Goal: Information Seeking & Learning: Check status

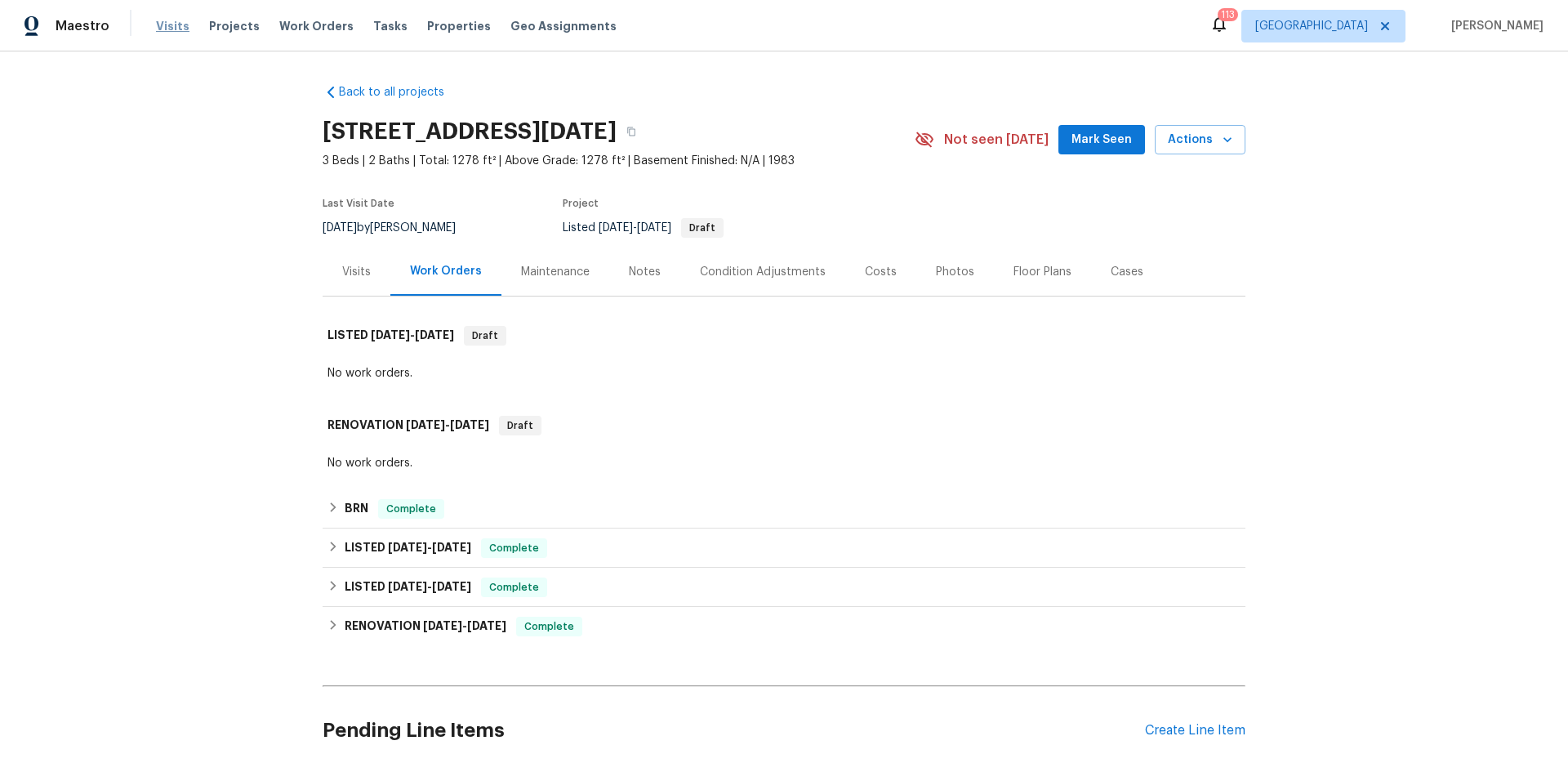
click at [176, 28] on span "Visits" at bounding box center [173, 25] width 33 height 17
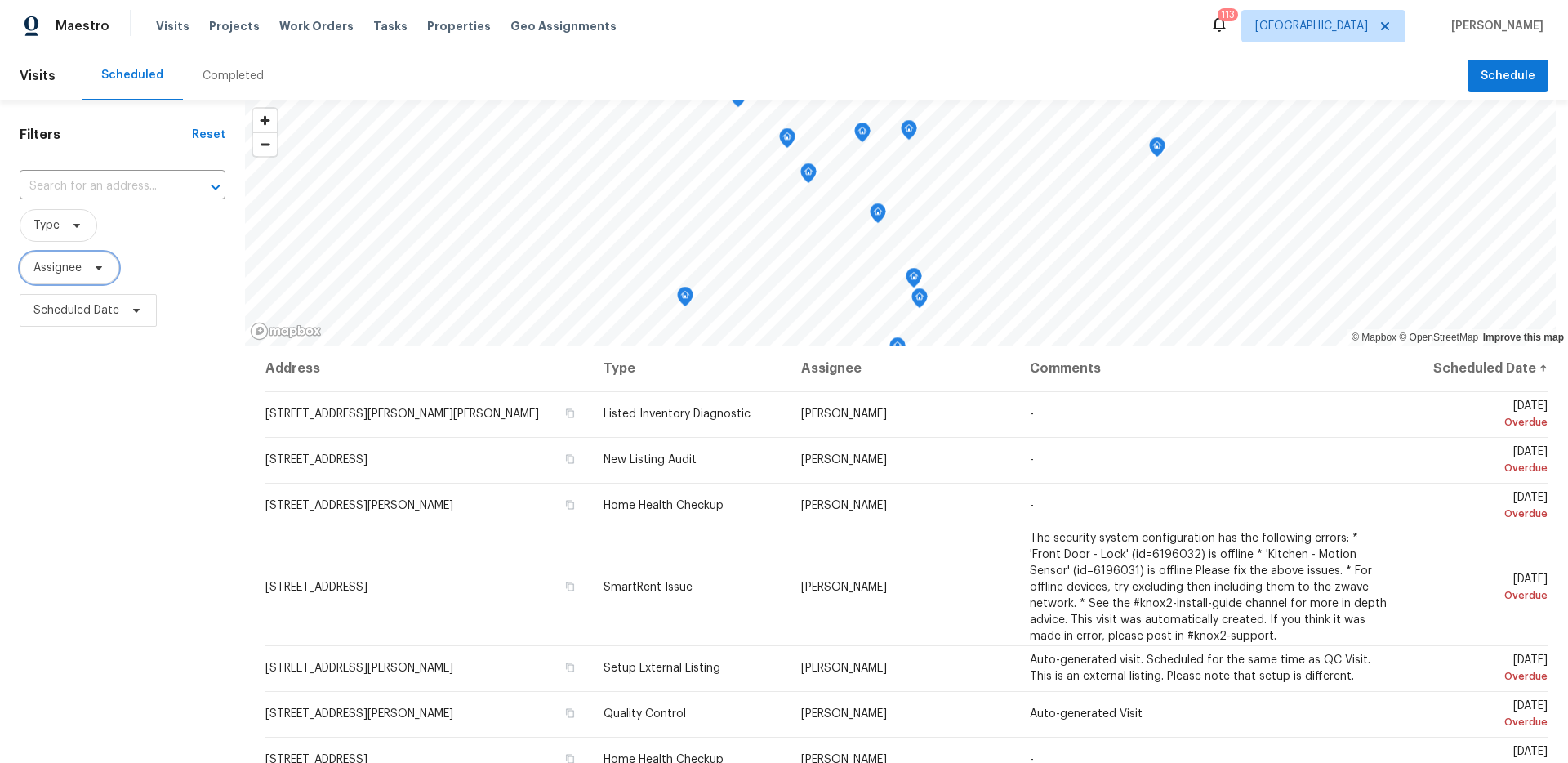
click at [90, 264] on span at bounding box center [96, 268] width 18 height 13
type input "mat smith"
click at [1368, 24] on span "[GEOGRAPHIC_DATA]" at bounding box center [1310, 25] width 112 height 17
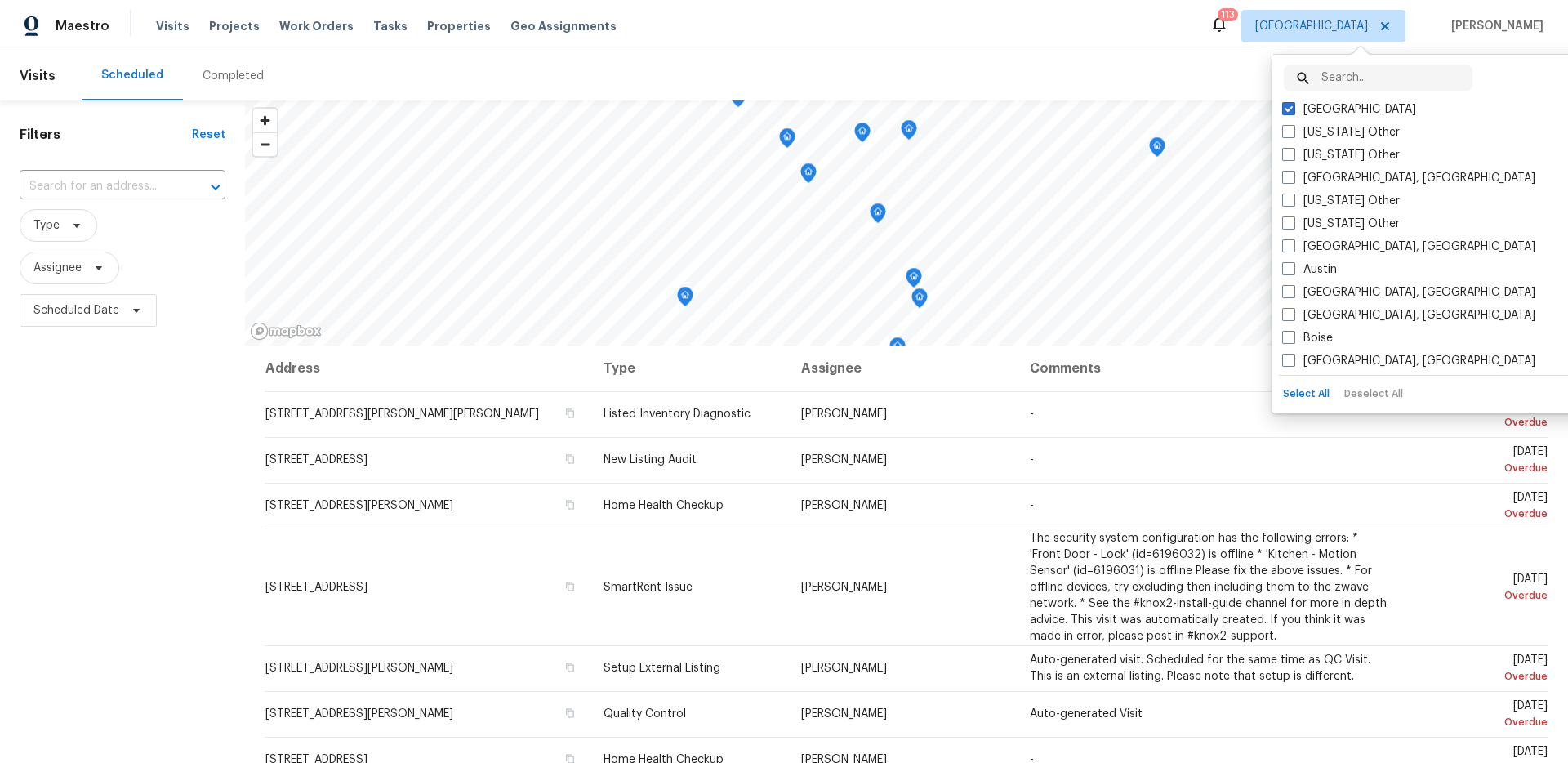
click at [1353, 70] on input "text" at bounding box center [1396, 78] width 151 height 27
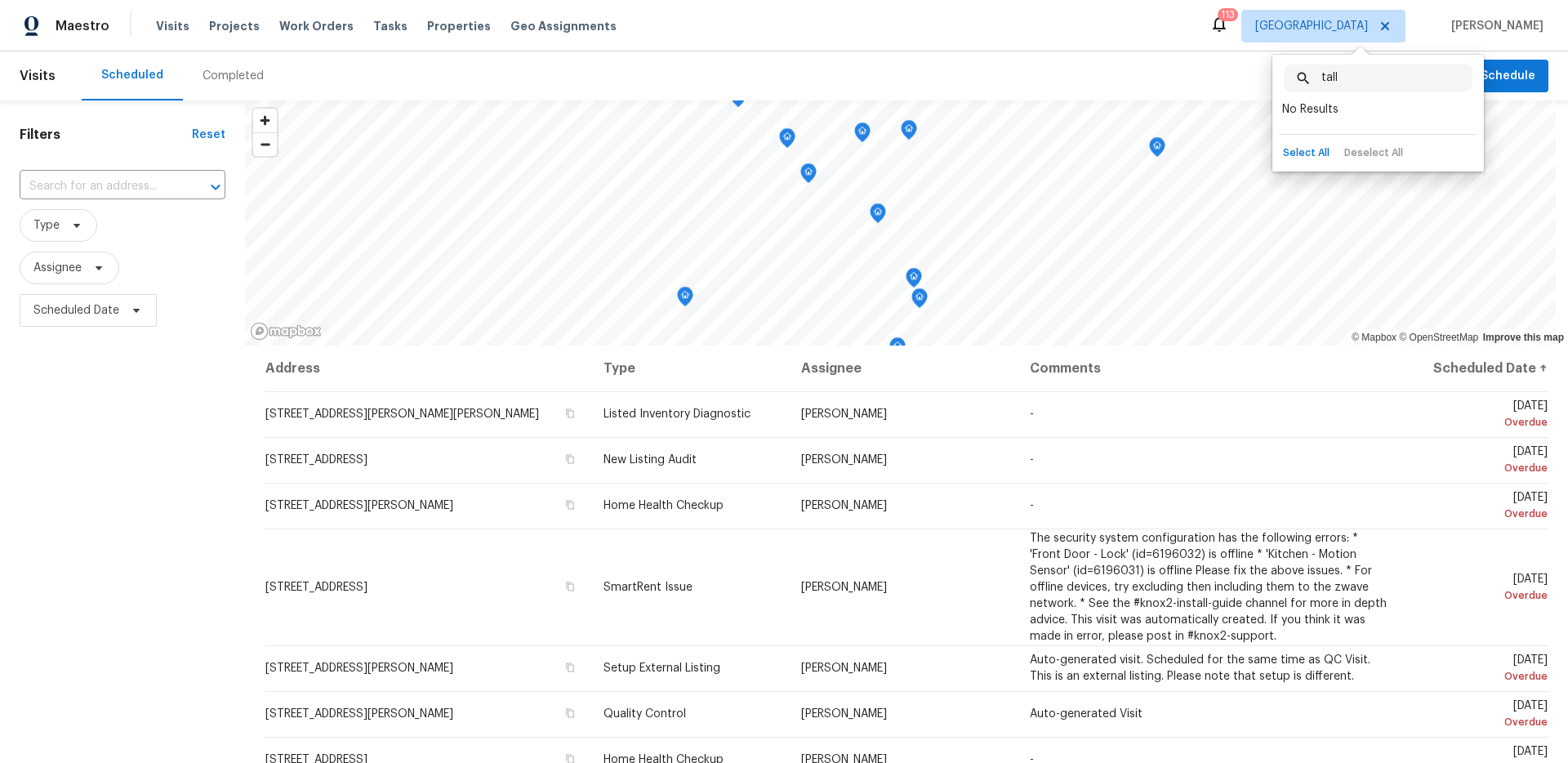
type input "talla"
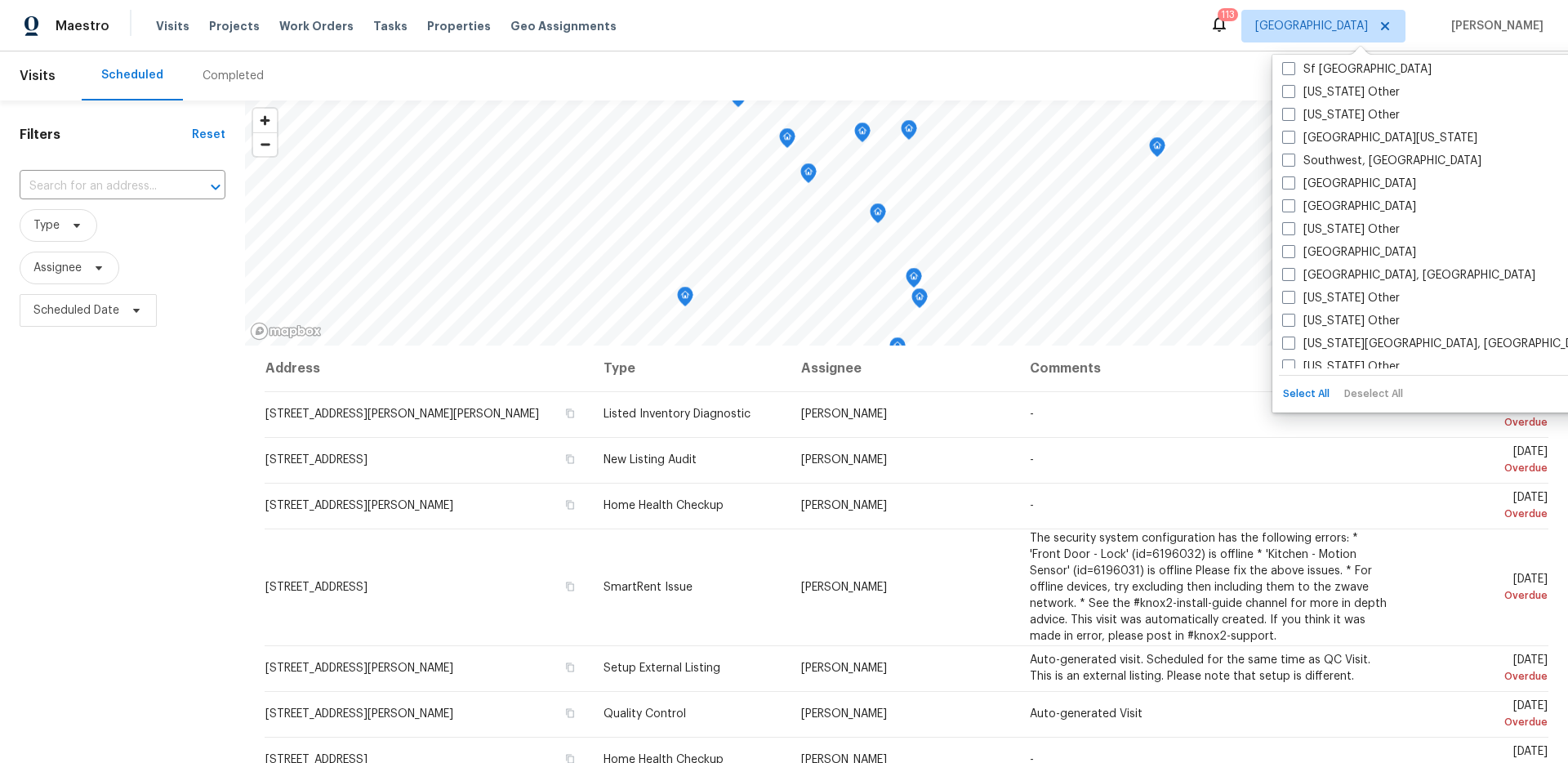
scroll to position [2320, 0]
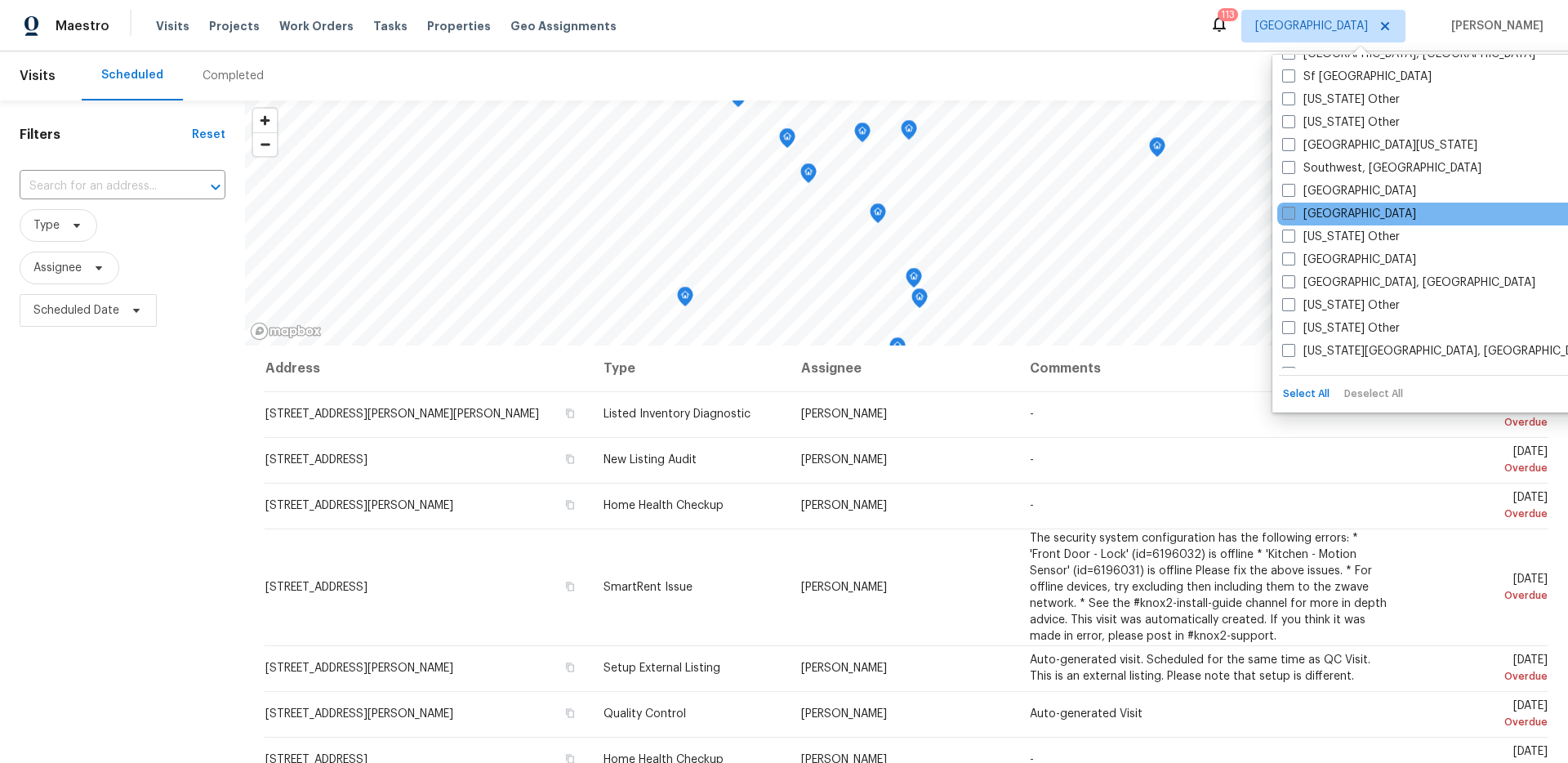
click at [1332, 217] on label "[GEOGRAPHIC_DATA]" at bounding box center [1348, 214] width 134 height 17
click at [1293, 217] on input "[GEOGRAPHIC_DATA]" at bounding box center [1287, 211] width 11 height 11
checkbox input "true"
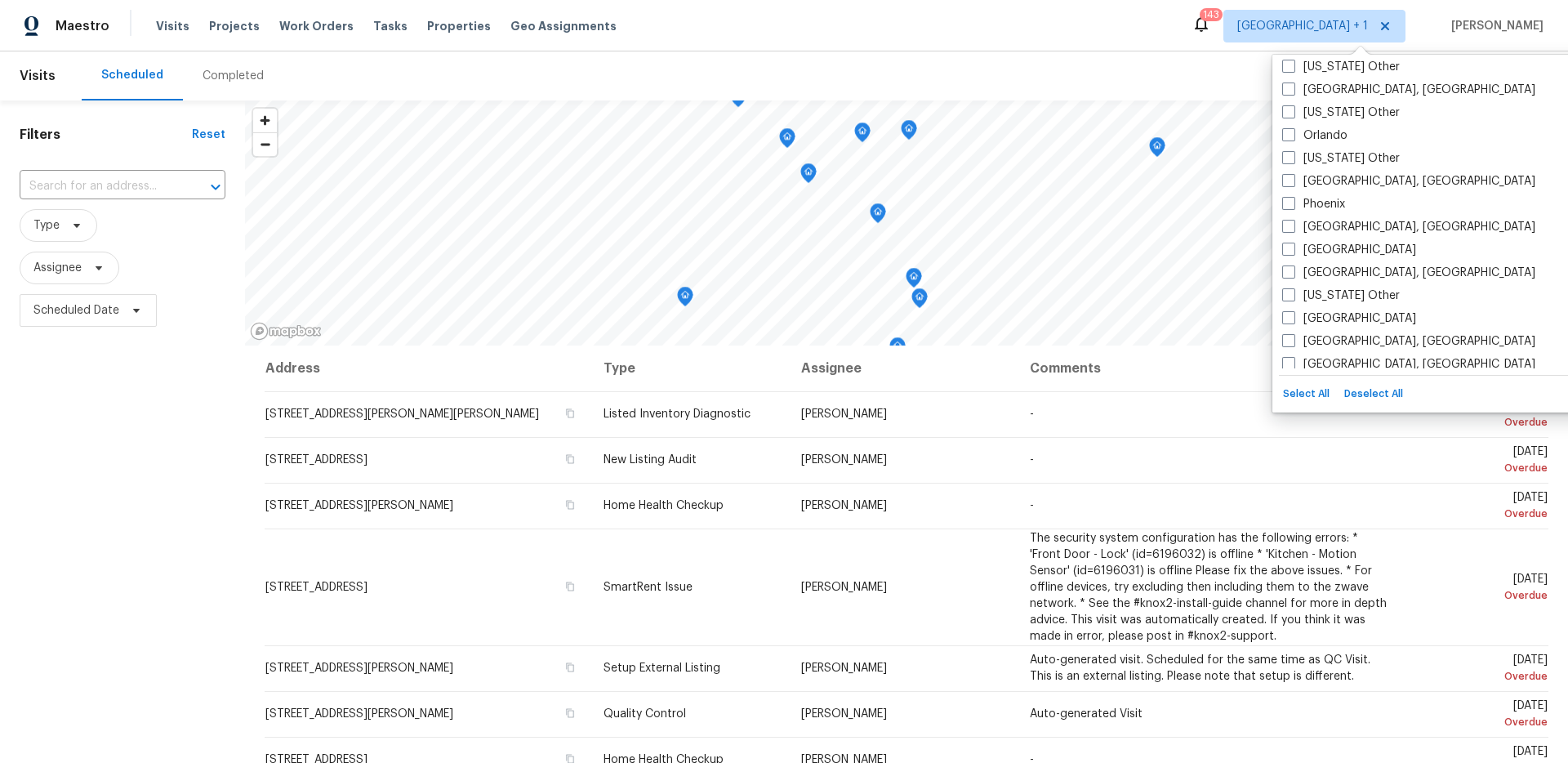
scroll to position [1844, 0]
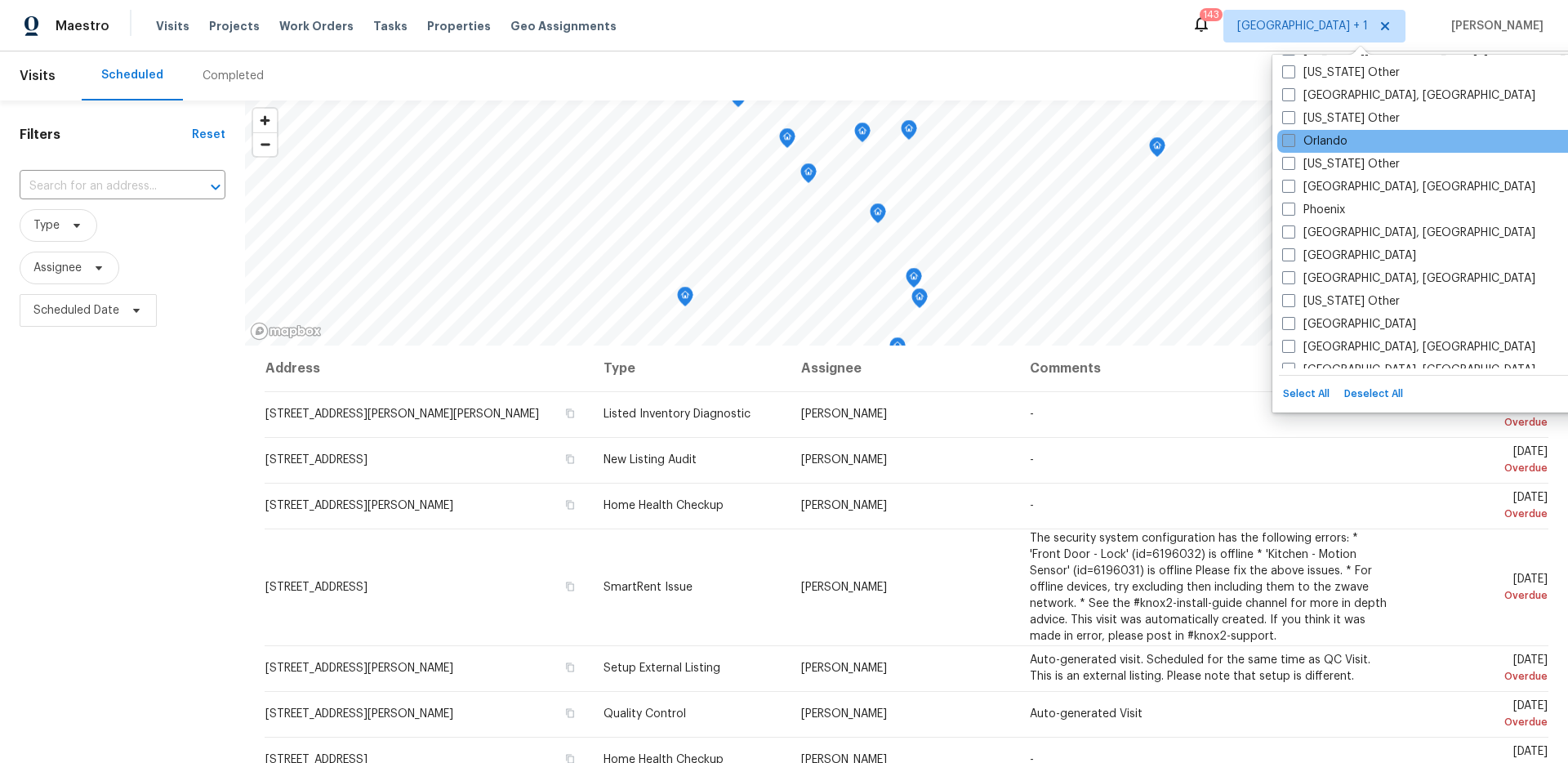
click at [1320, 143] on label "Orlando" at bounding box center [1314, 141] width 65 height 17
click at [1293, 143] on input "Orlando" at bounding box center [1287, 138] width 11 height 11
checkbox input "true"
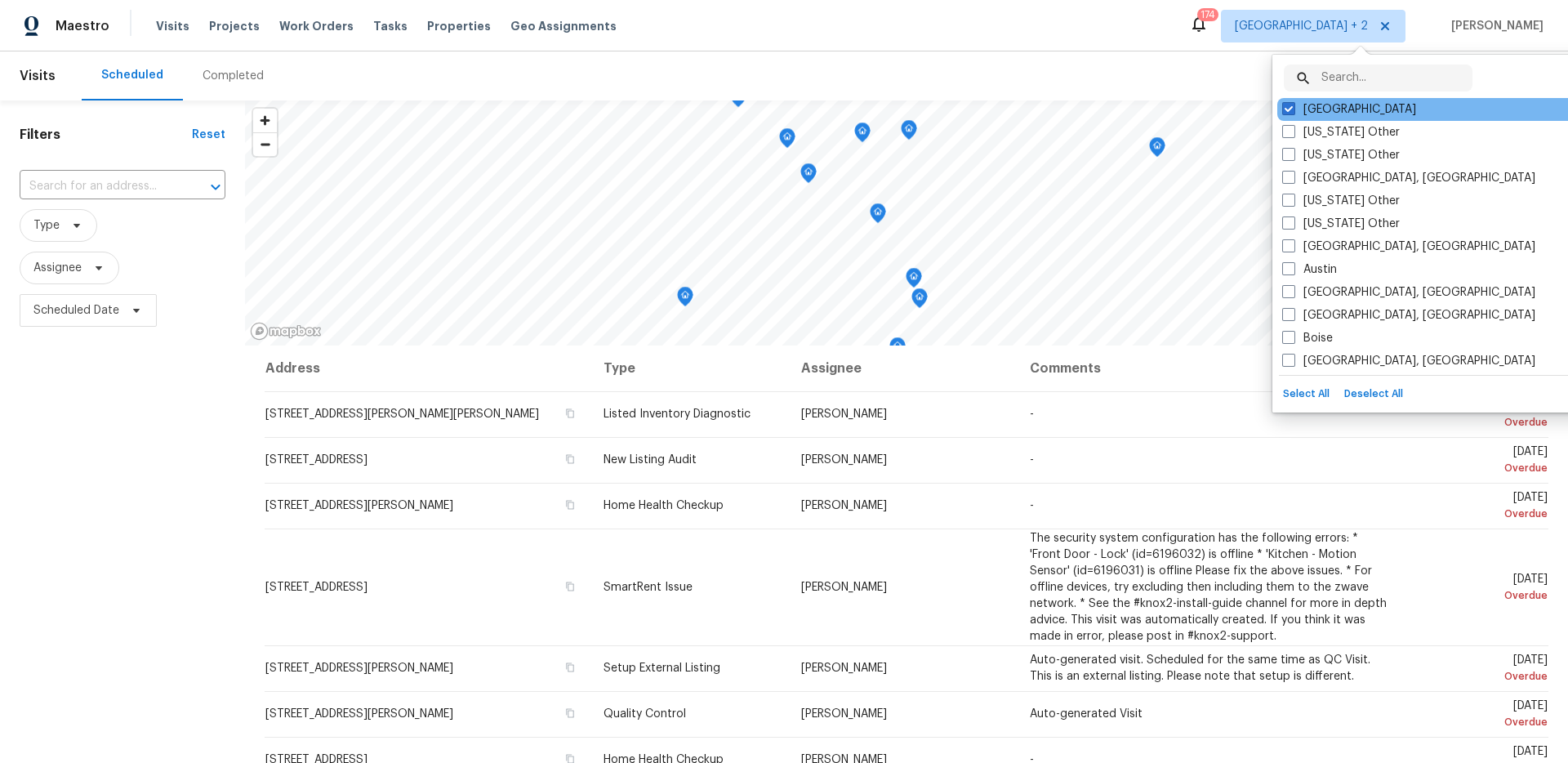
click at [1350, 102] on div "[GEOGRAPHIC_DATA]" at bounding box center [1441, 108] width 329 height 22
click at [1288, 111] on span at bounding box center [1288, 108] width 13 height 13
click at [1288, 111] on input "[GEOGRAPHIC_DATA]" at bounding box center [1287, 106] width 11 height 11
checkbox input "false"
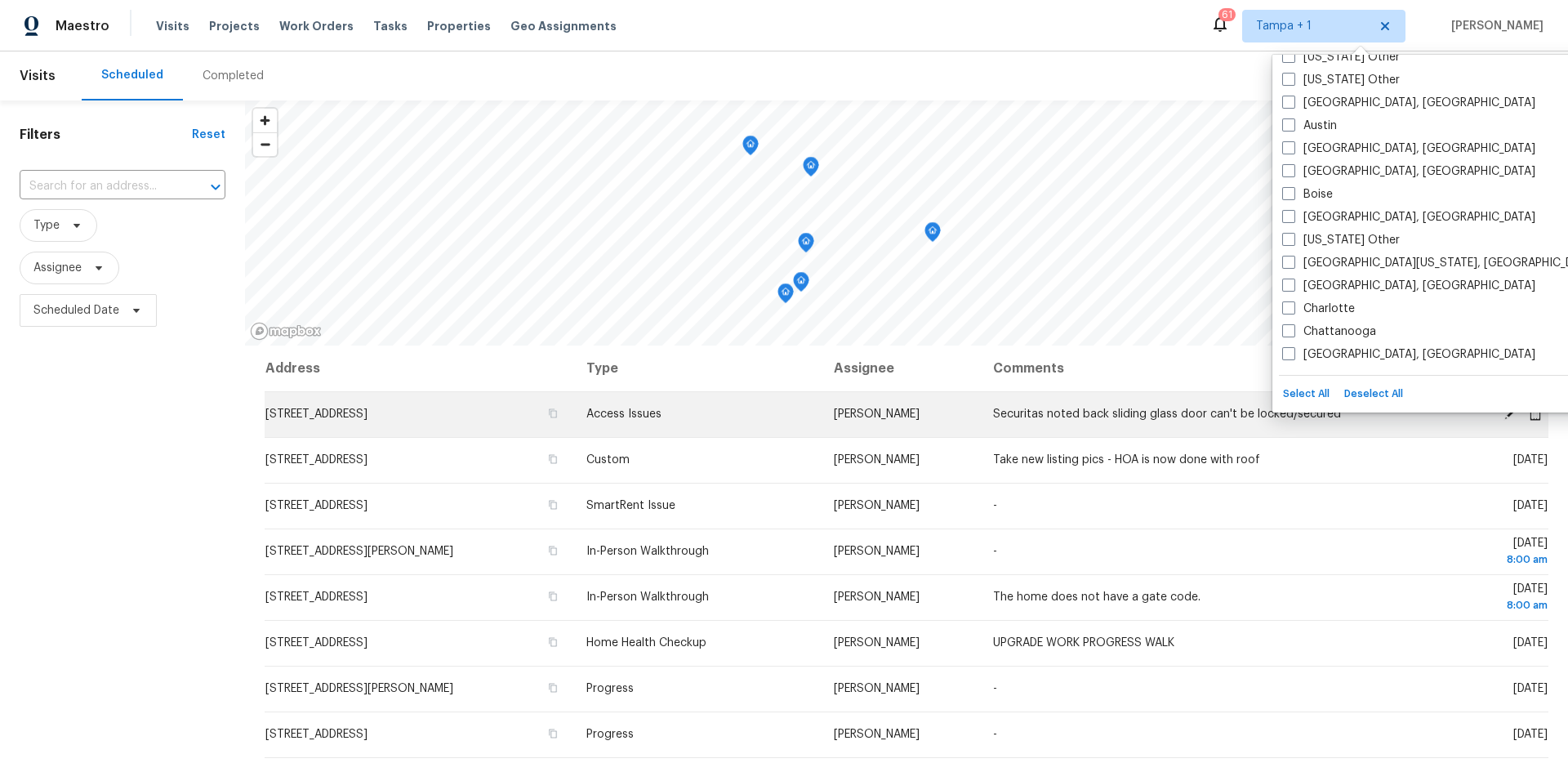
scroll to position [202, 0]
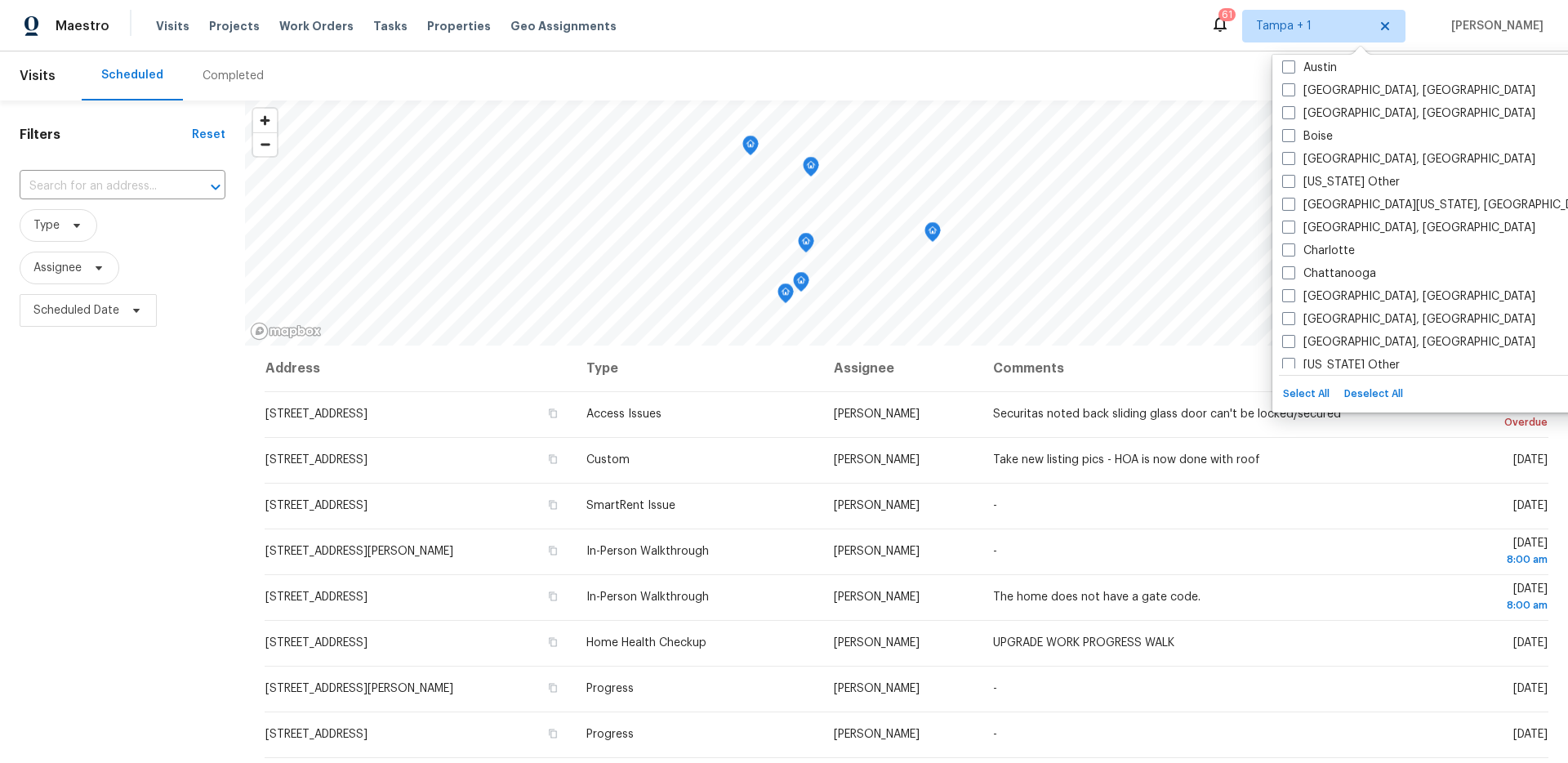
click at [953, 3] on div "Maestro Visits Projects Work Orders Tasks Properties Geo Assignments 61 Tampa +…" at bounding box center [784, 25] width 1568 height 52
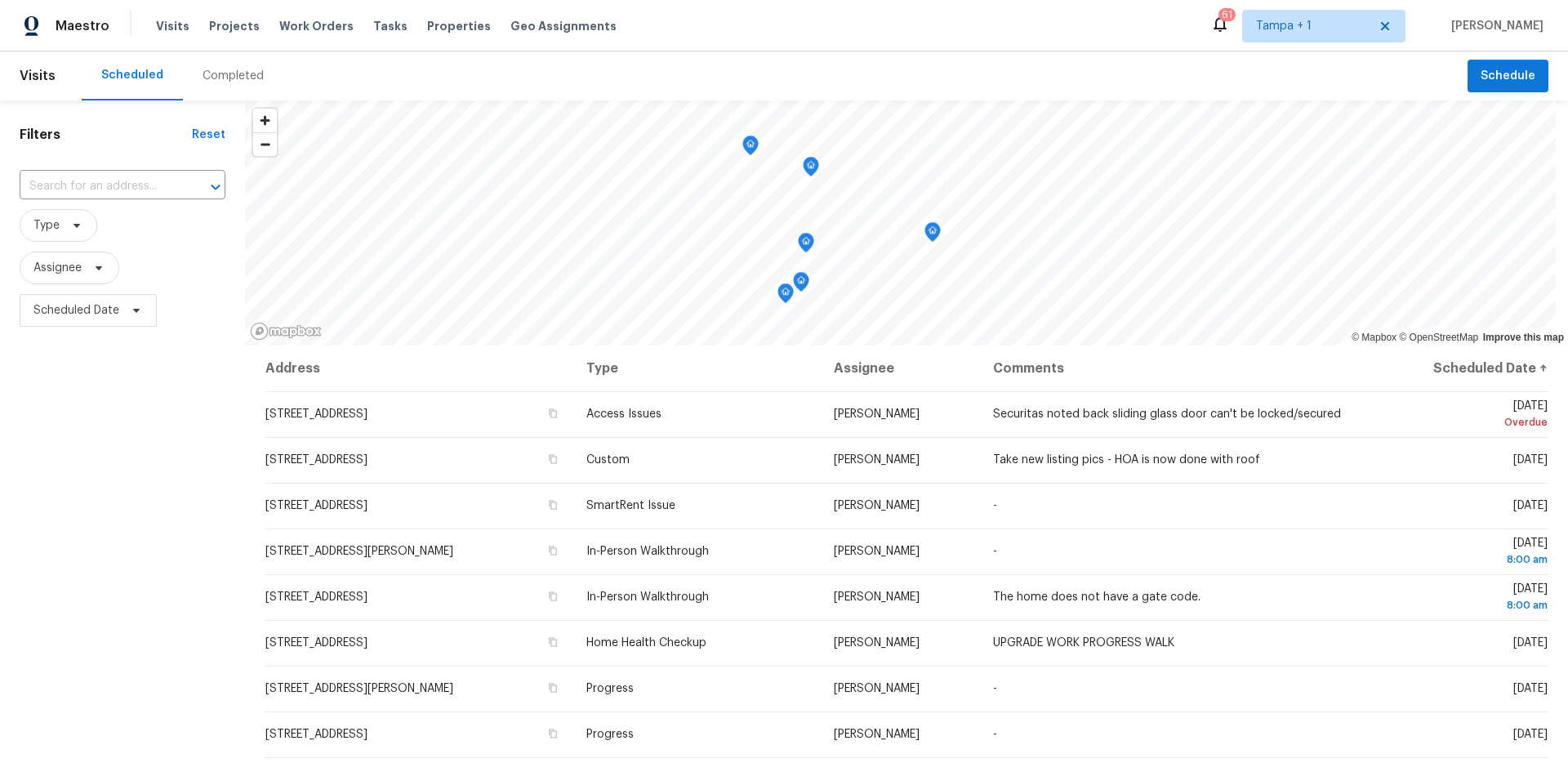
click at [93, 235] on span "Type" at bounding box center [122, 225] width 206 height 32
click at [77, 230] on icon at bounding box center [76, 225] width 13 height 13
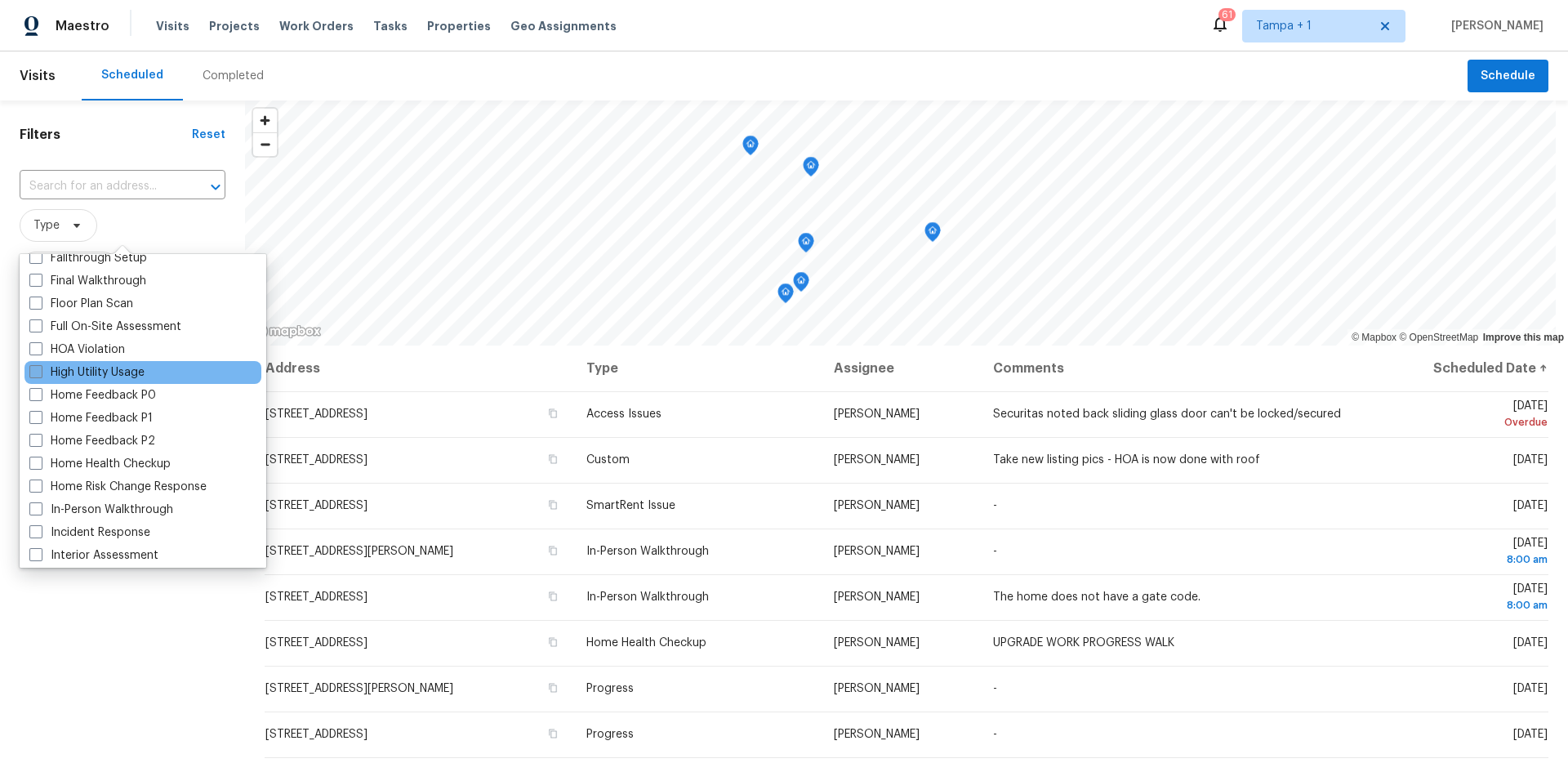
scroll to position [427, 0]
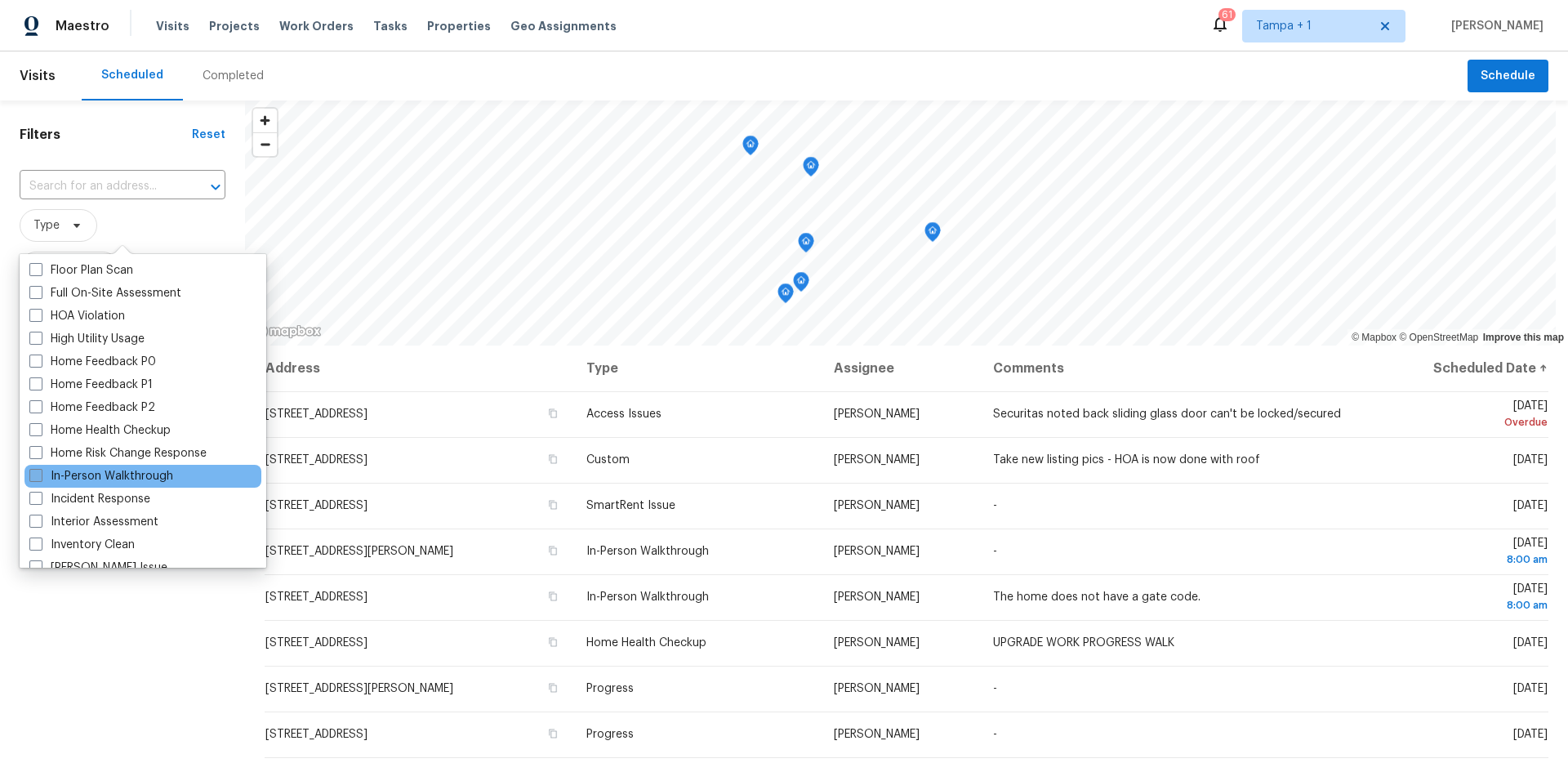
click at [103, 468] on label "In-Person Walkthrough" at bounding box center [101, 476] width 144 height 17
click at [40, 468] on input "In-Person Walkthrough" at bounding box center [34, 473] width 11 height 11
checkbox input "true"
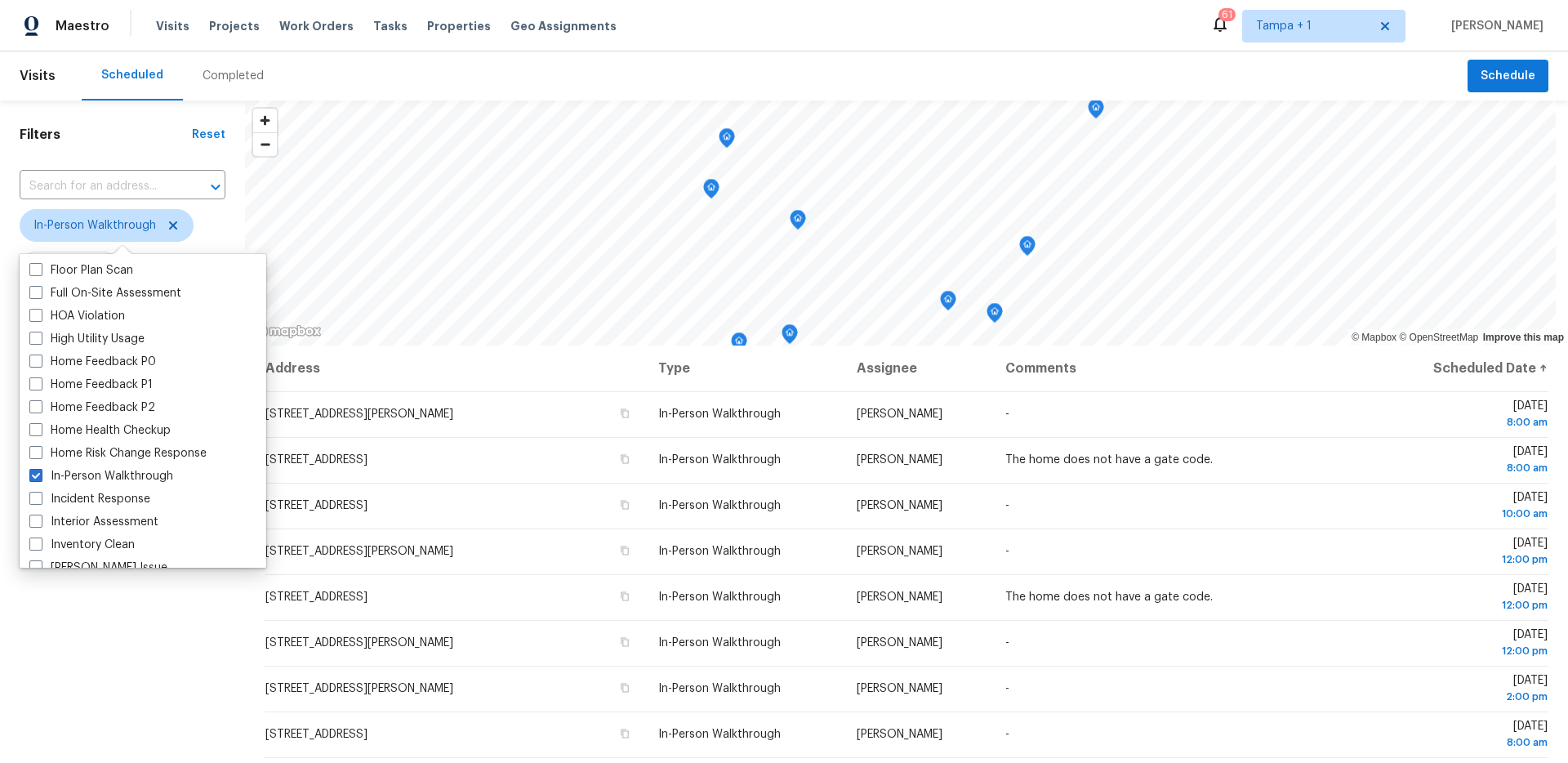
click at [121, 693] on div "Filters Reset ​ In-Person Walkthrough Assignee Scheduled Date" at bounding box center [122, 529] width 245 height 856
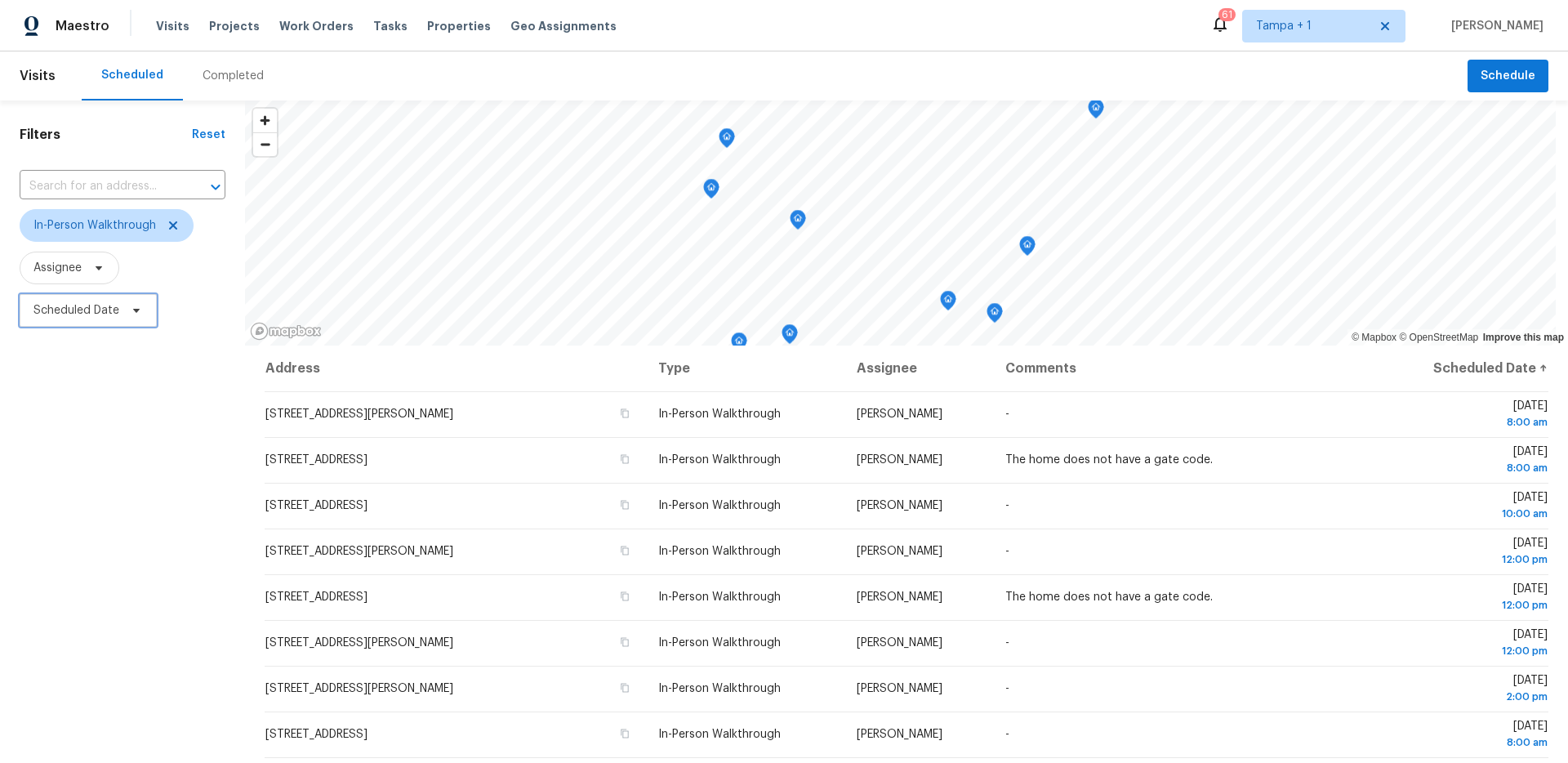
click at [105, 314] on span "Scheduled Date" at bounding box center [76, 310] width 86 height 17
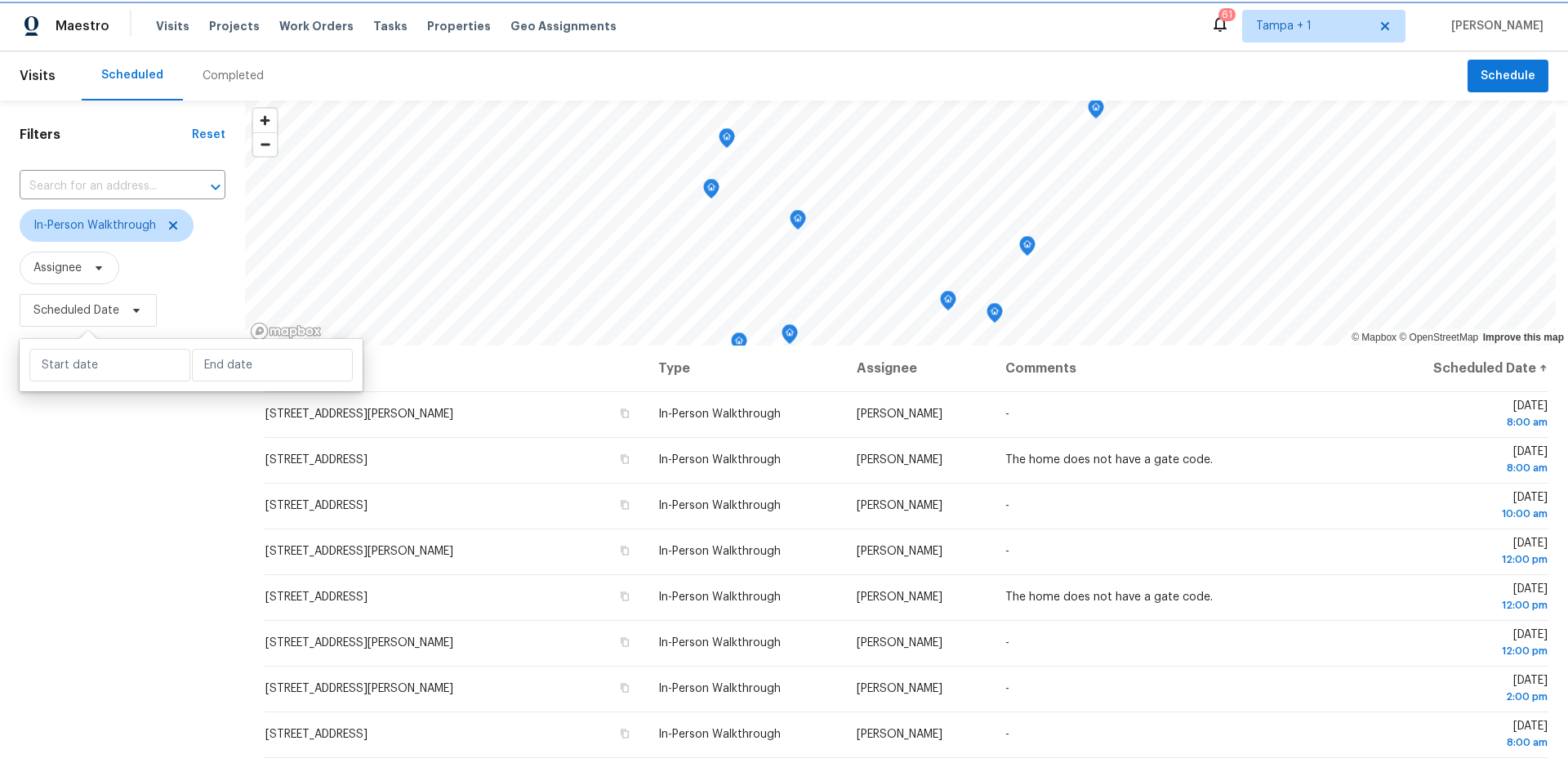
click at [105, 314] on span "Scheduled Date" at bounding box center [76, 310] width 86 height 17
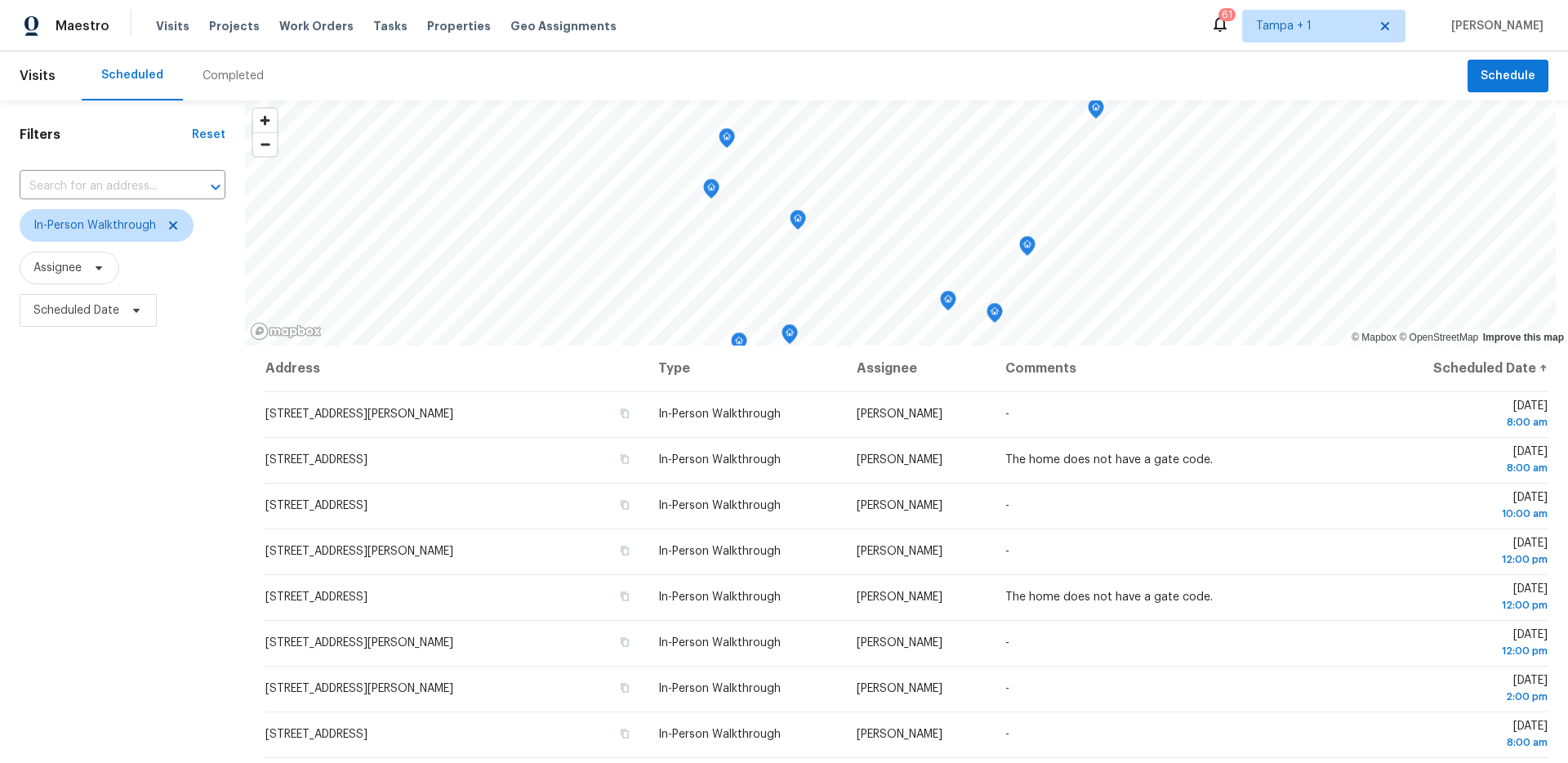
click at [93, 508] on div "Filters Reset ​ In-Person Walkthrough Assignee Scheduled Date" at bounding box center [122, 529] width 245 height 856
click at [218, 72] on div "Completed" at bounding box center [232, 75] width 62 height 17
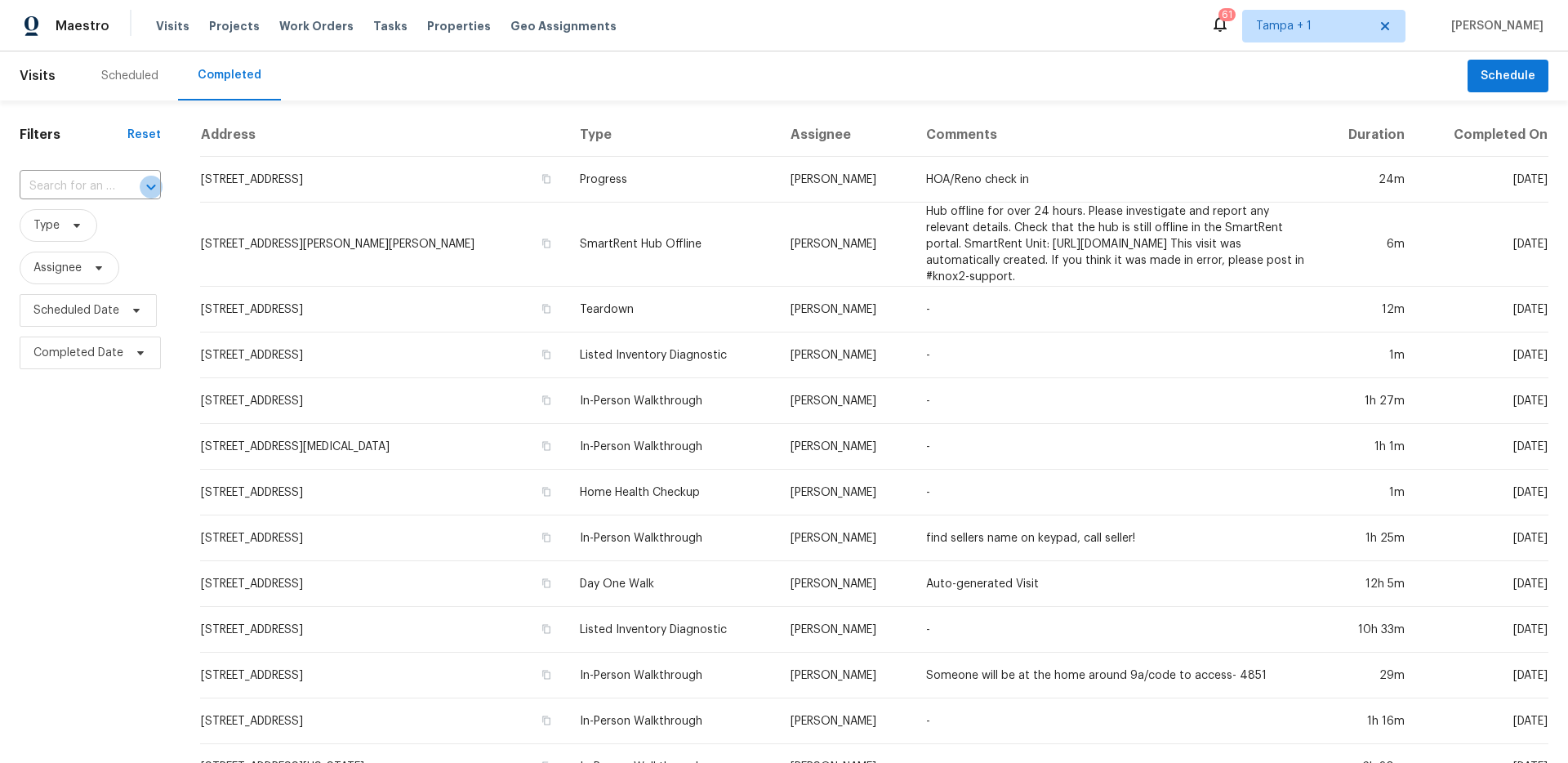
click at [147, 185] on icon "Open" at bounding box center [151, 187] width 20 height 20
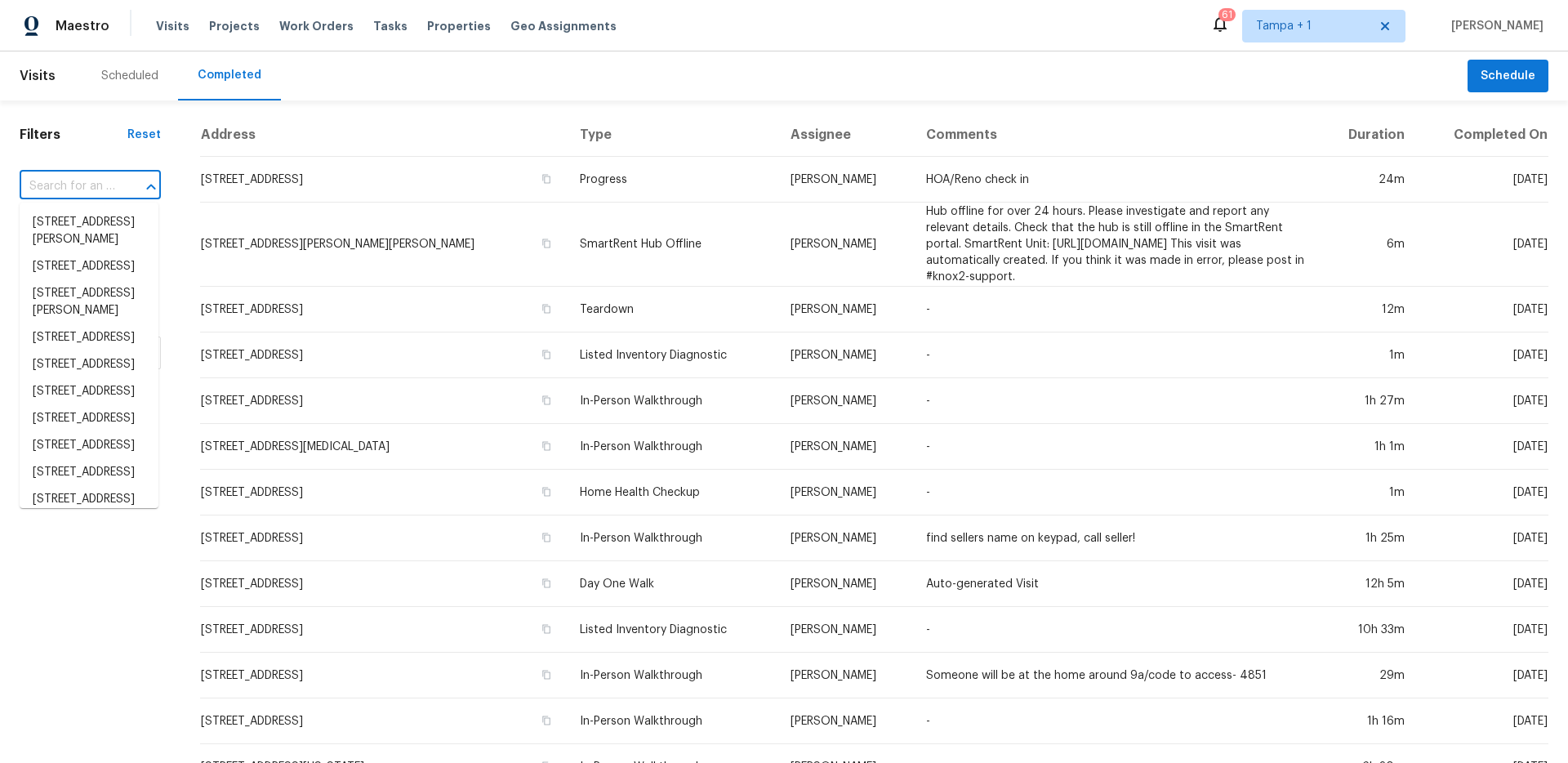
click at [122, 186] on div at bounding box center [139, 187] width 42 height 22
click at [122, 166] on div "Filters Reset ​ Type Assignee Scheduled Date Completed Date" at bounding box center [90, 627] width 181 height 1053
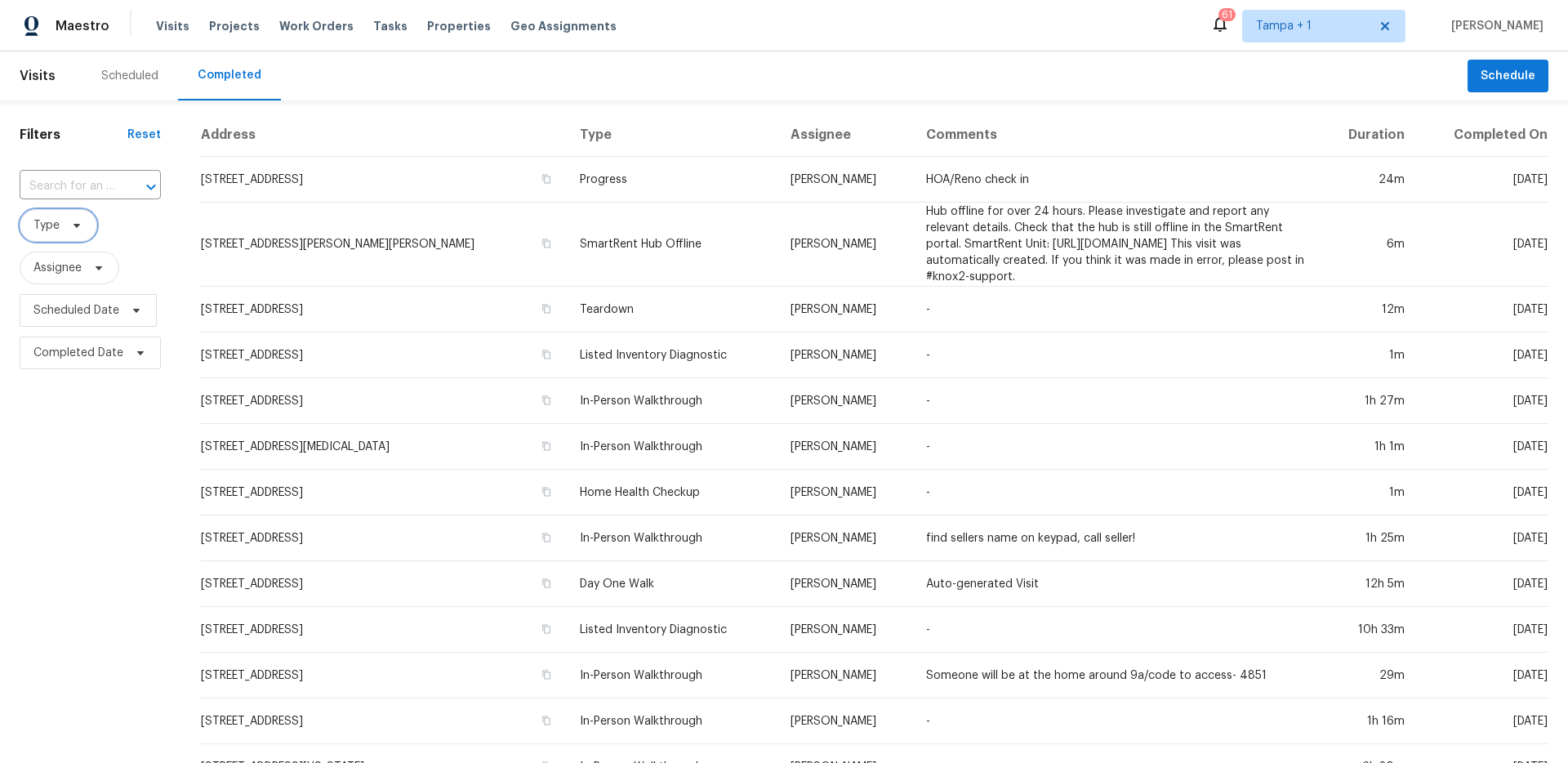
click at [79, 224] on icon at bounding box center [76, 225] width 13 height 13
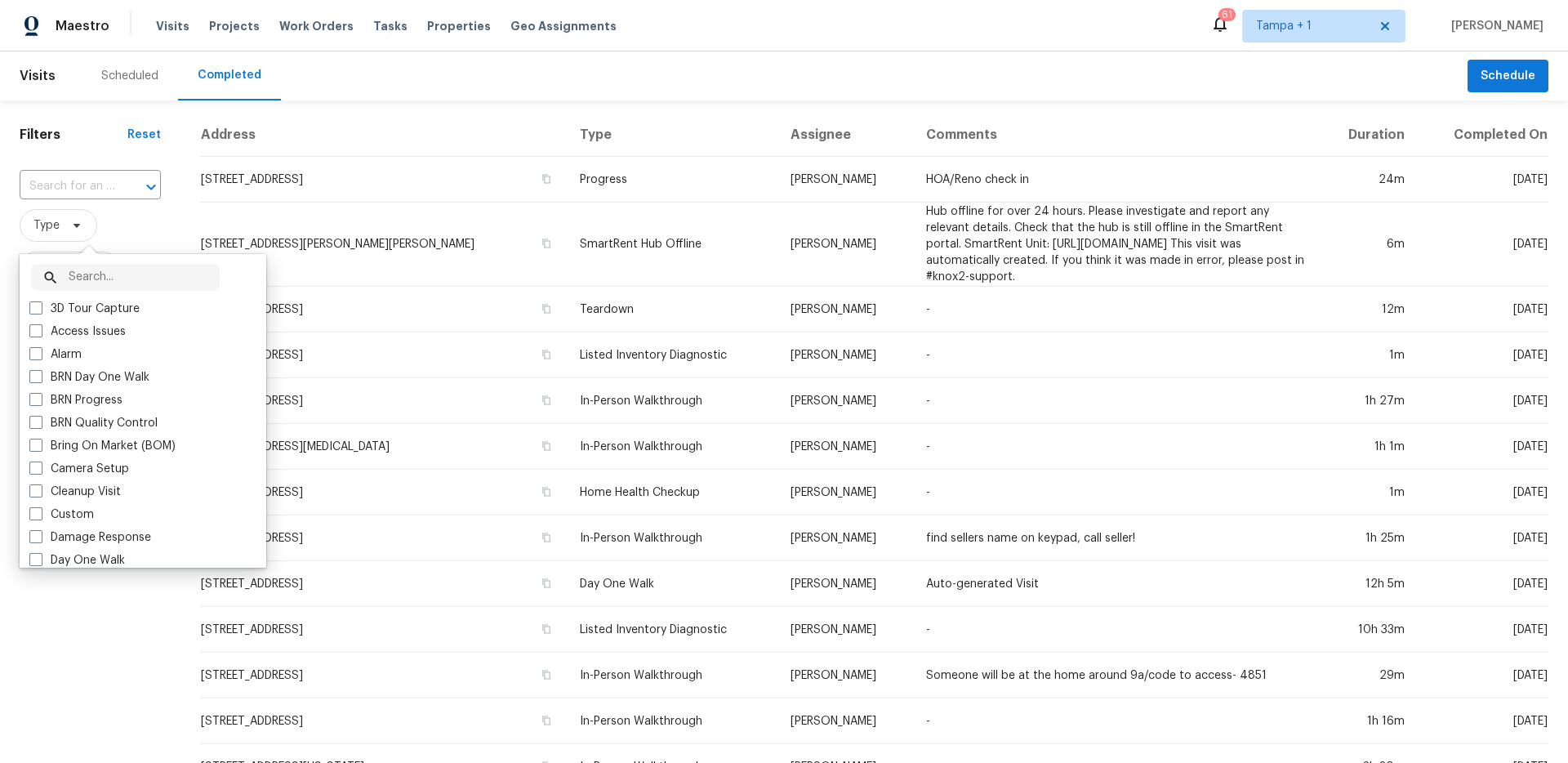
click at [70, 281] on input "text" at bounding box center [144, 277] width 151 height 27
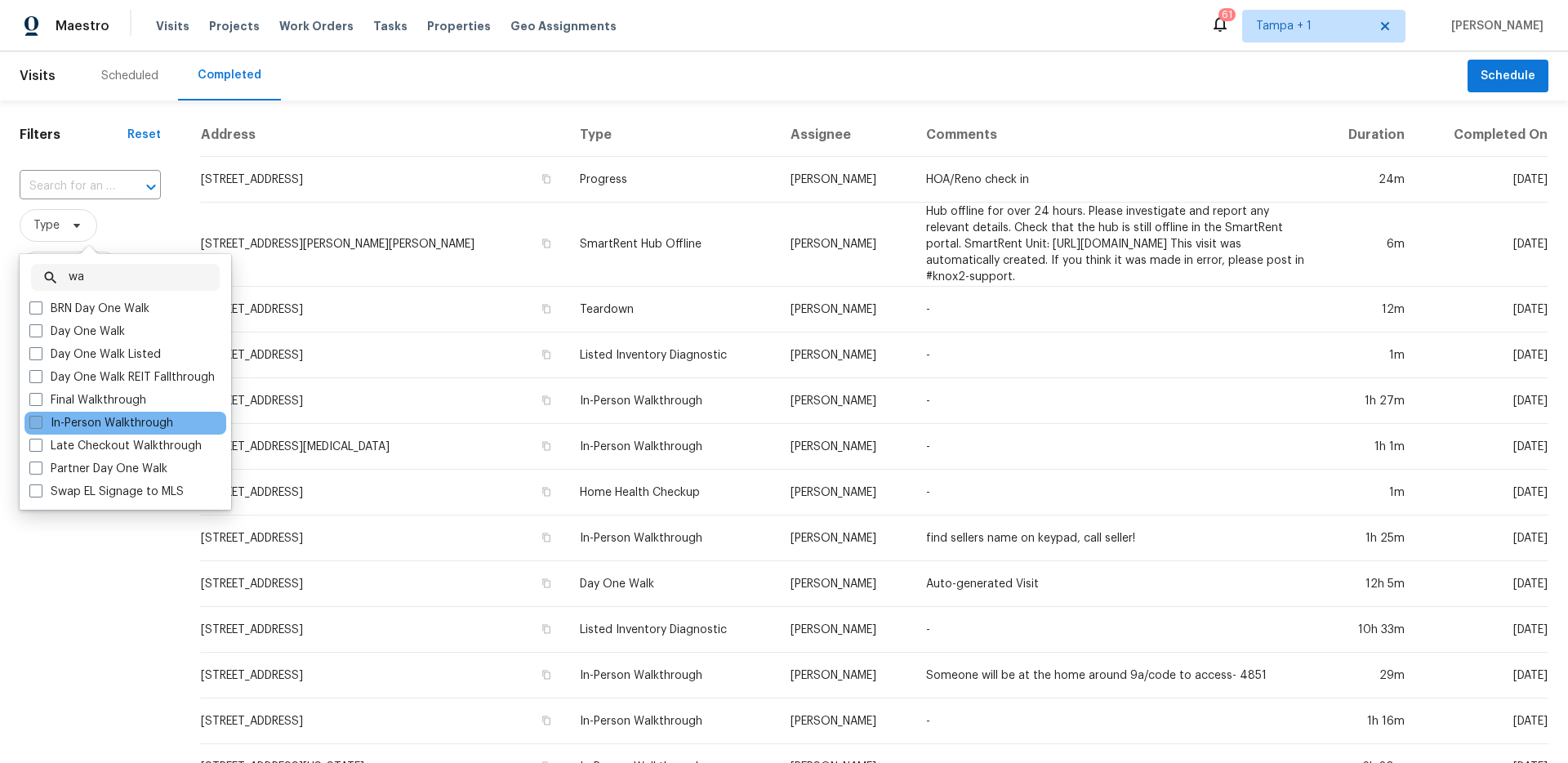
type input "wa"
click at [87, 425] on label "In-Person Walkthrough" at bounding box center [101, 423] width 144 height 17
click at [40, 425] on input "In-Person Walkthrough" at bounding box center [34, 420] width 11 height 11
checkbox input "true"
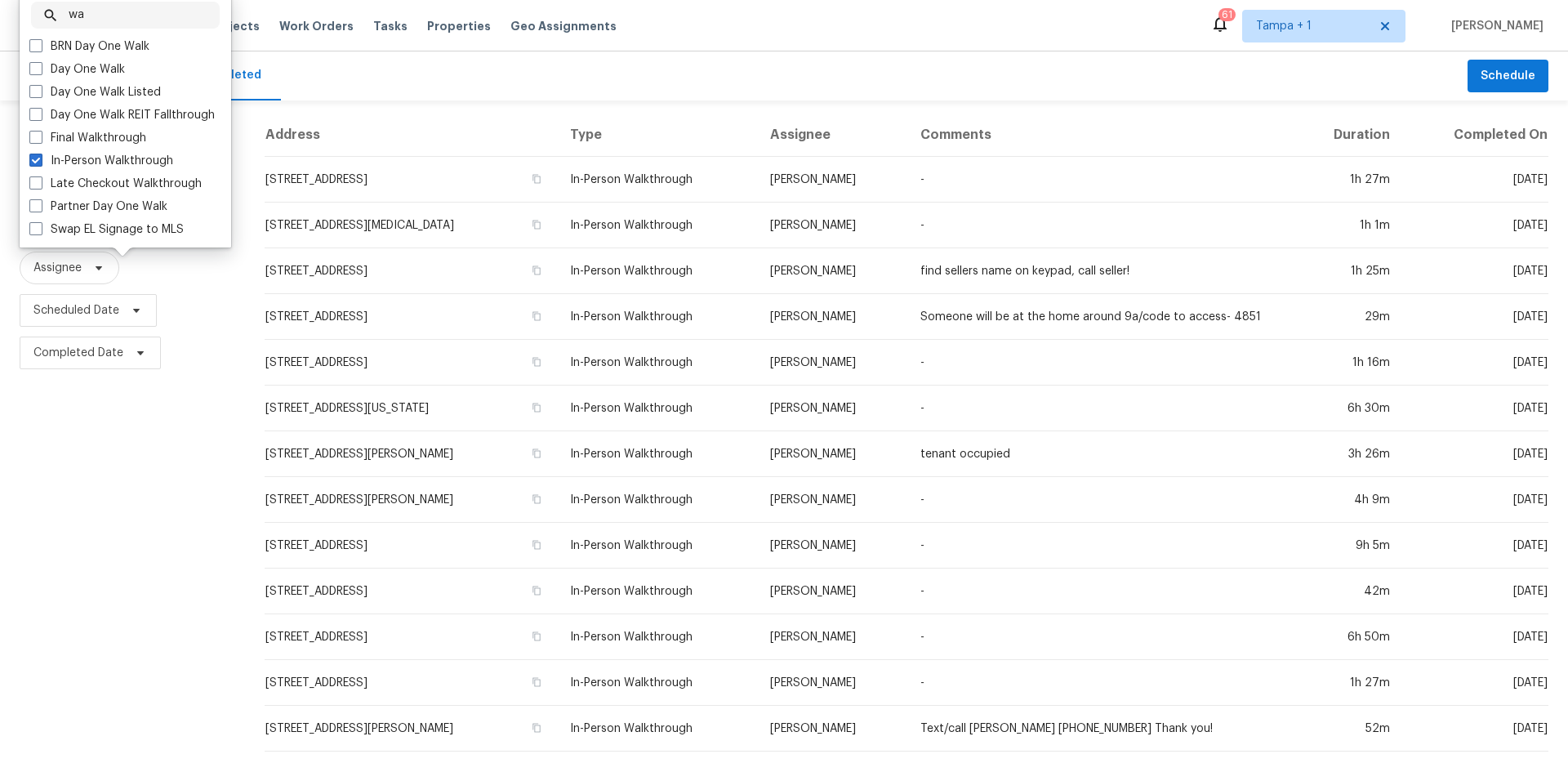
click at [87, 544] on div "Filters Reset ​ In-Person Walkthrough Assignee Scheduled Date Completed Date" at bounding box center [122, 608] width 245 height 1015
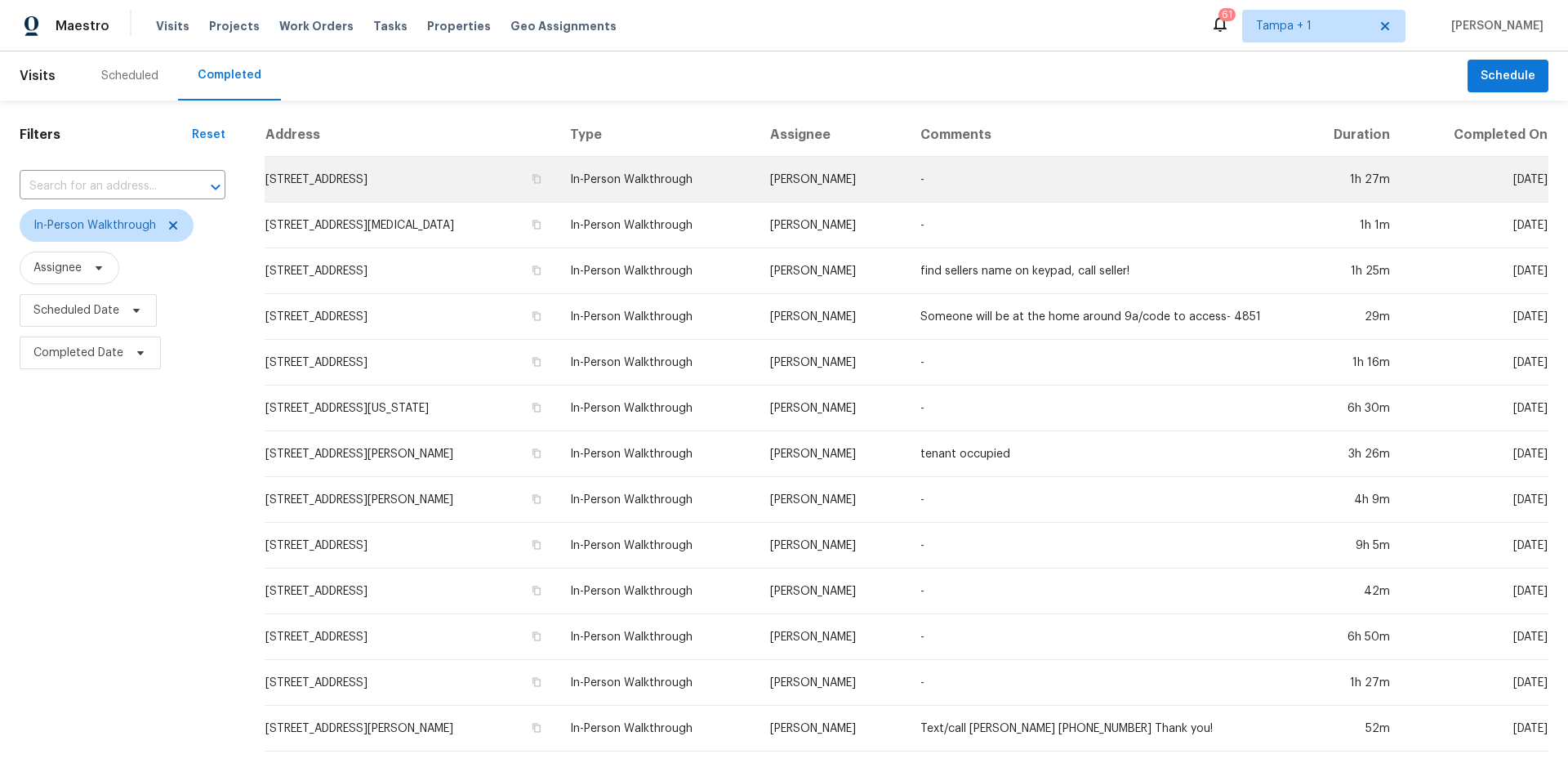
click at [422, 184] on td "8810 41st St N, Pinellas Park, FL 33782" at bounding box center [410, 180] width 292 height 46
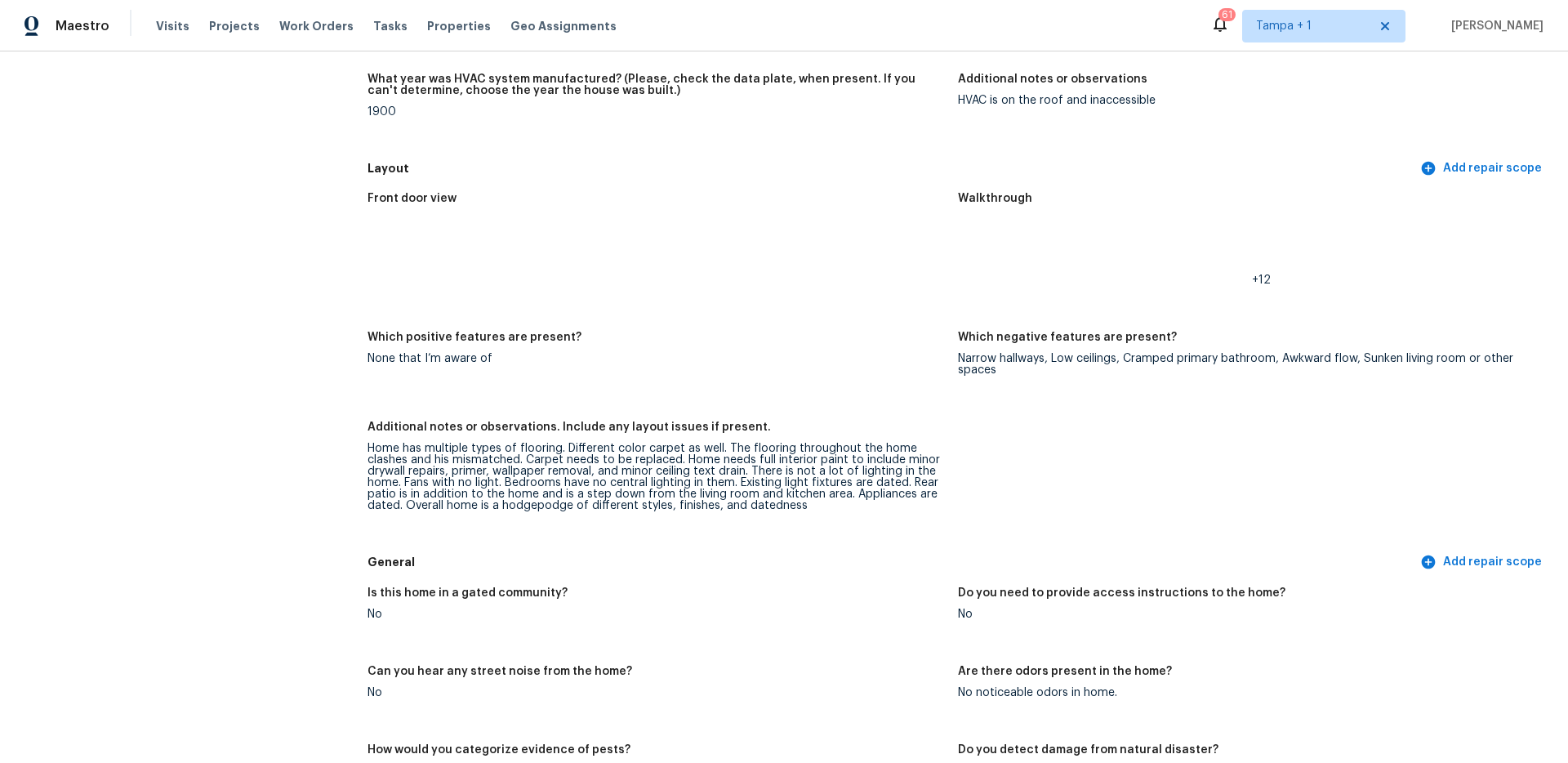
scroll to position [8930, 0]
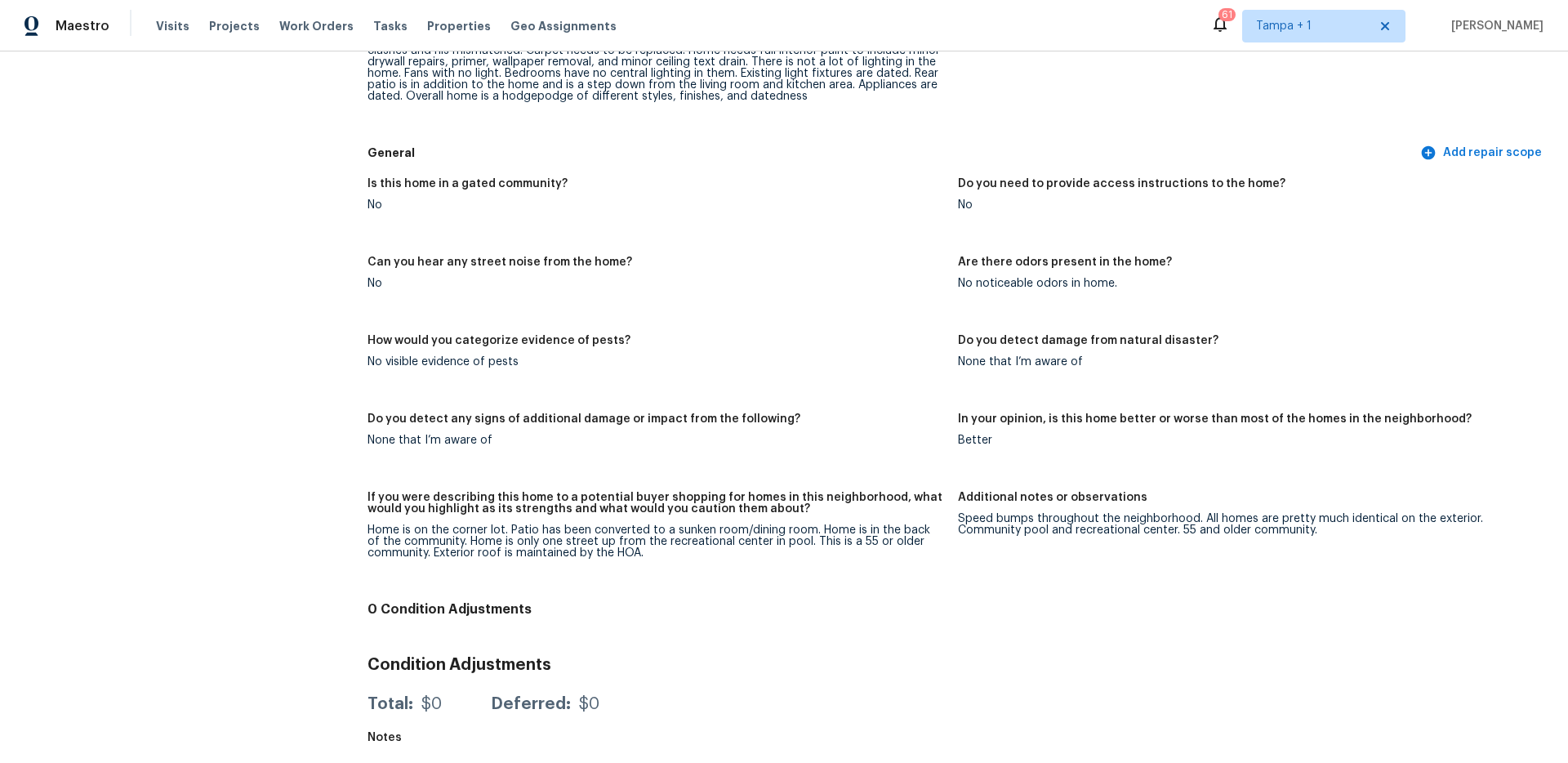
click at [736, 525] on div "Home is on the corner lot. Patio has been converted to a sunken room/dining roo…" at bounding box center [655, 541] width 577 height 34
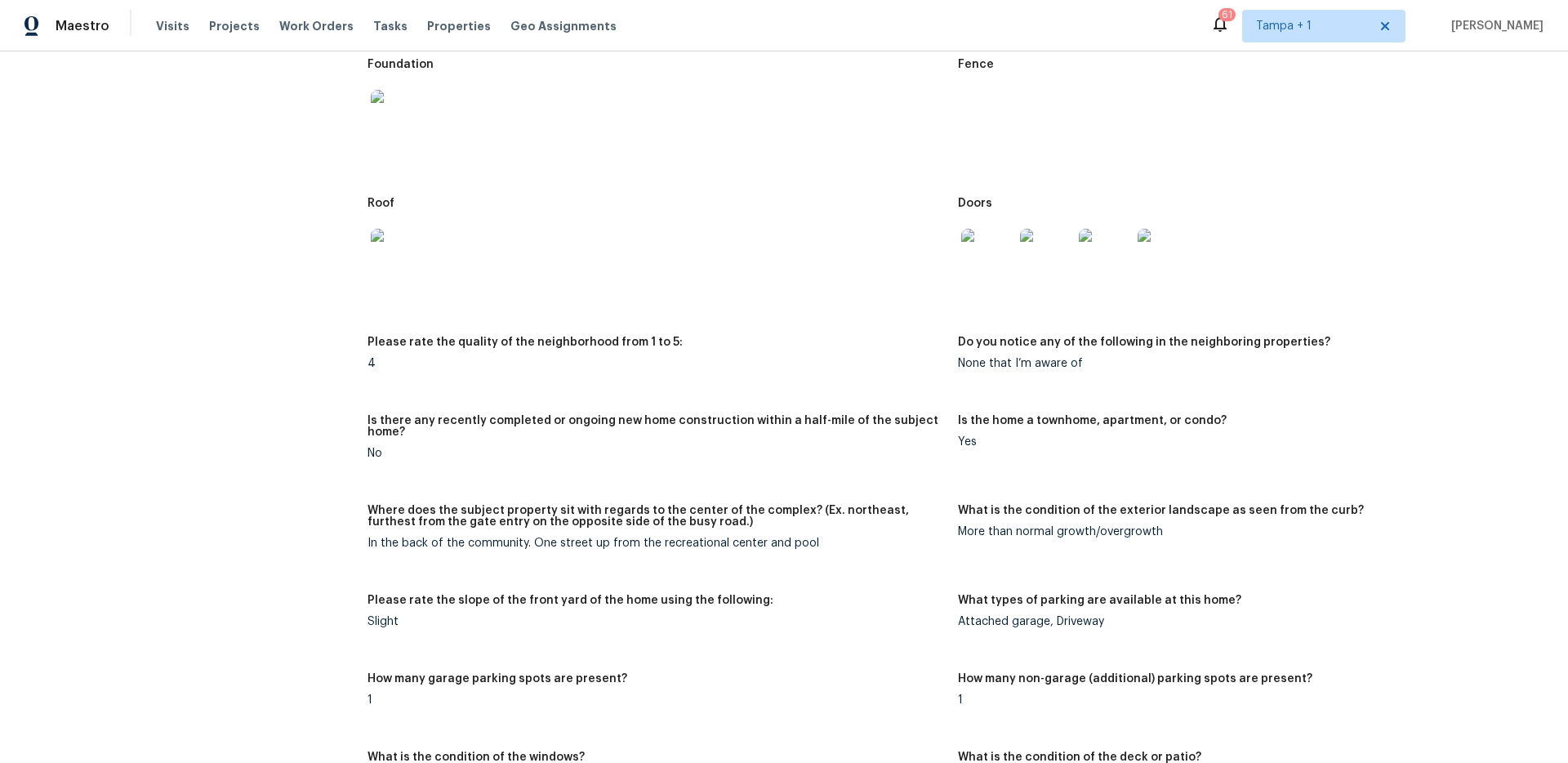
scroll to position [0, 0]
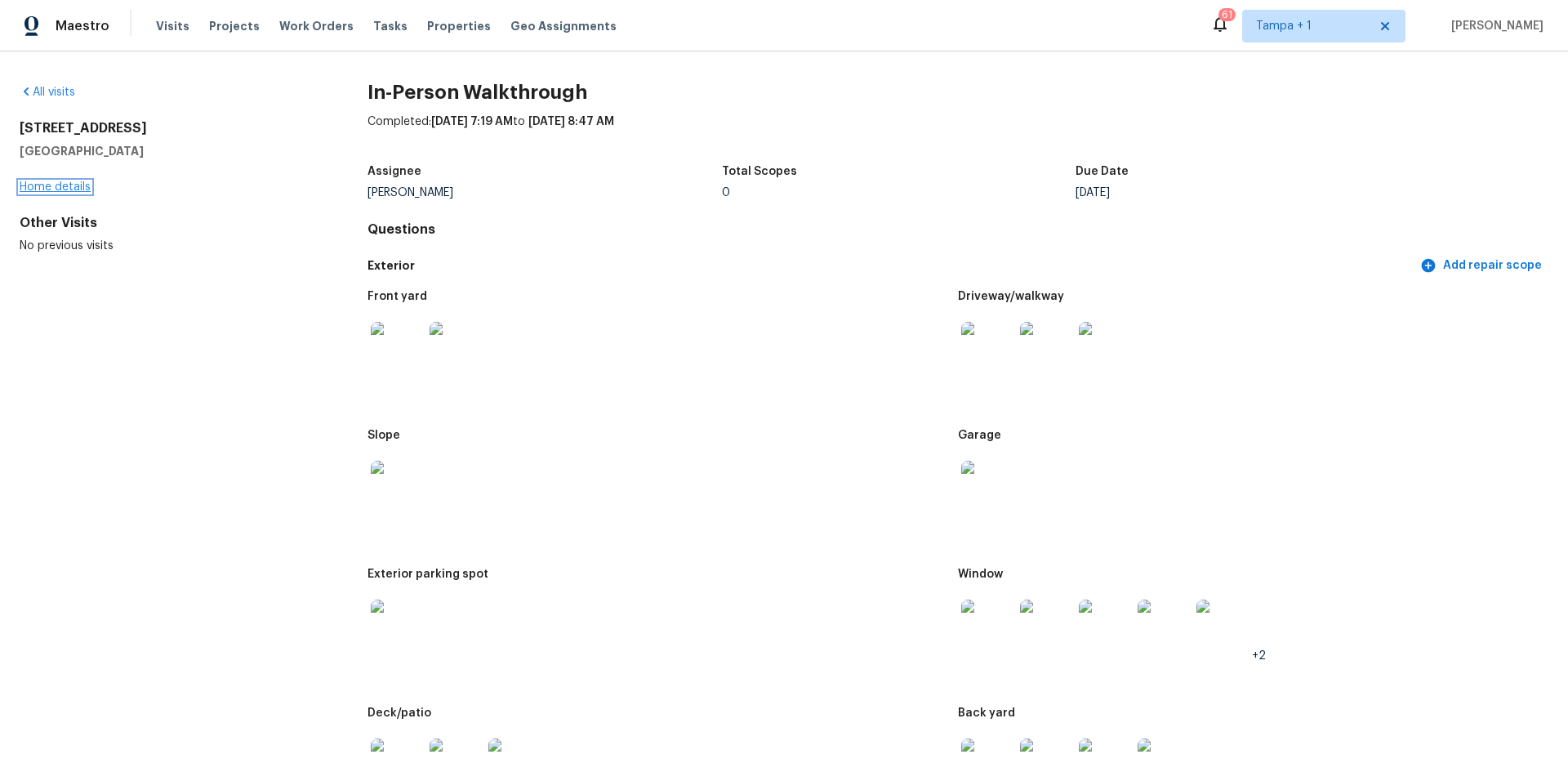
click at [59, 188] on link "Home details" at bounding box center [55, 188] width 71 height 12
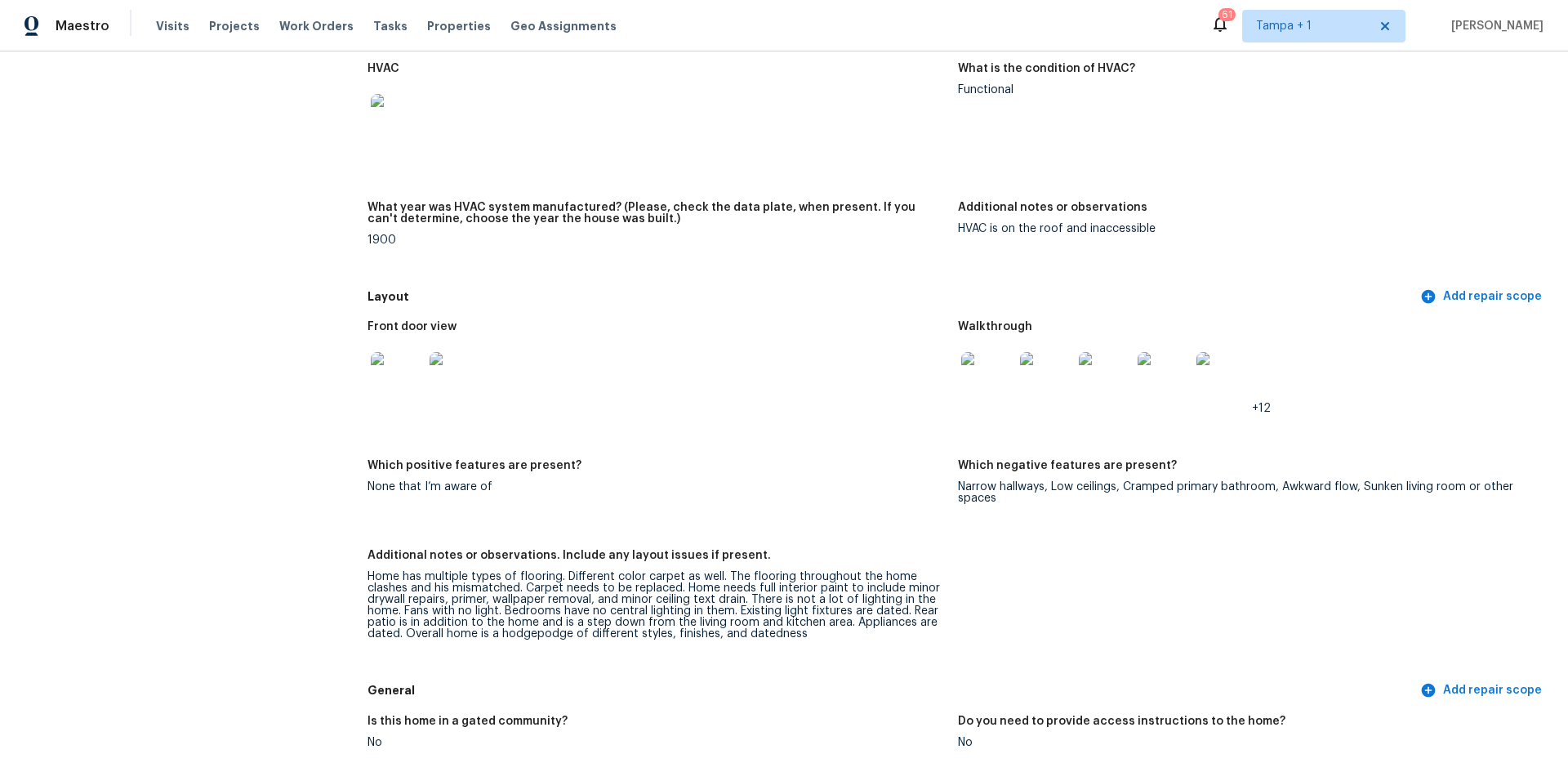
scroll to position [8930, 0]
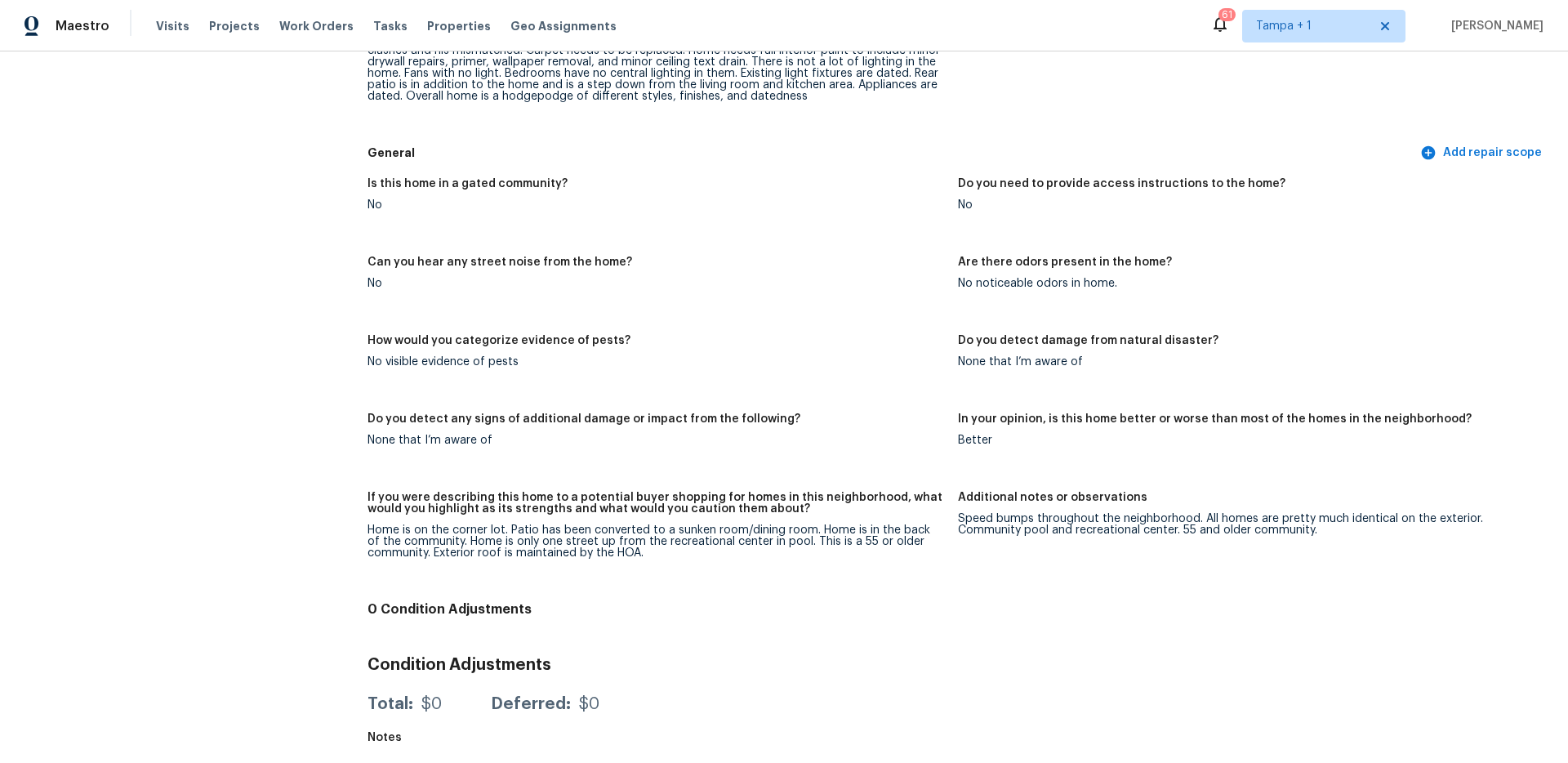
click at [1020, 306] on div "Is this home in a gated community? No Do you need to provide access instruction…" at bounding box center [957, 381] width 1180 height 427
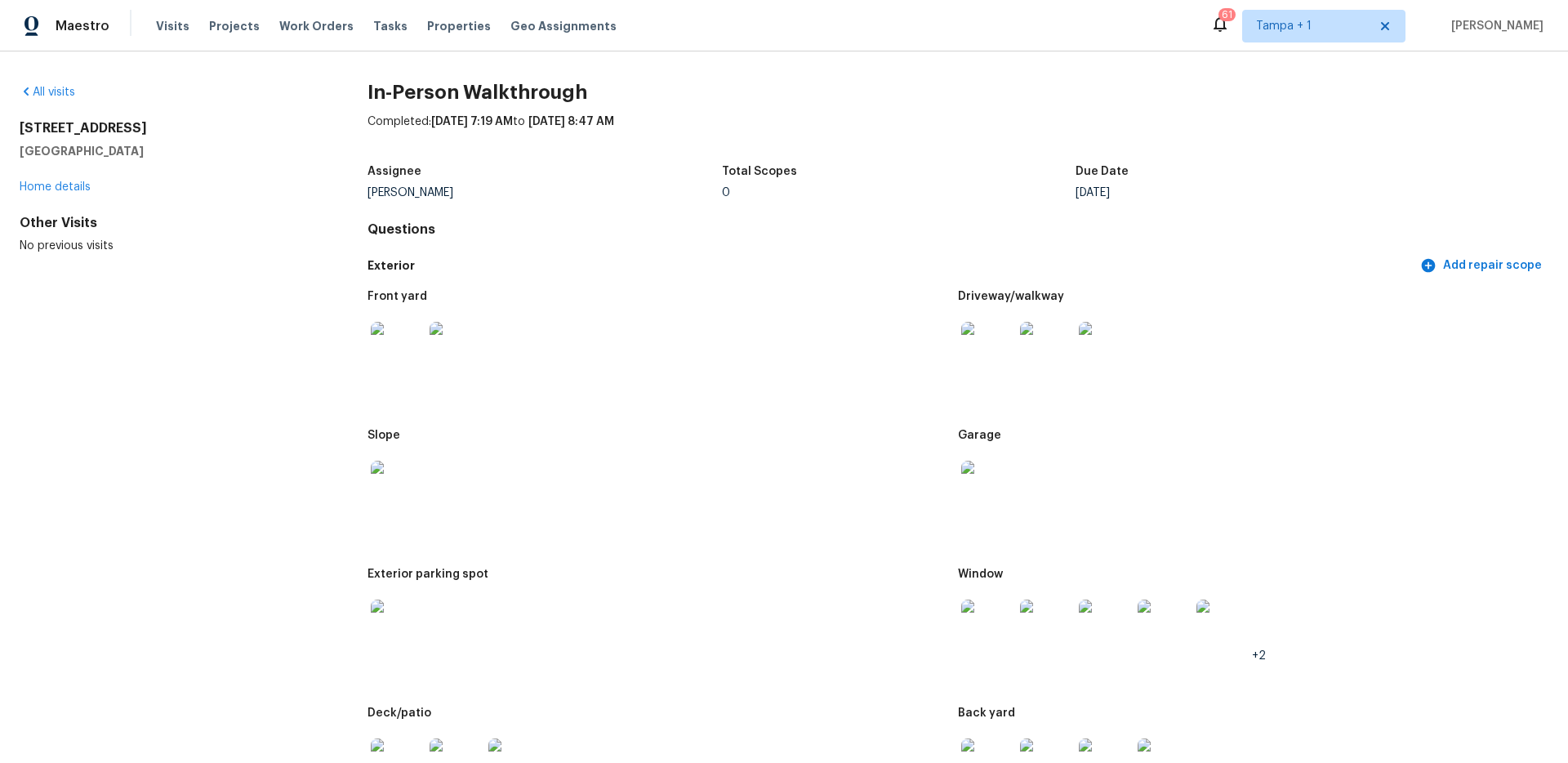
drag, startPoint x: 151, startPoint y: 154, endPoint x: 18, endPoint y: 127, distance: 135.7
click at [18, 127] on div "All visits 8810 41st St N Pinellas Park, FL 33782 Home details Other Visits No …" at bounding box center [784, 407] width 1568 height 711
copy div "8810 41st St N Pinellas Park, FL 33782"
click at [177, 27] on span "Visits" at bounding box center [173, 25] width 33 height 17
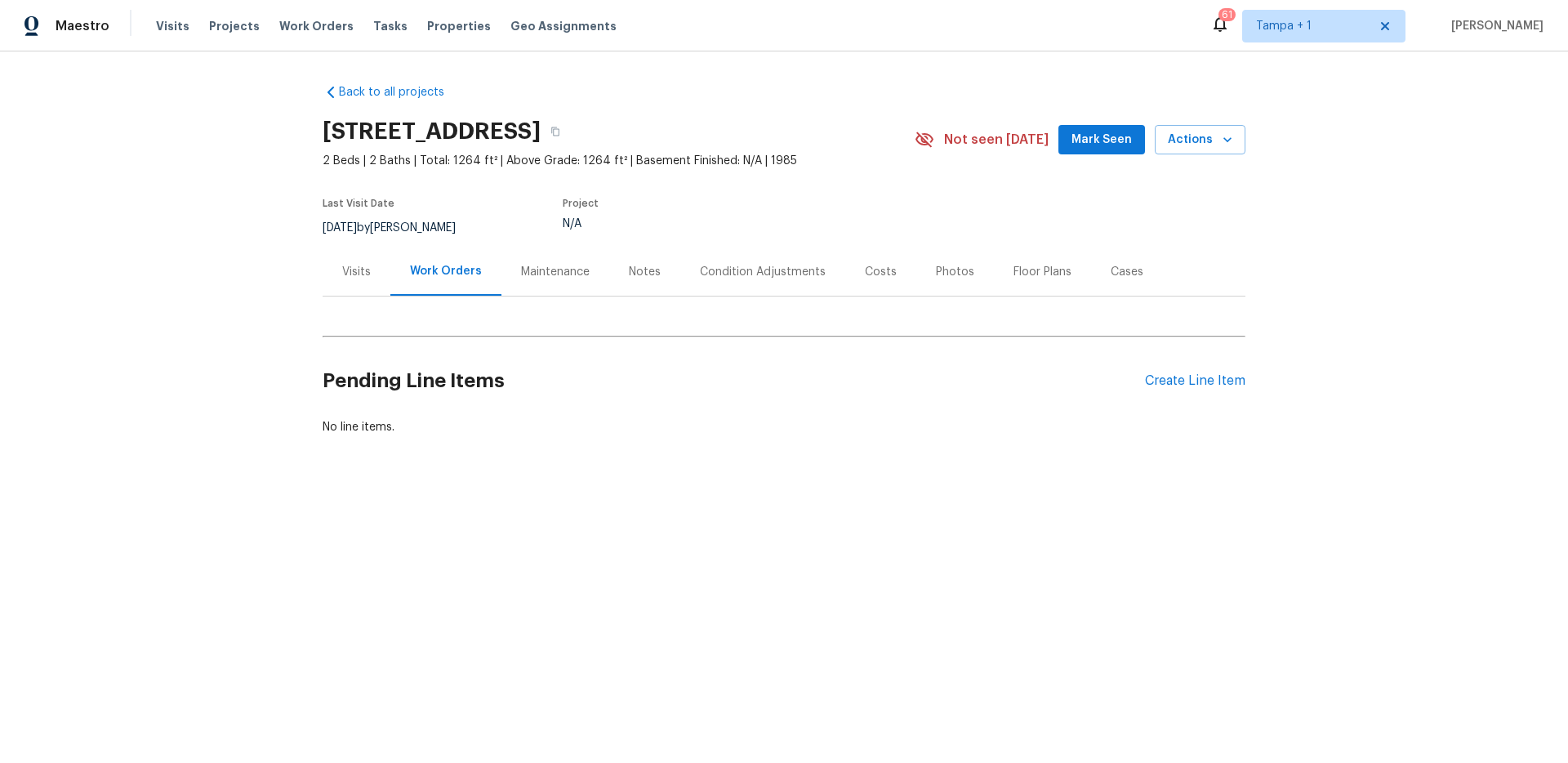
click at [774, 273] on div "Condition Adjustments" at bounding box center [763, 272] width 126 height 17
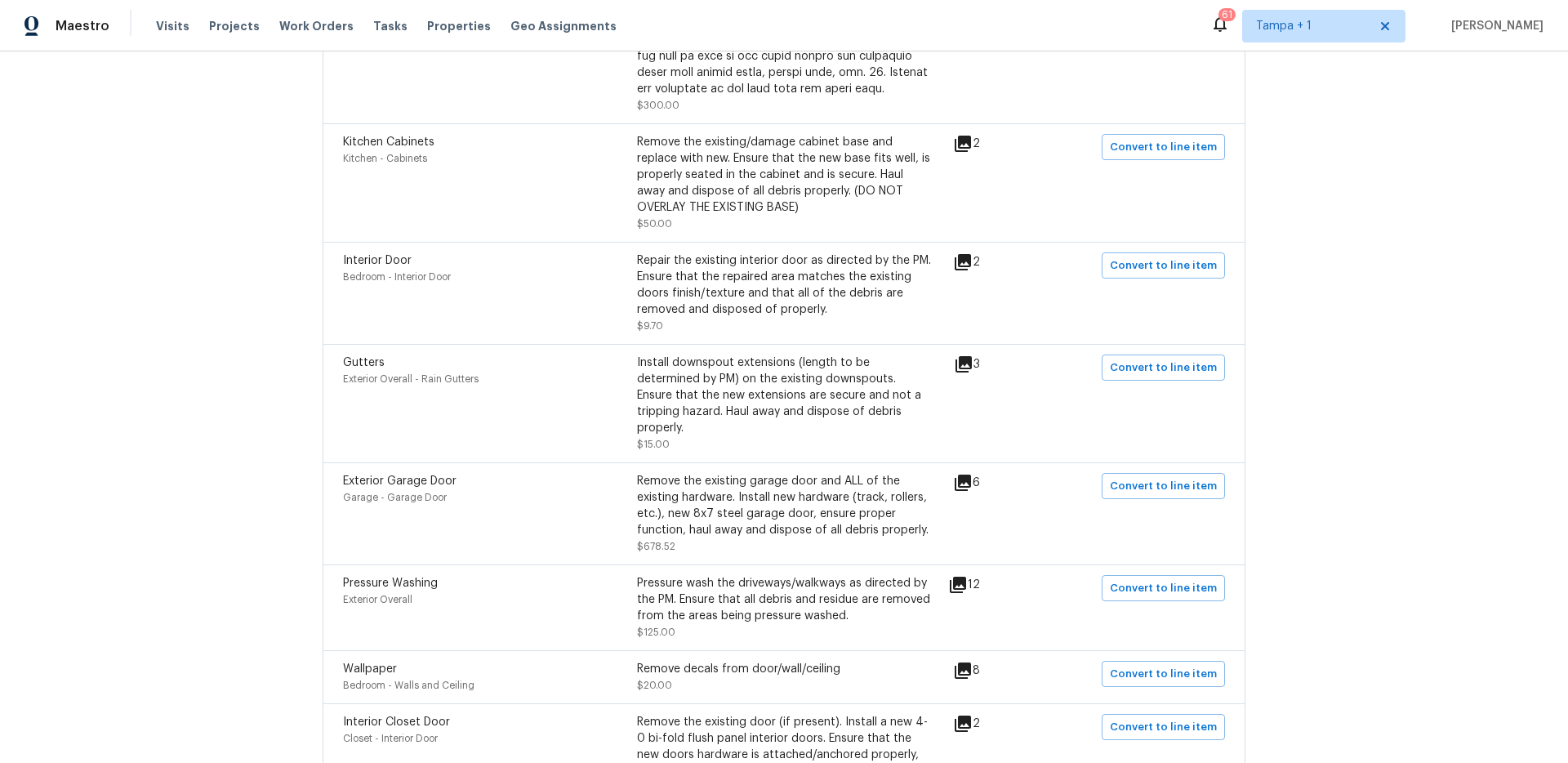
scroll to position [1613, 0]
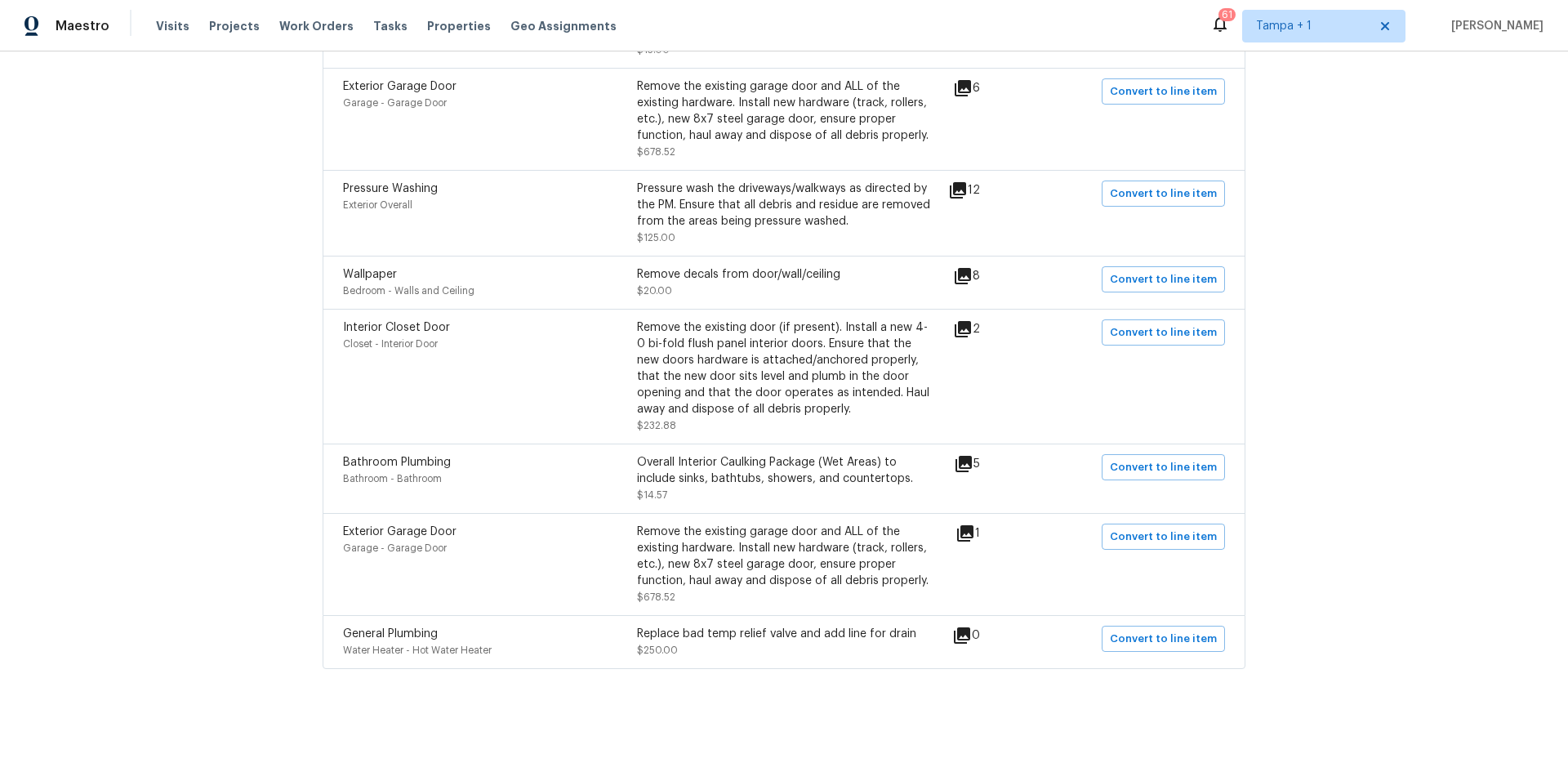
click at [1356, 432] on div "Back to all projects 8810 41st St N, Pinellas Park, FL 33782 2 Beds | 2 Baths |…" at bounding box center [784, 407] width 1568 height 711
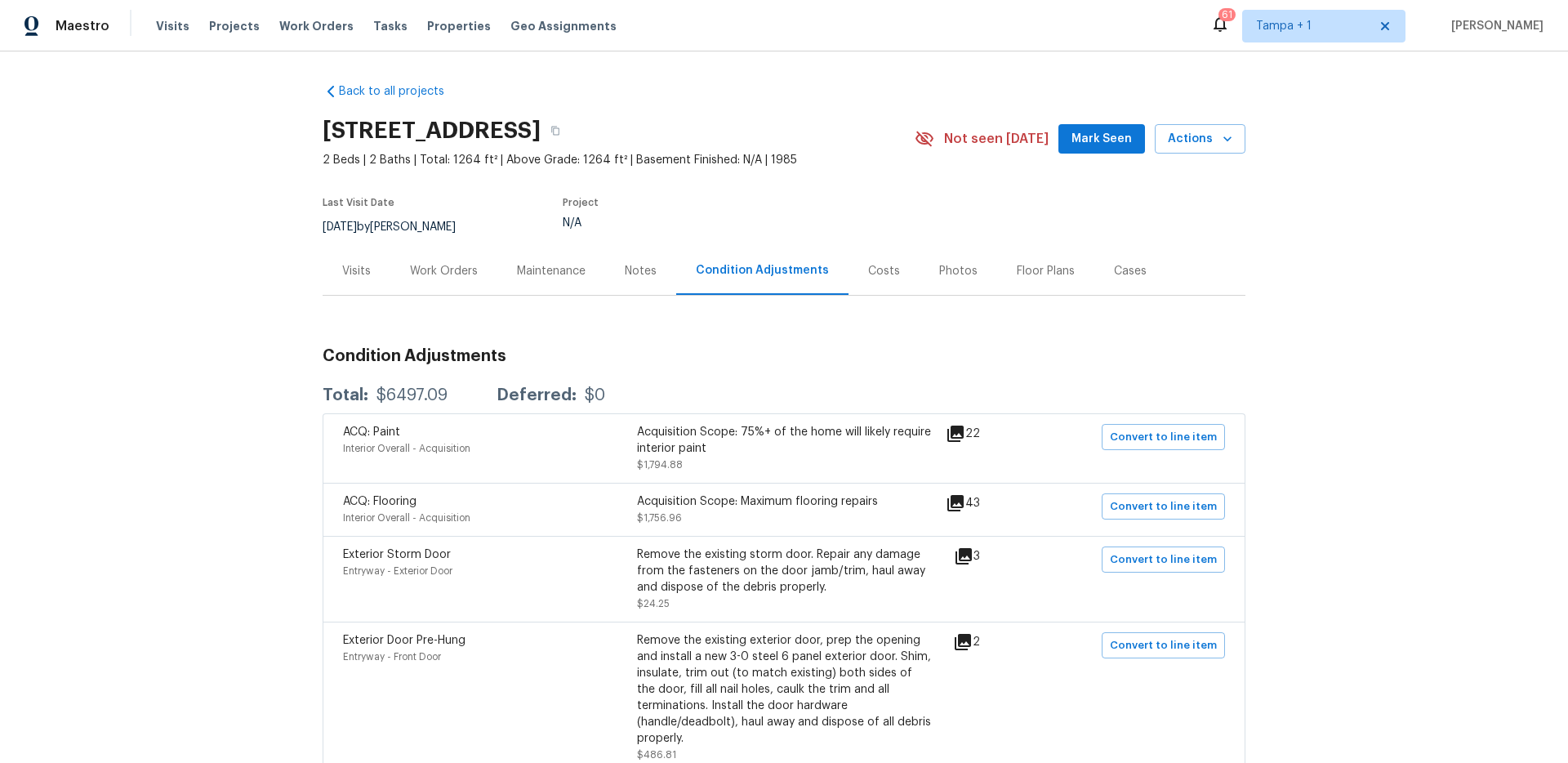
scroll to position [0, 0]
click at [357, 282] on div "Visits" at bounding box center [355, 271] width 67 height 48
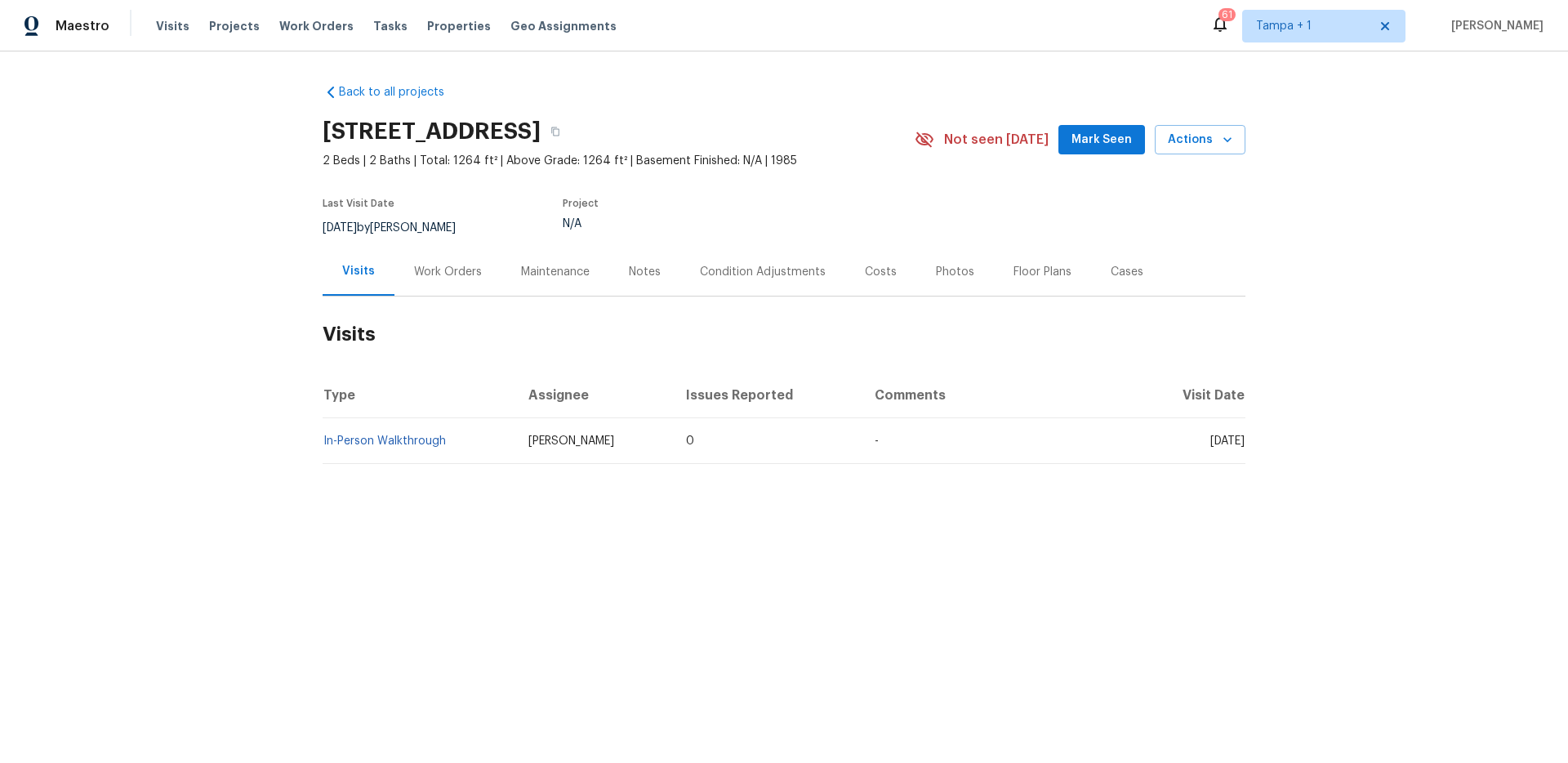
click at [729, 279] on div "Condition Adjustments" at bounding box center [763, 271] width 165 height 48
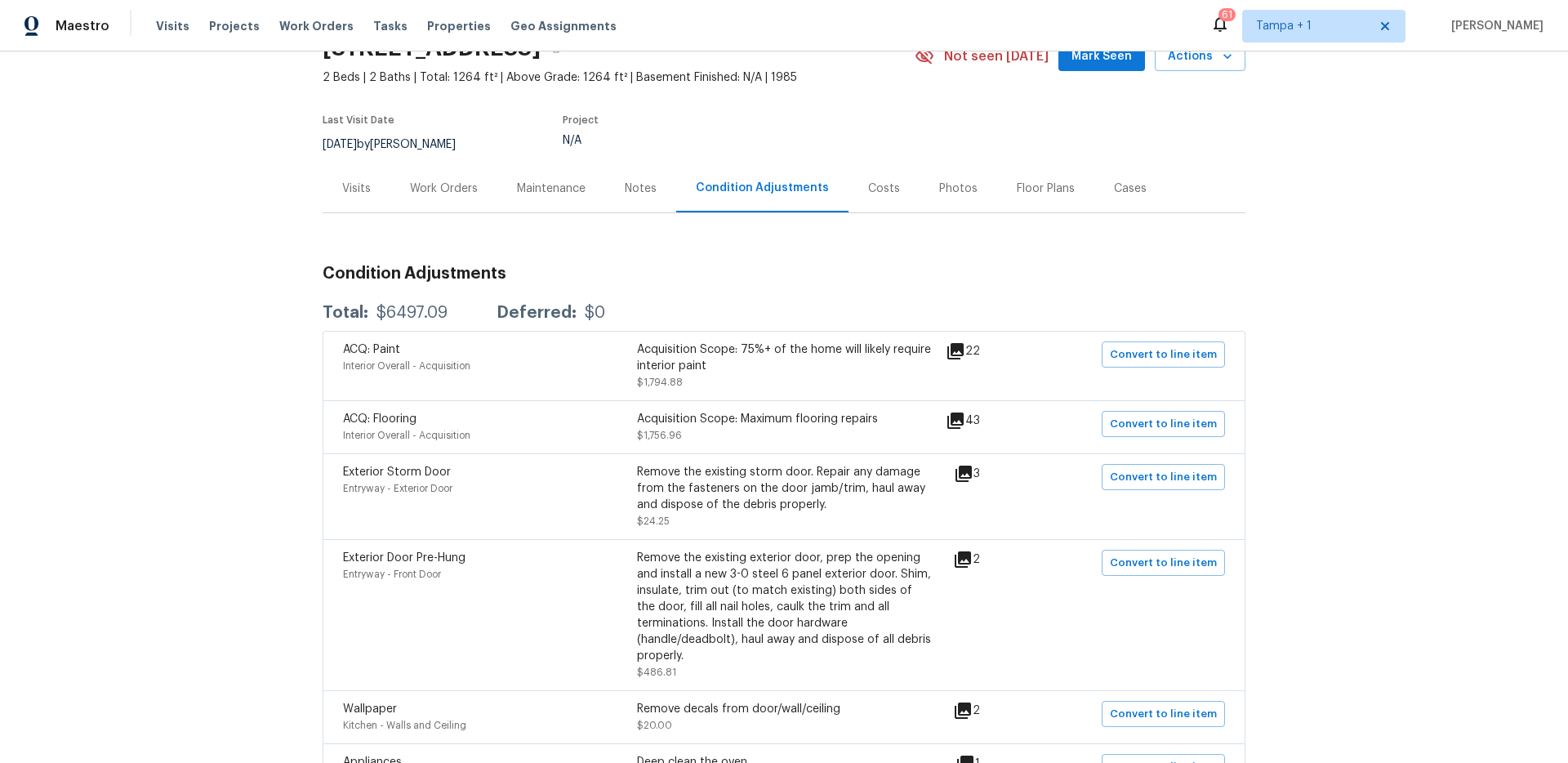
scroll to position [121, 0]
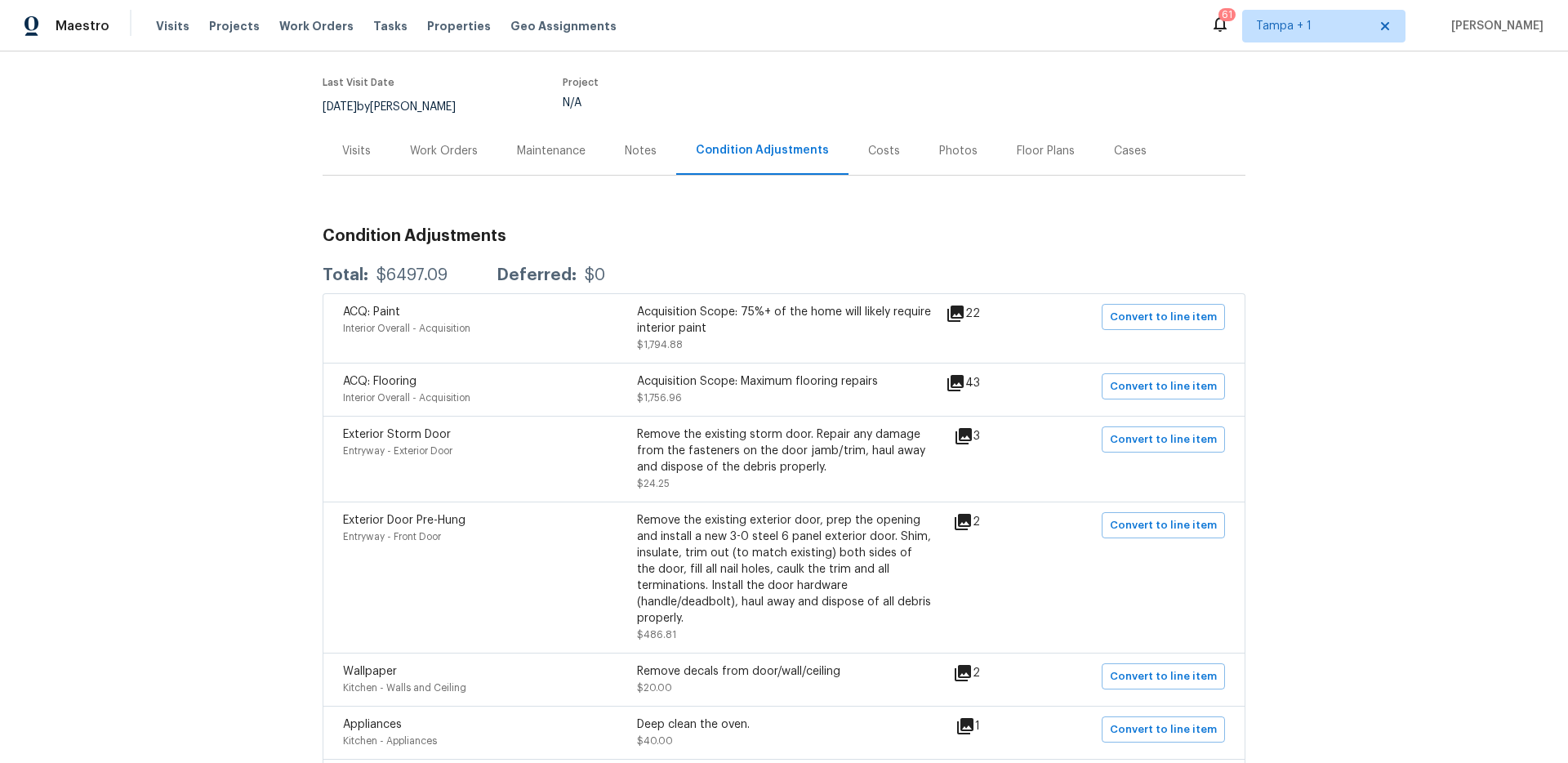
click at [962, 386] on icon at bounding box center [956, 383] width 20 height 20
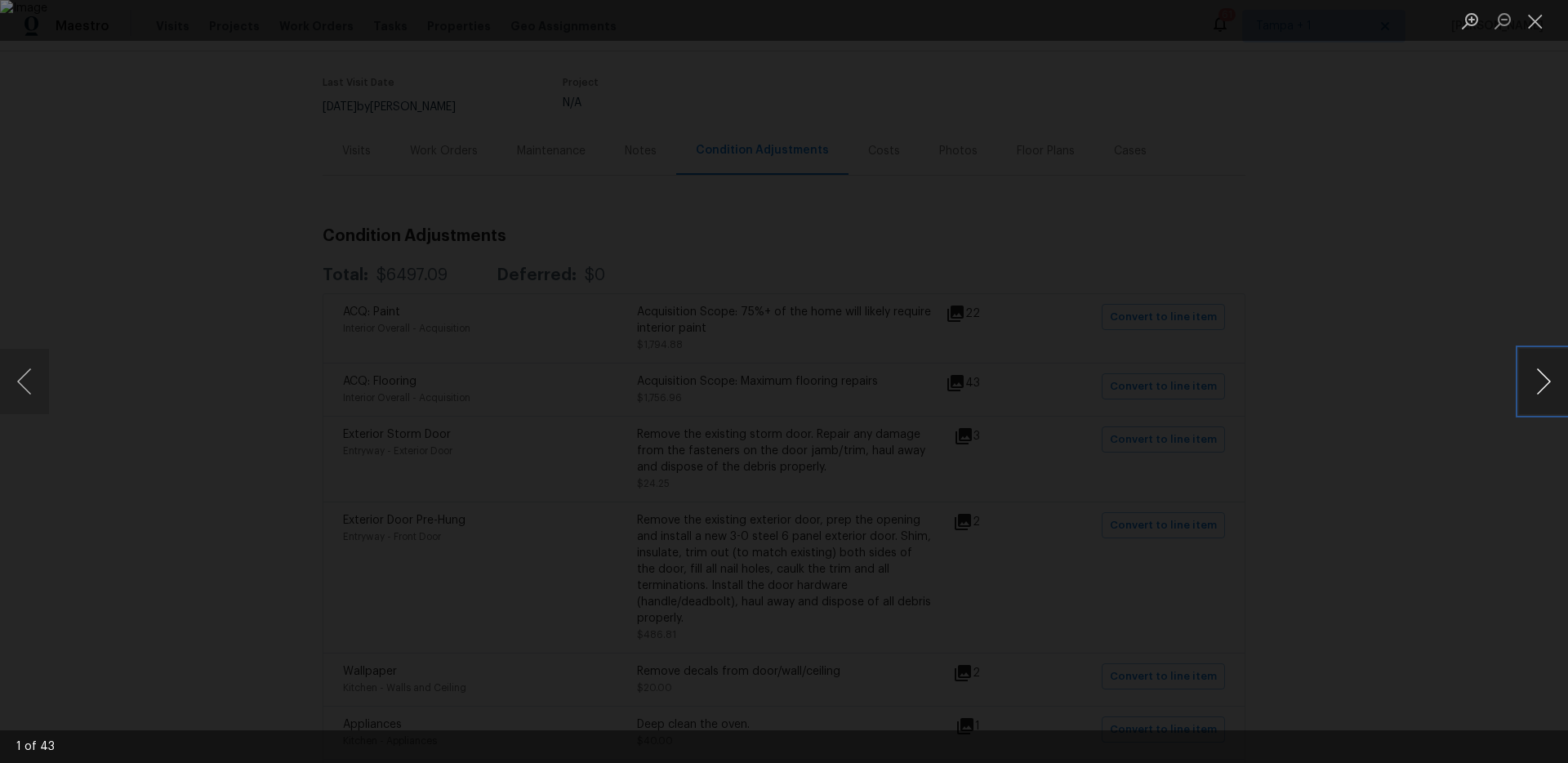
click at [1541, 375] on button "Next image" at bounding box center [1544, 381] width 49 height 65
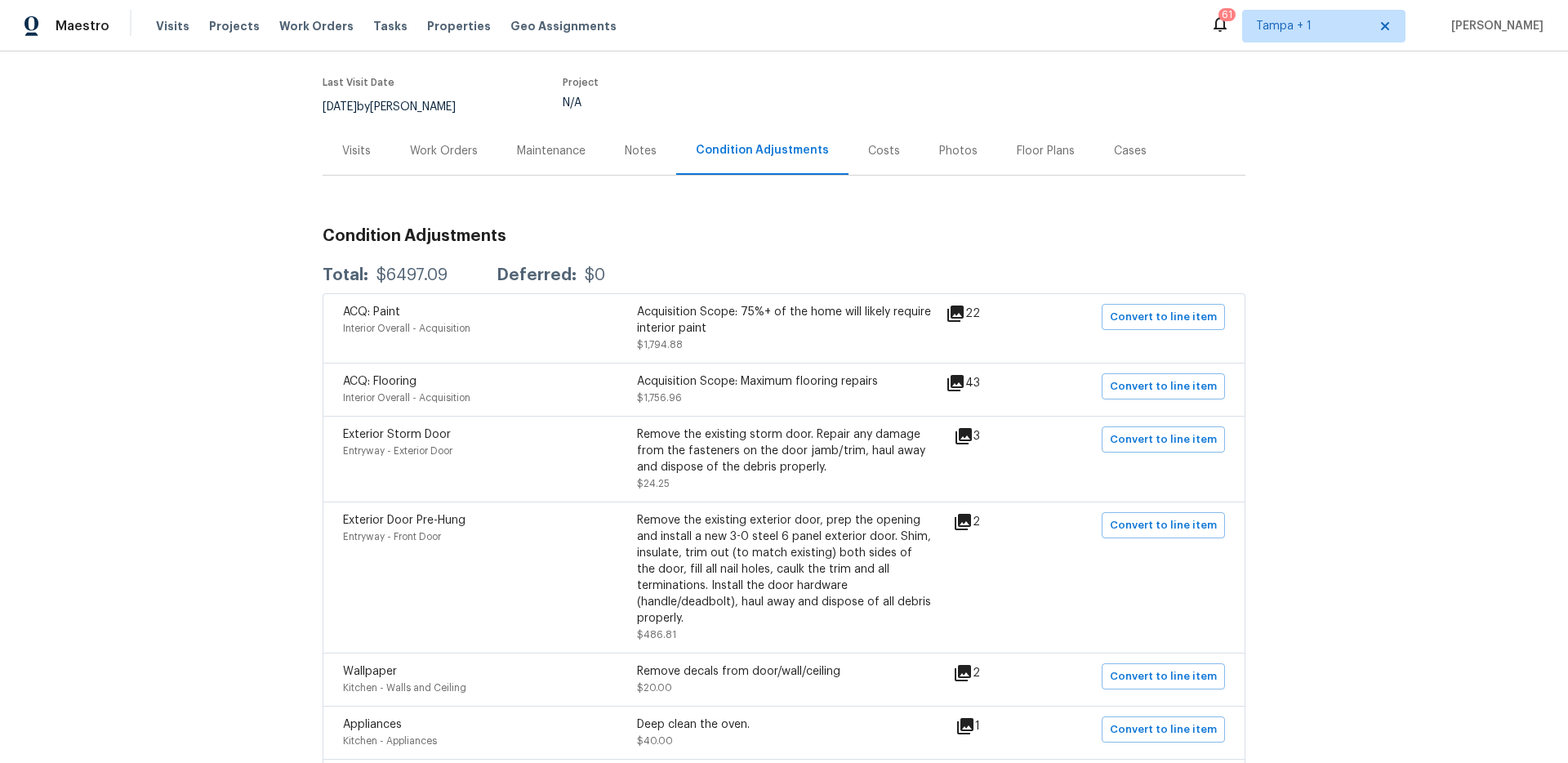
click at [771, 538] on div "Remove the existing exterior door, prep the opening and install a new 3-0 steel…" at bounding box center [783, 569] width 294 height 114
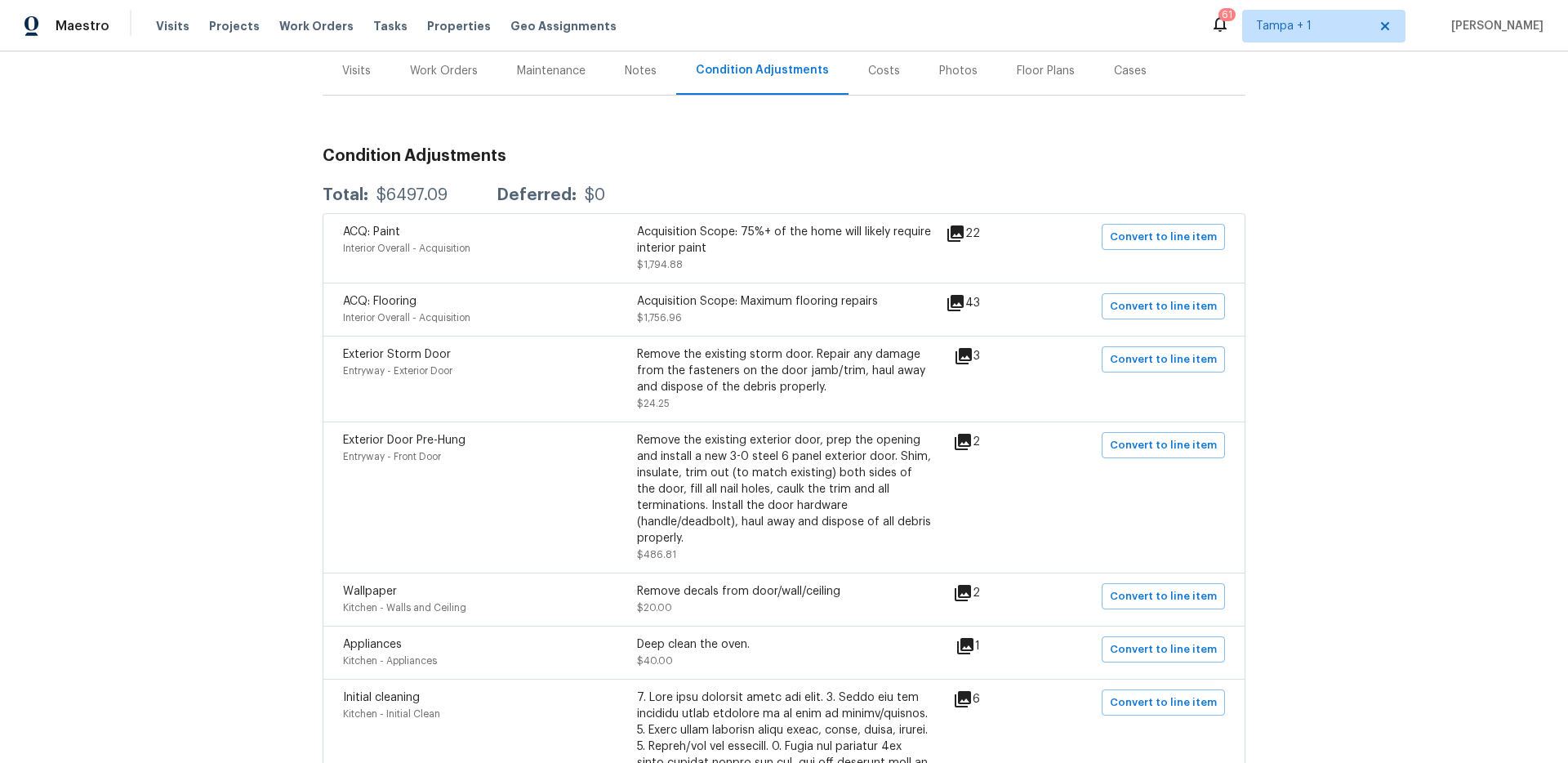
scroll to position [357, 0]
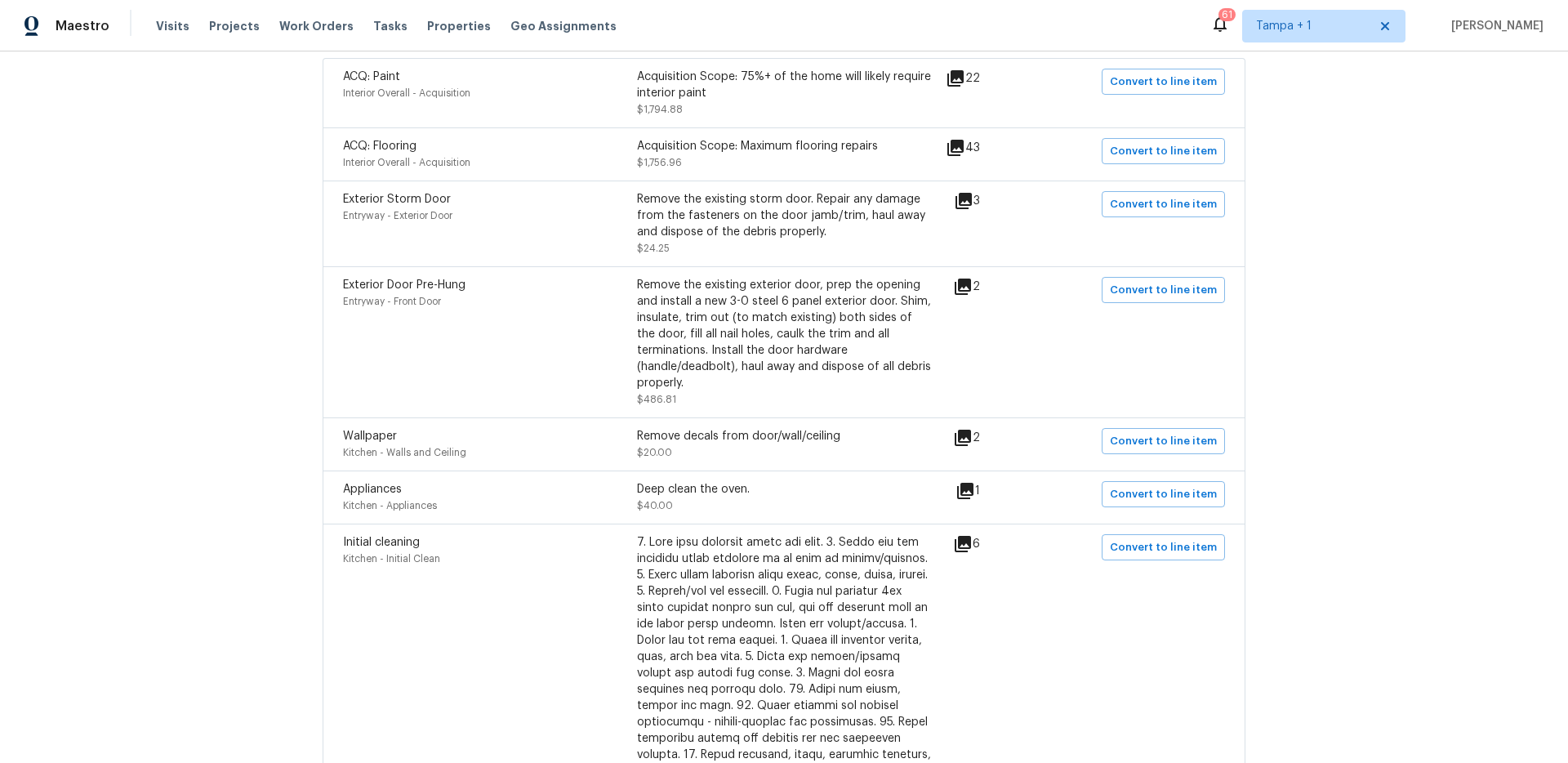
click at [965, 436] on icon at bounding box center [963, 438] width 17 height 17
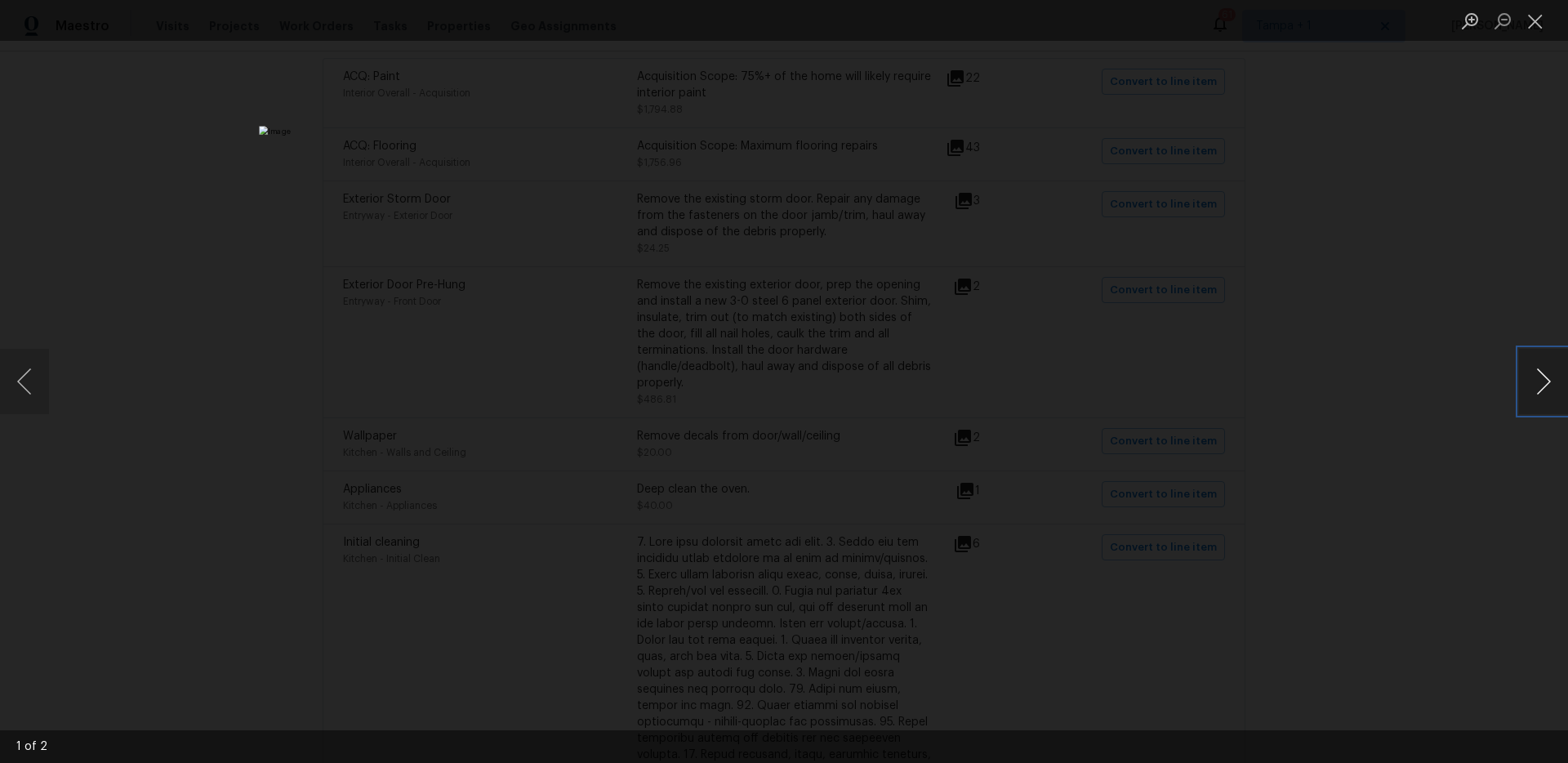
click at [1553, 378] on button "Next image" at bounding box center [1544, 381] width 49 height 65
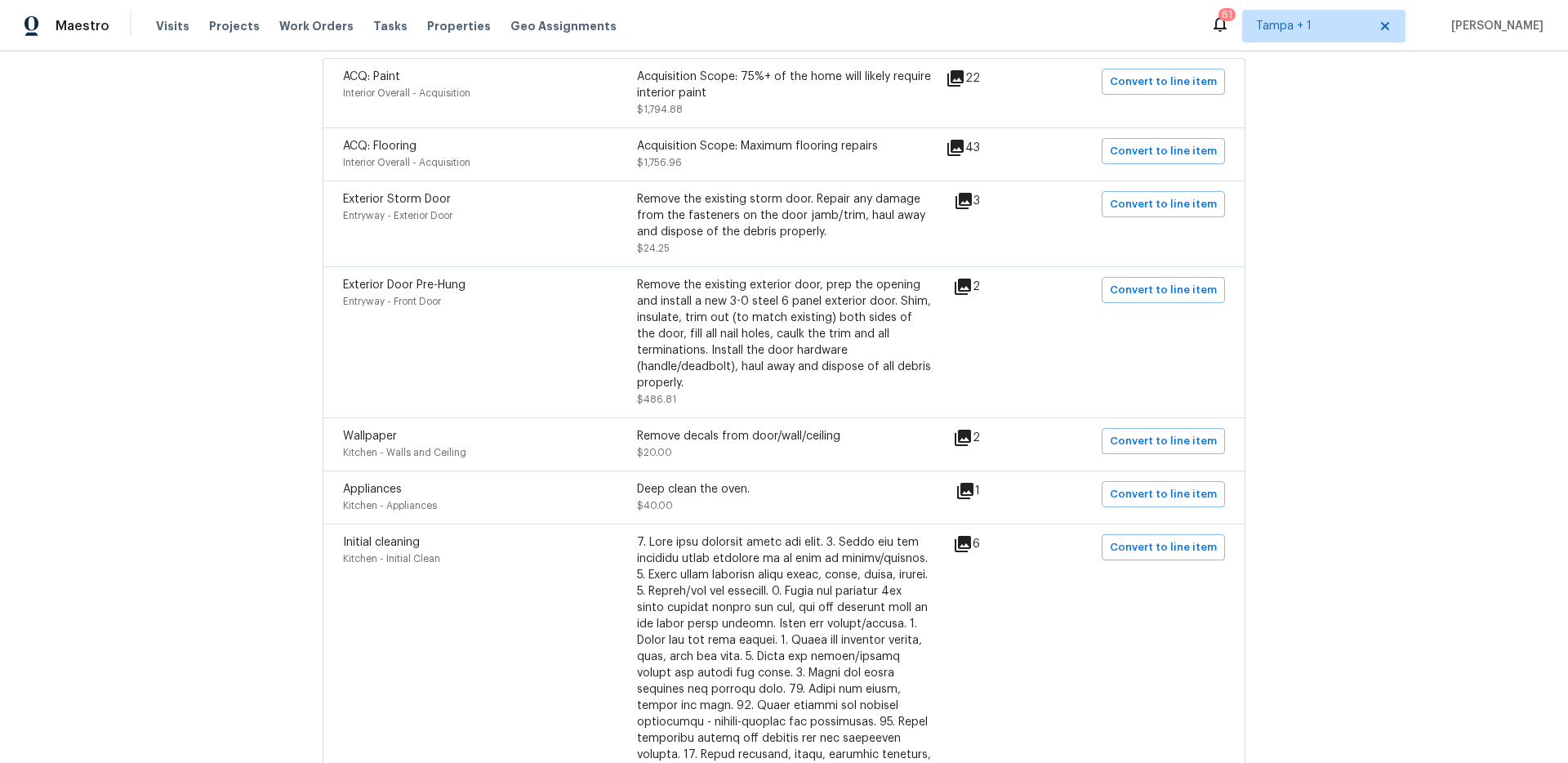
click at [964, 490] on icon at bounding box center [965, 490] width 17 height 17
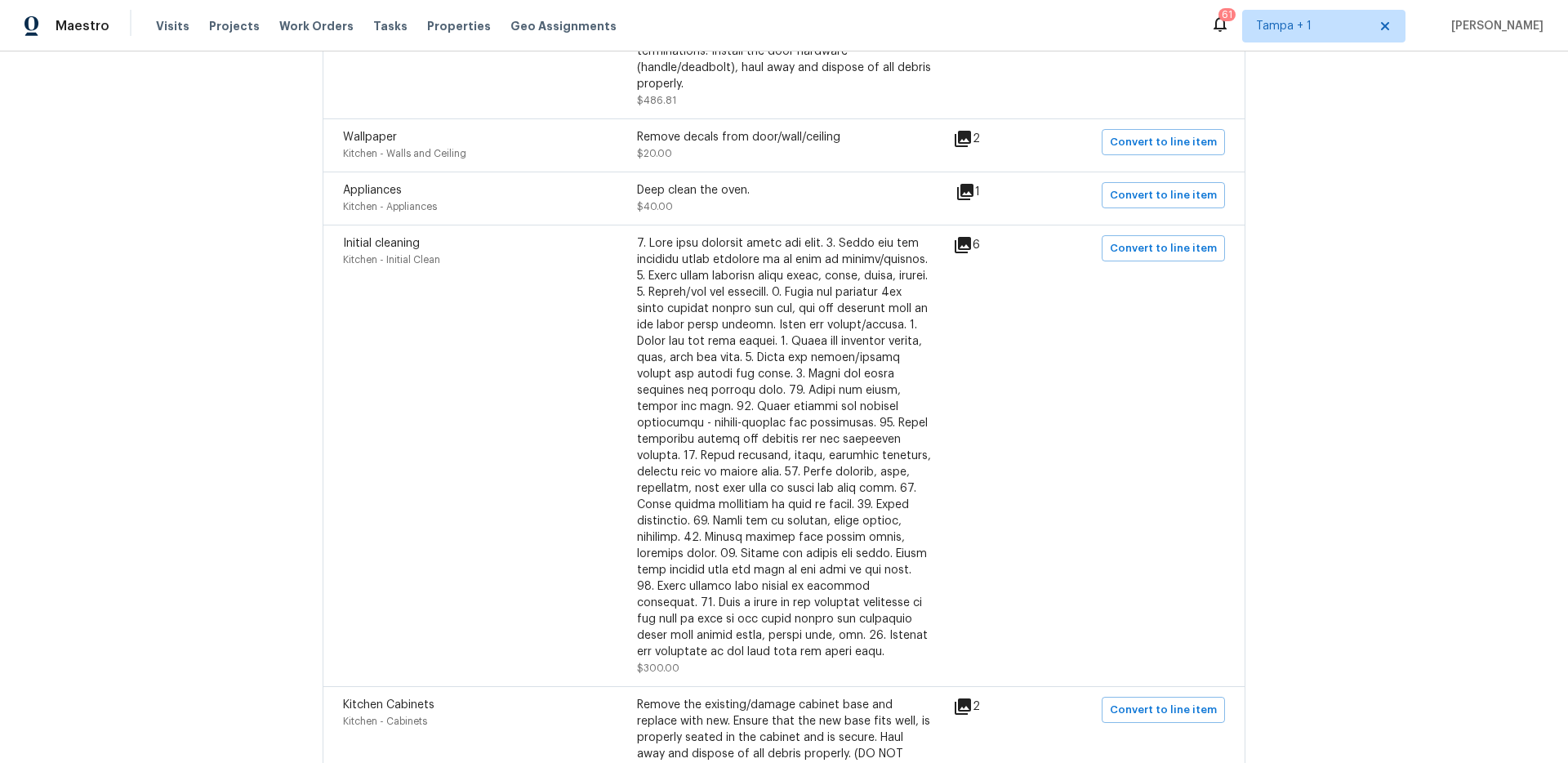
scroll to position [675, 0]
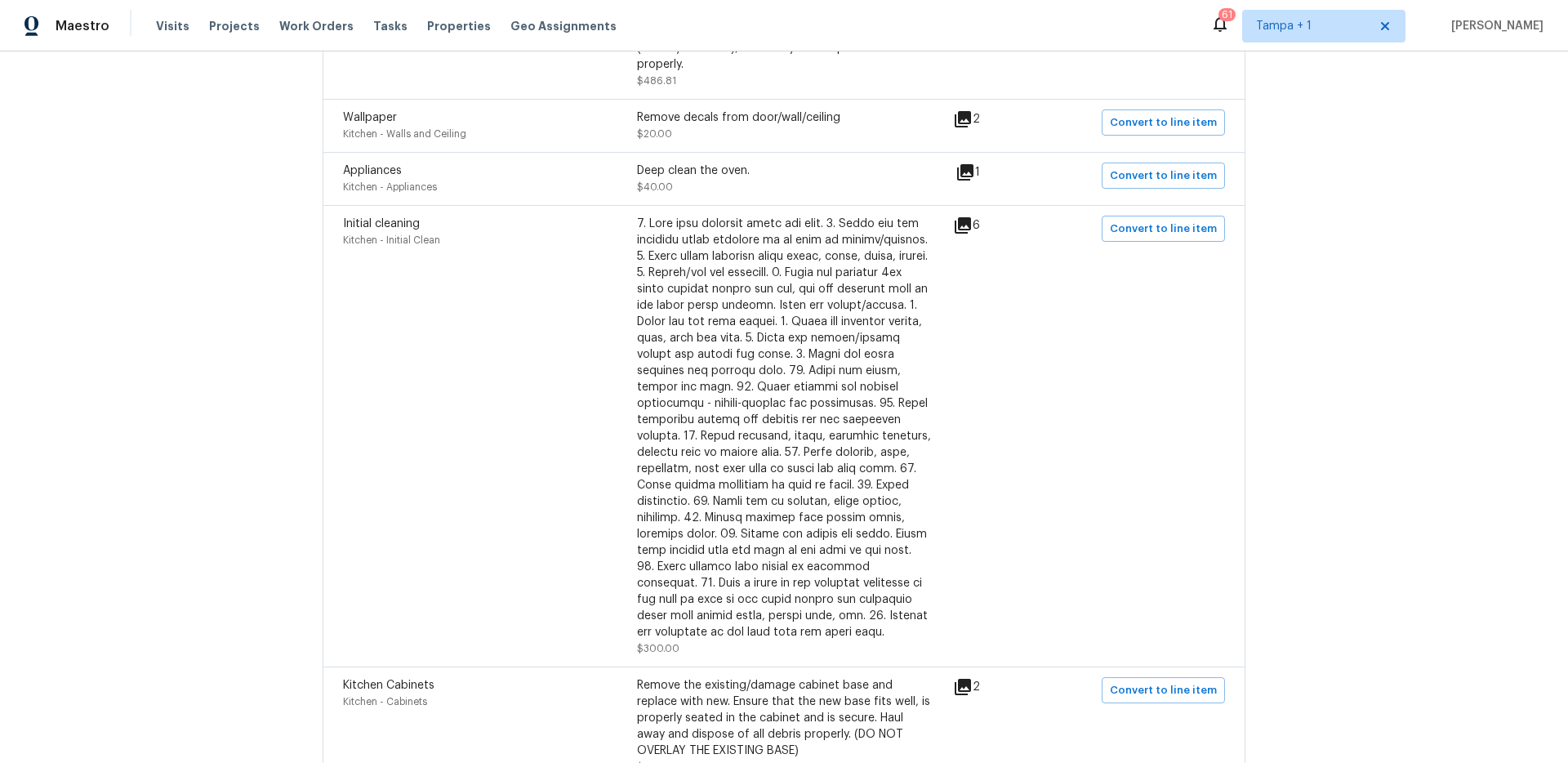
click at [1322, 486] on div "Back to all projects 8810 41st St N, Pinellas Park, FL 33782 2 Beds | 2 Baths |…" at bounding box center [784, 407] width 1568 height 711
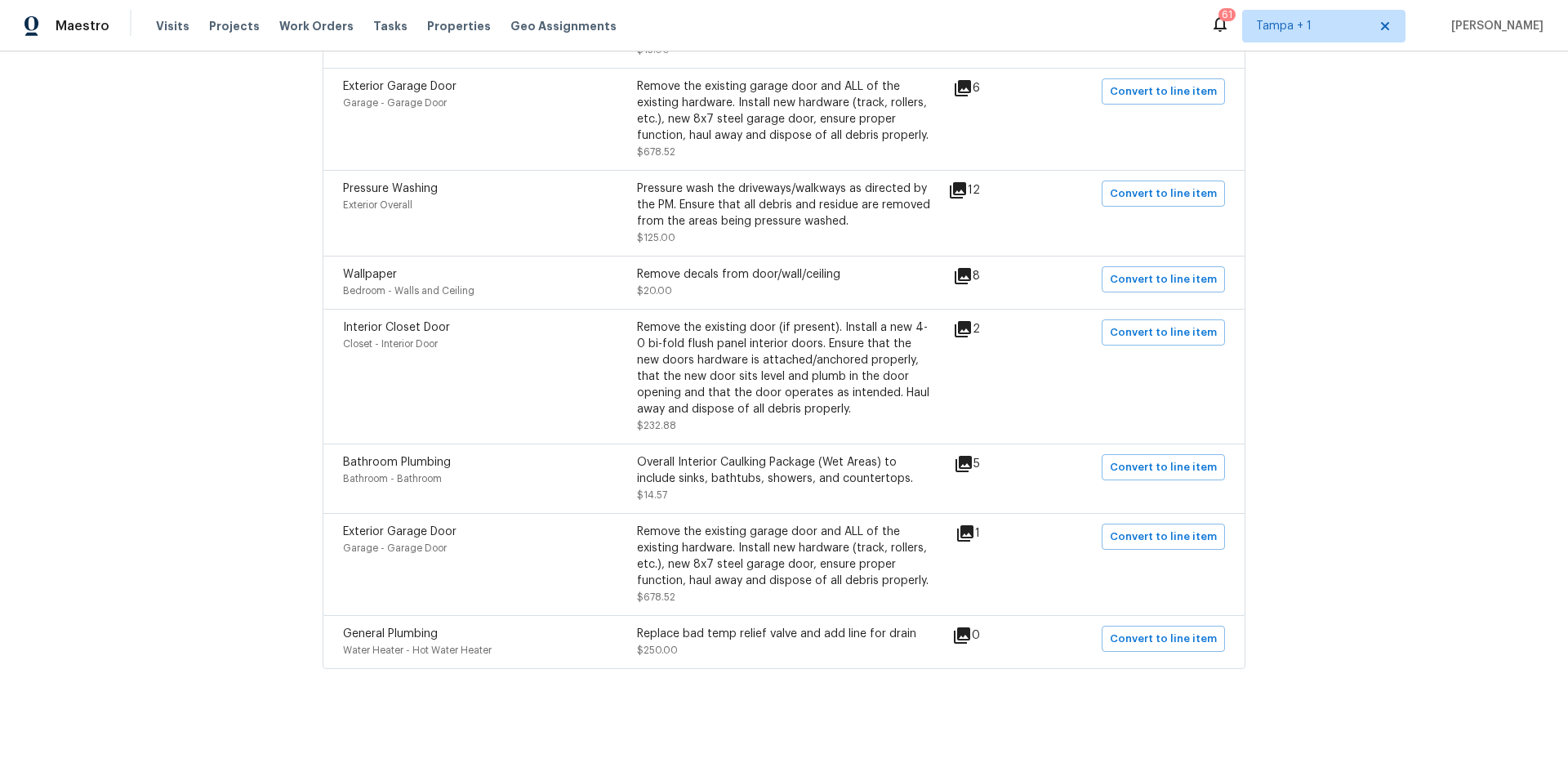
click at [1400, 242] on div "Back to all projects 8810 41st St N, Pinellas Park, FL 33782 2 Beds | 2 Baths |…" at bounding box center [784, 407] width 1568 height 711
click at [970, 456] on icon at bounding box center [964, 464] width 17 height 17
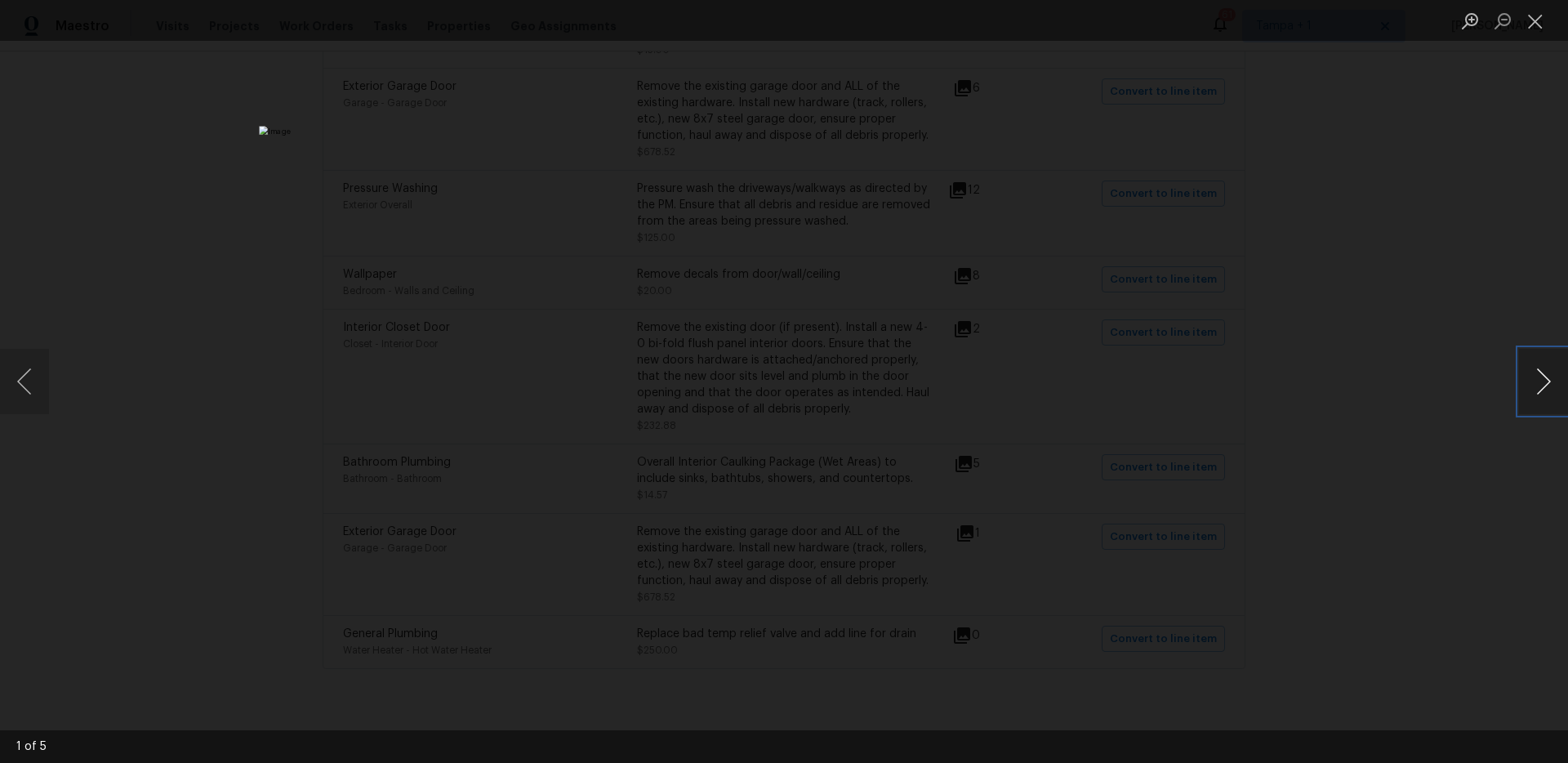
click at [1550, 379] on button "Next image" at bounding box center [1544, 381] width 49 height 65
click at [1536, 19] on button "Close lightbox" at bounding box center [1535, 21] width 32 height 28
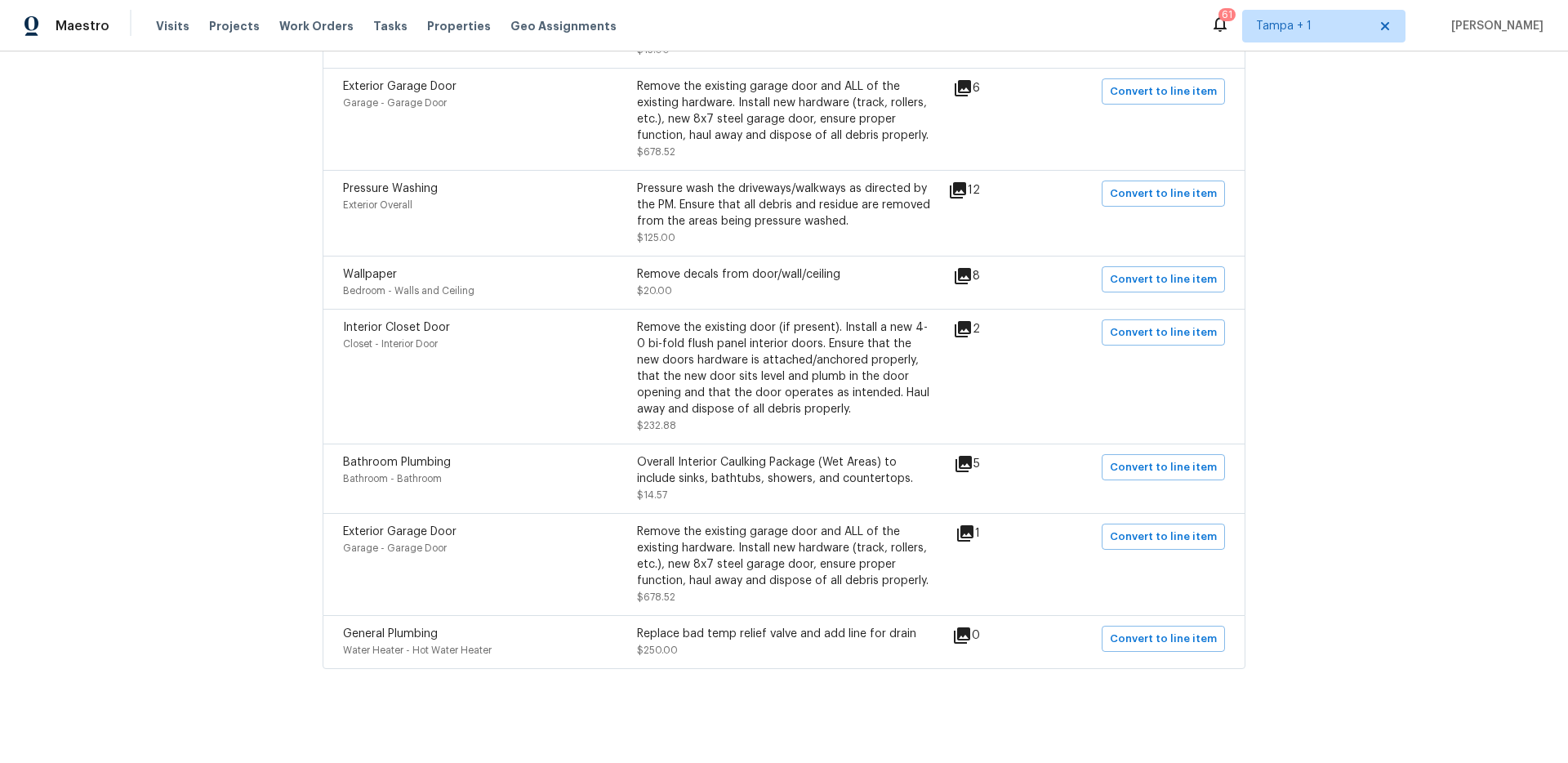
click at [1420, 315] on div "Back to all projects 8810 41st St N, Pinellas Park, FL 33782 2 Beds | 2 Baths |…" at bounding box center [784, 407] width 1568 height 711
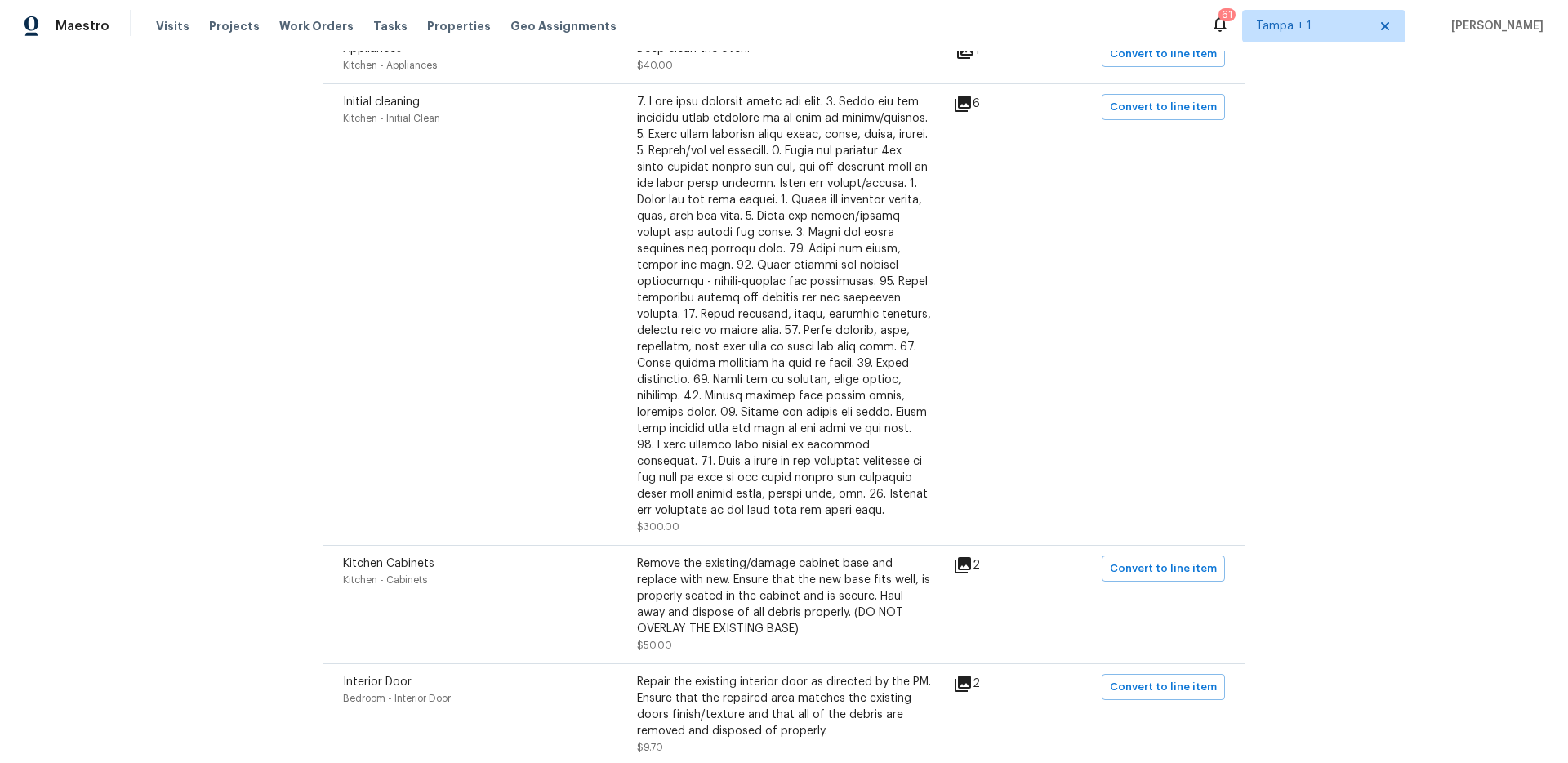
scroll to position [0, 0]
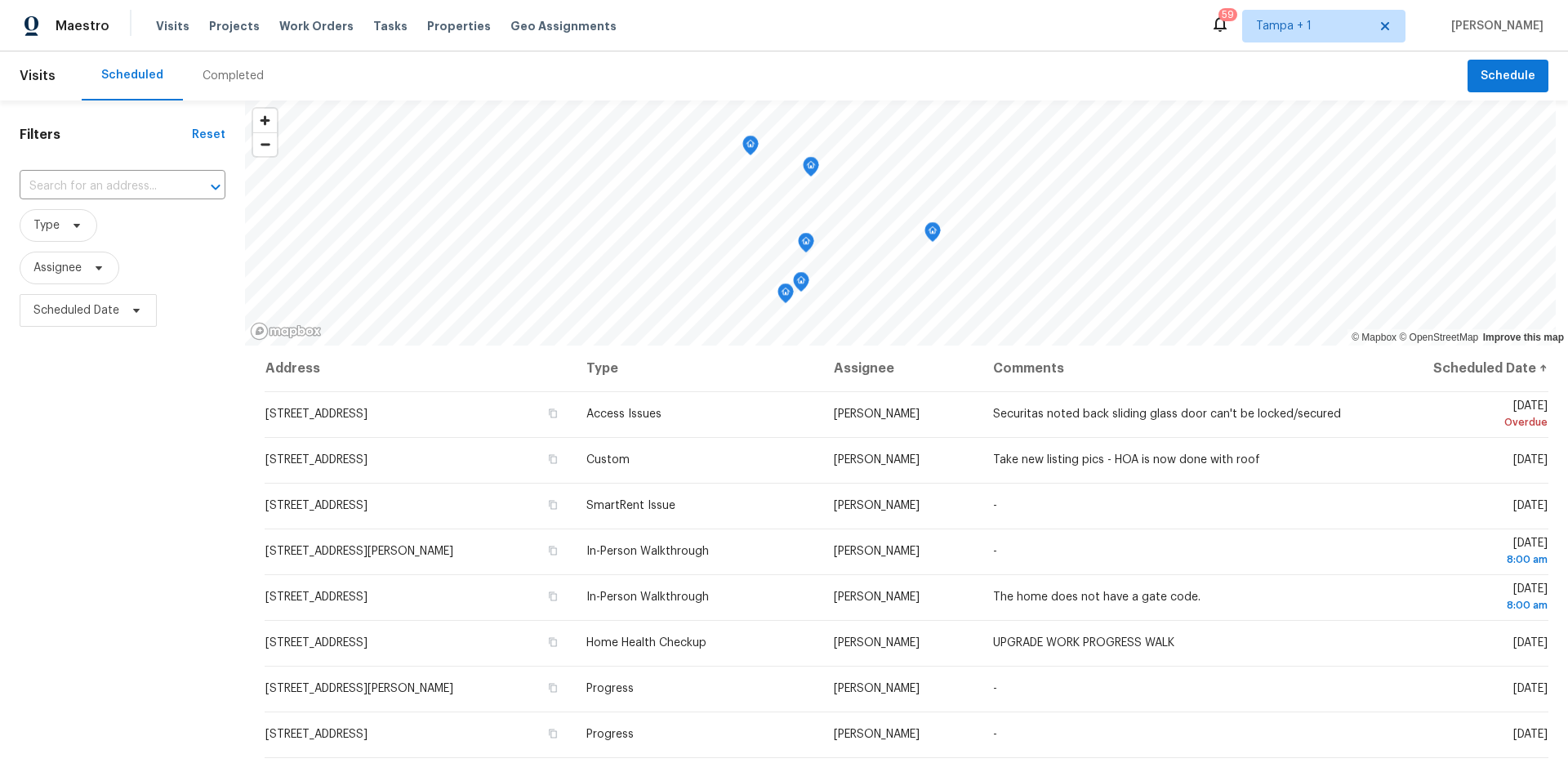
click at [225, 80] on div "Completed" at bounding box center [232, 75] width 62 height 17
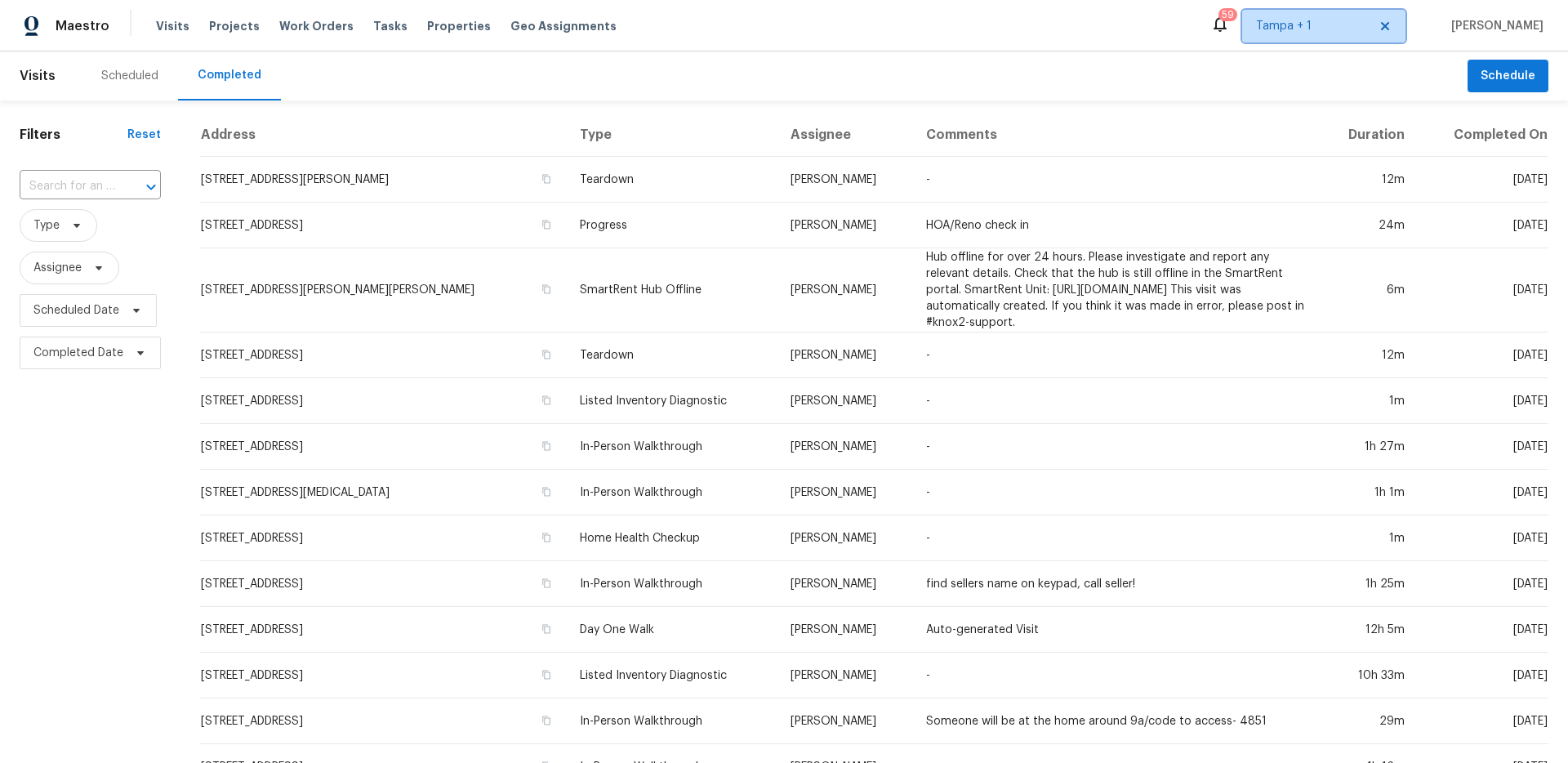
click at [1391, 30] on icon at bounding box center [1384, 25] width 13 height 13
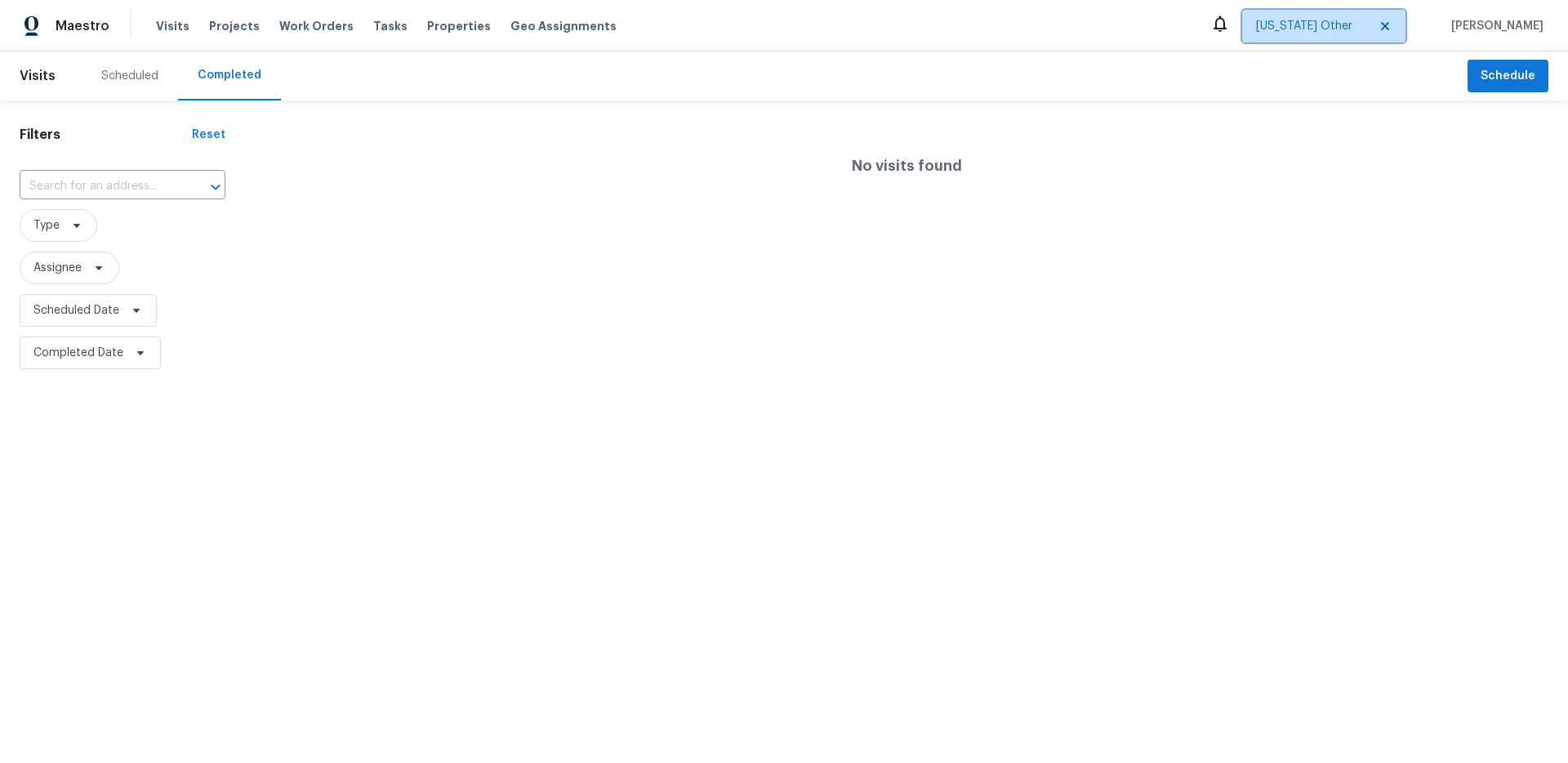
click at [1391, 30] on icon at bounding box center [1384, 25] width 13 height 13
click at [1366, 32] on span "[US_STATE] Other" at bounding box center [1311, 25] width 112 height 17
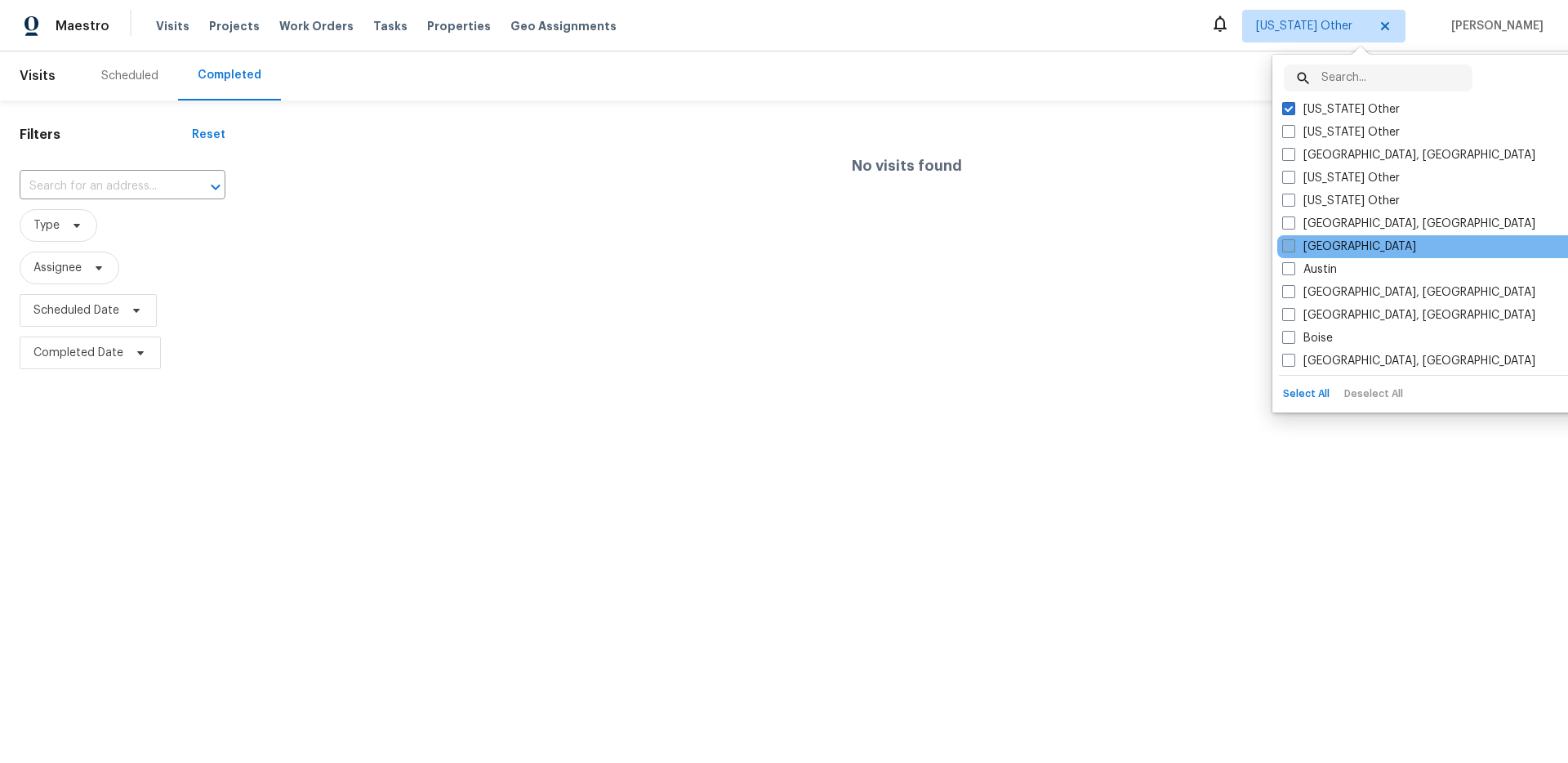
click at [1320, 246] on label "[GEOGRAPHIC_DATA]" at bounding box center [1348, 246] width 134 height 17
click at [1293, 246] on input "[GEOGRAPHIC_DATA]" at bounding box center [1287, 243] width 11 height 11
checkbox input "true"
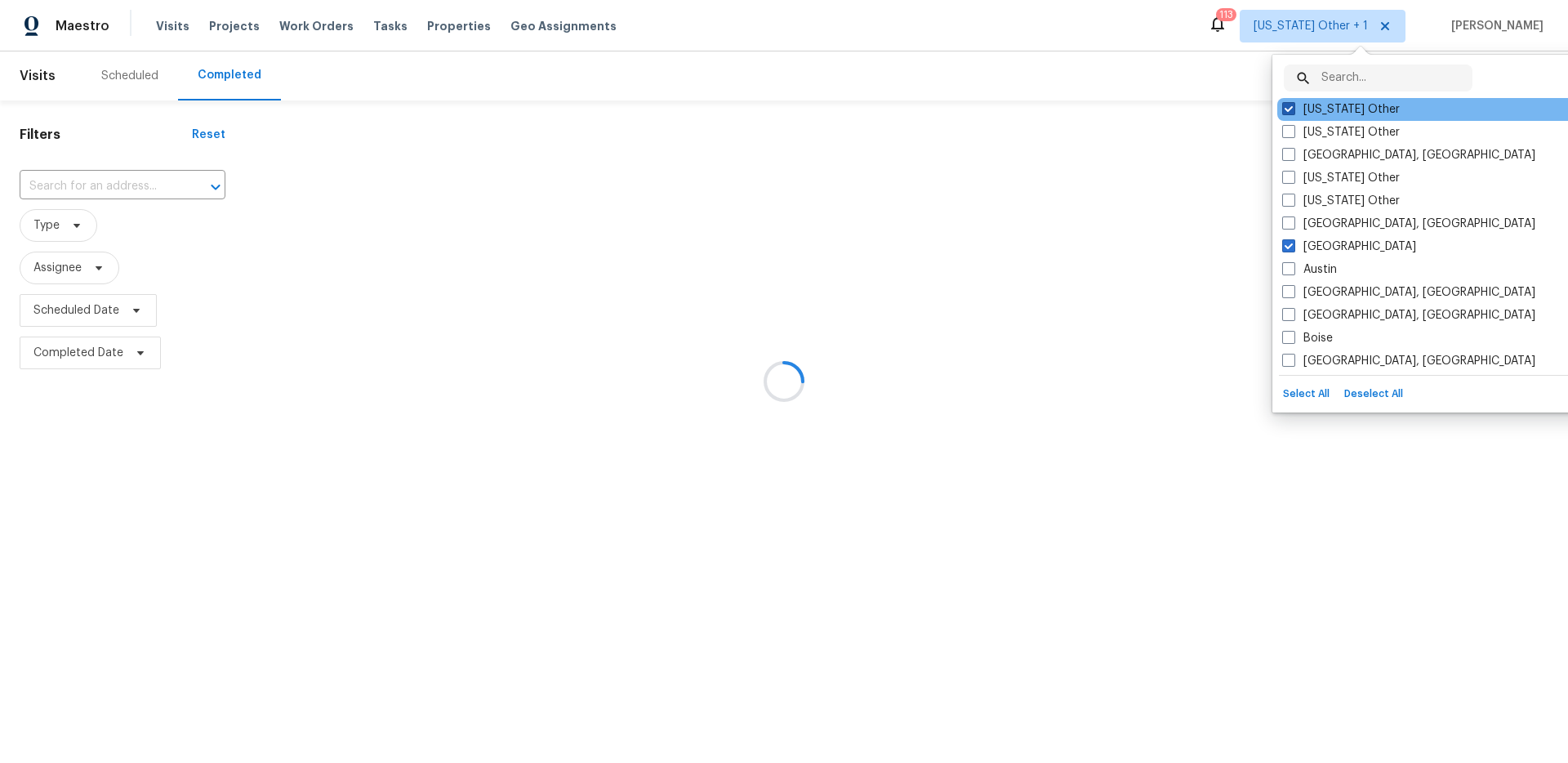
click at [1327, 103] on label "Alabama Other" at bounding box center [1341, 109] width 117 height 17
click at [1293, 103] on input "Alabama Other" at bounding box center [1287, 106] width 11 height 11
checkbox input "false"
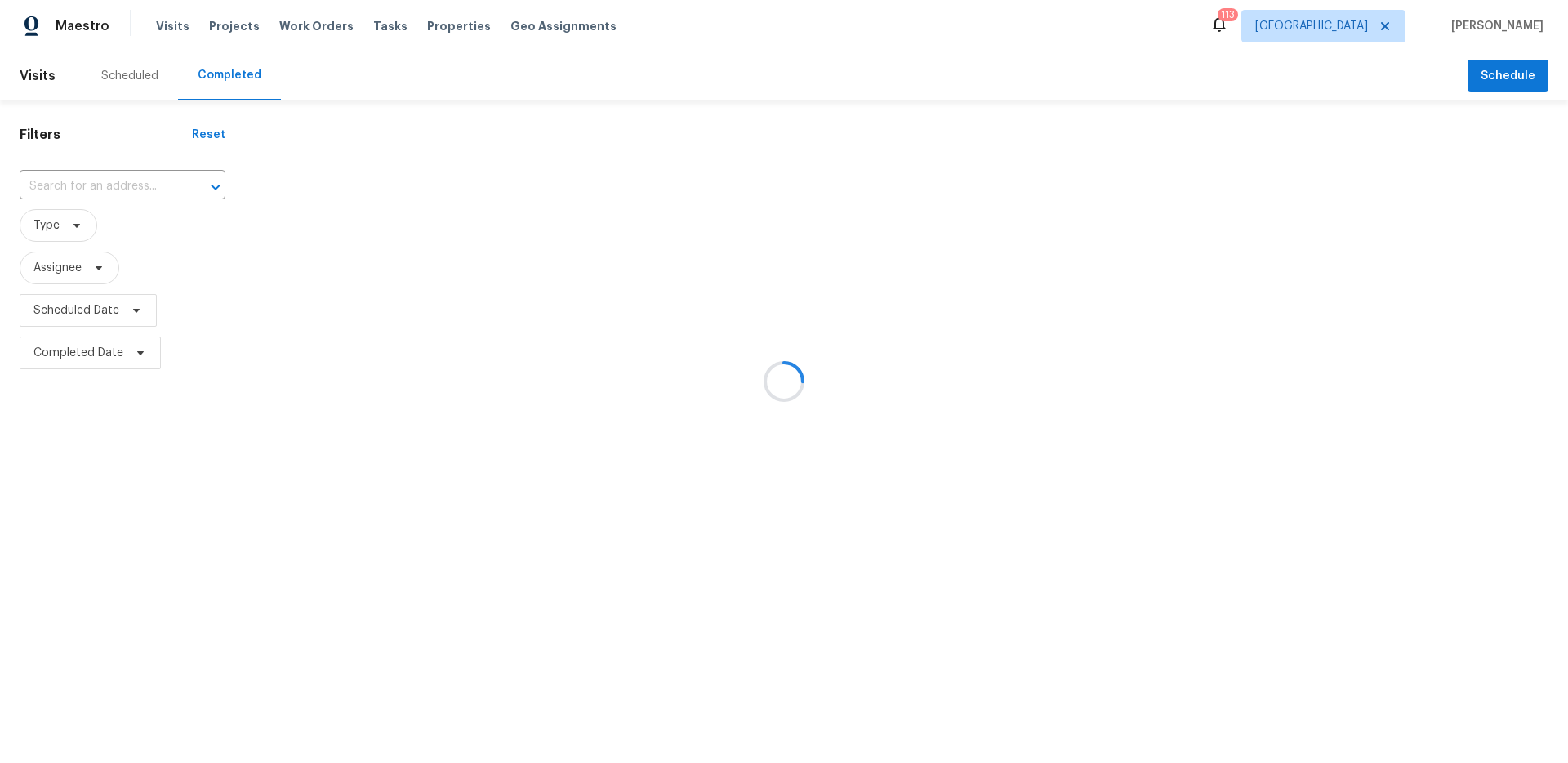
click at [1076, 13] on div at bounding box center [784, 381] width 1568 height 763
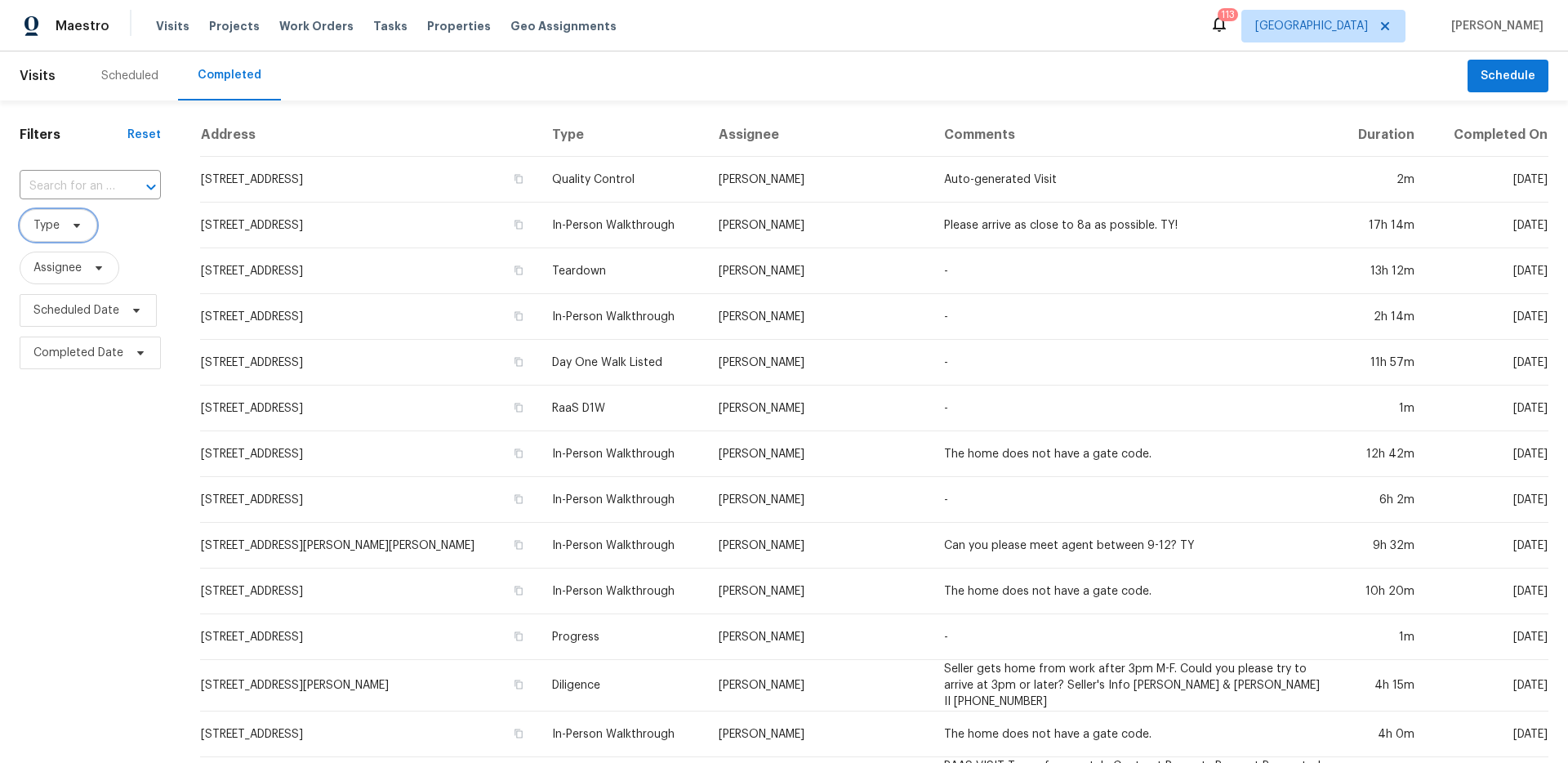
click at [68, 233] on span "Type" at bounding box center [58, 225] width 77 height 32
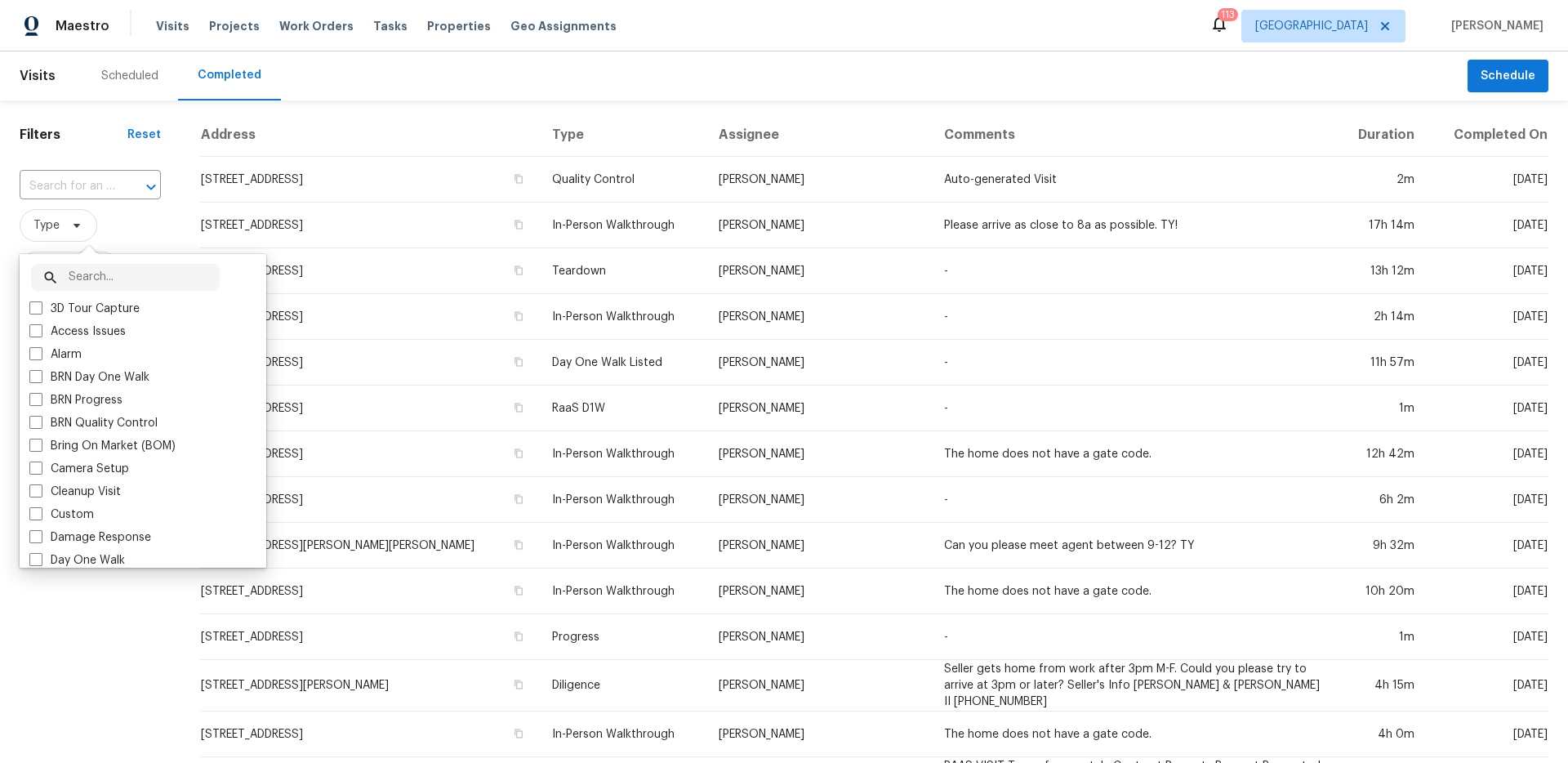
click at [88, 273] on input "text" at bounding box center [144, 277] width 151 height 27
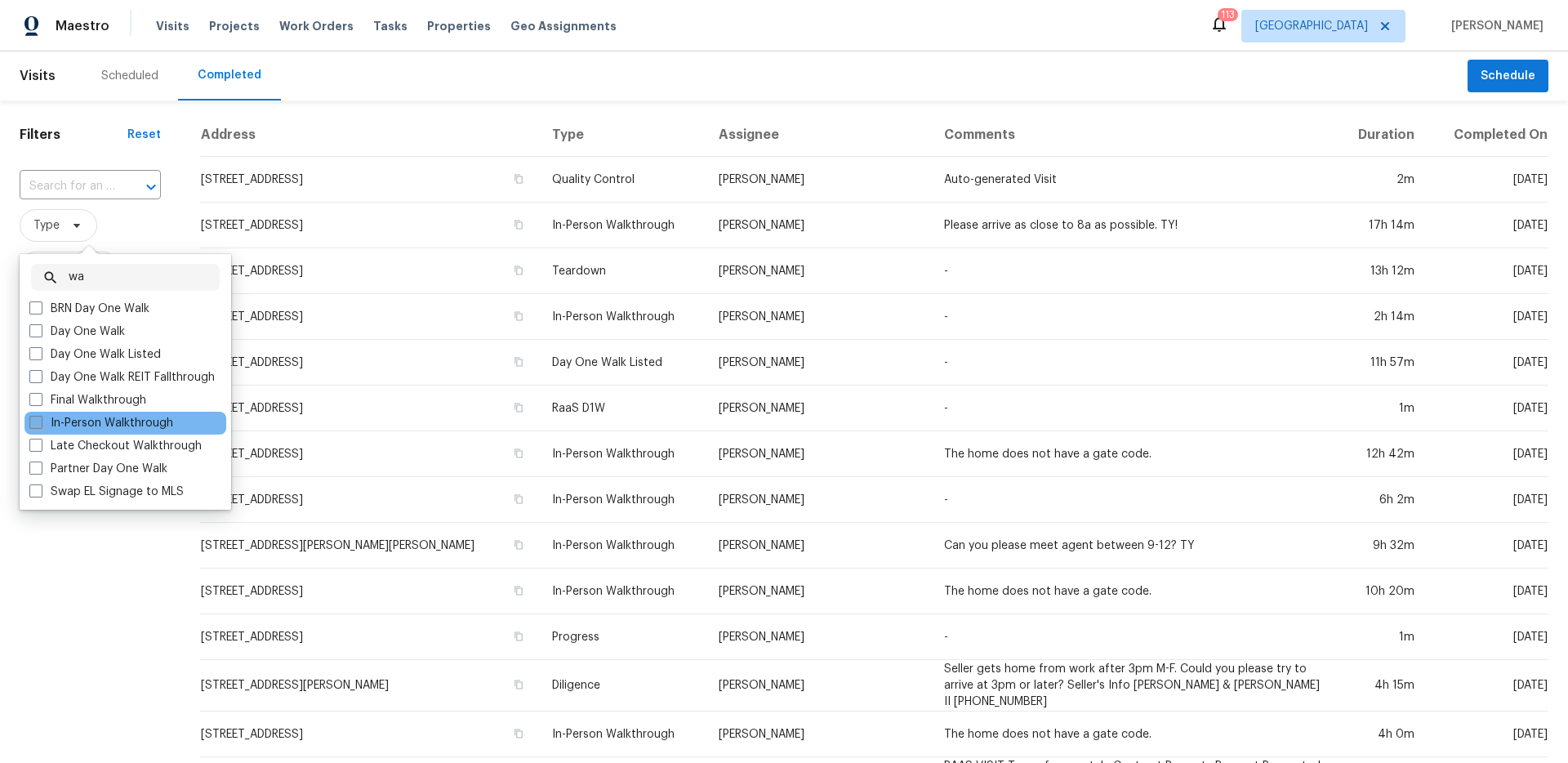
type input "wa"
click at [87, 415] on label "In-Person Walkthrough" at bounding box center [101, 423] width 144 height 17
click at [40, 415] on input "In-Person Walkthrough" at bounding box center [34, 420] width 11 height 11
checkbox input "true"
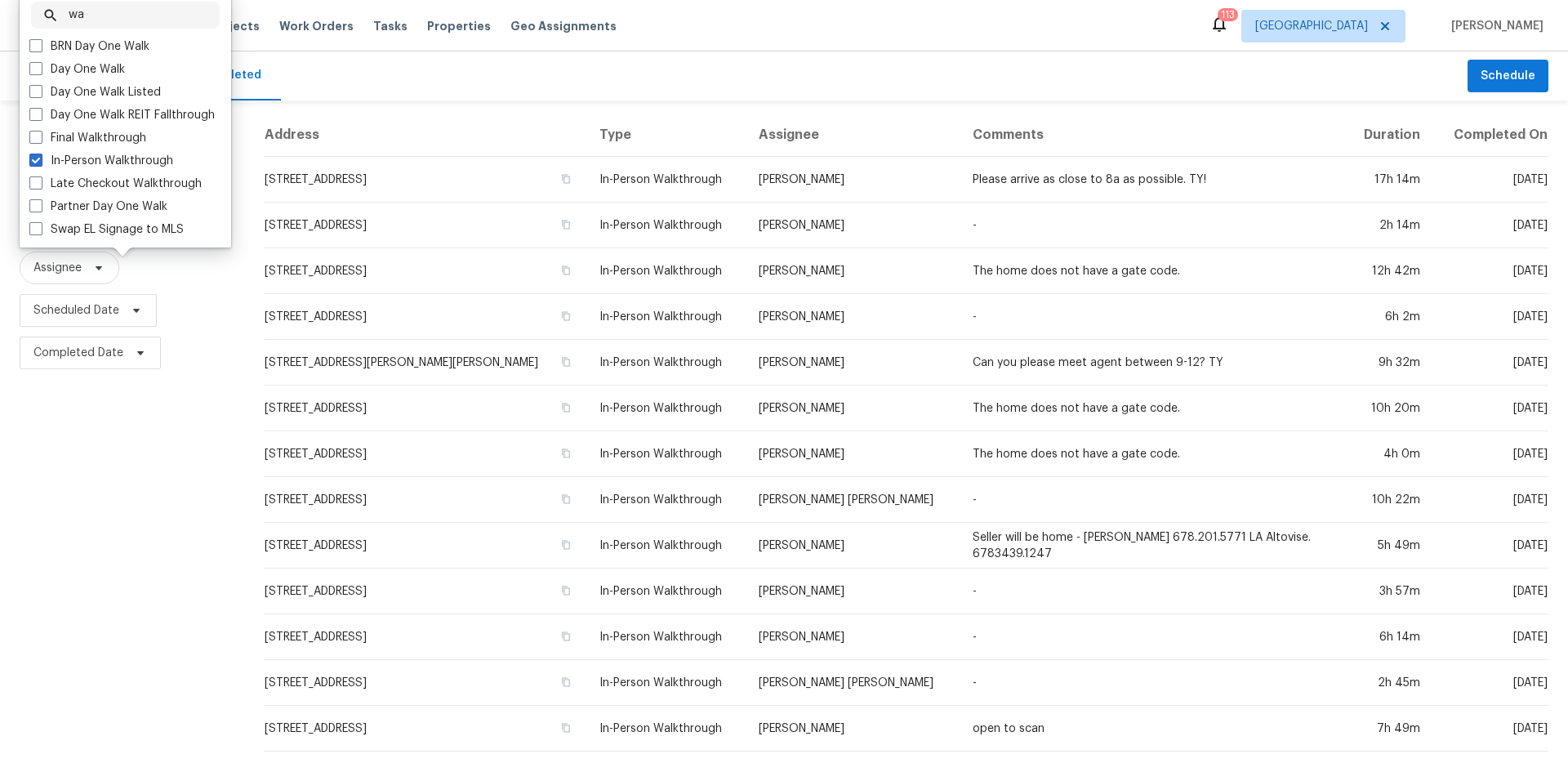
click at [775, 48] on div "Maestro Visits Projects Work Orders Tasks Properties Geo Assignments 113 Atlant…" at bounding box center [784, 25] width 1568 height 52
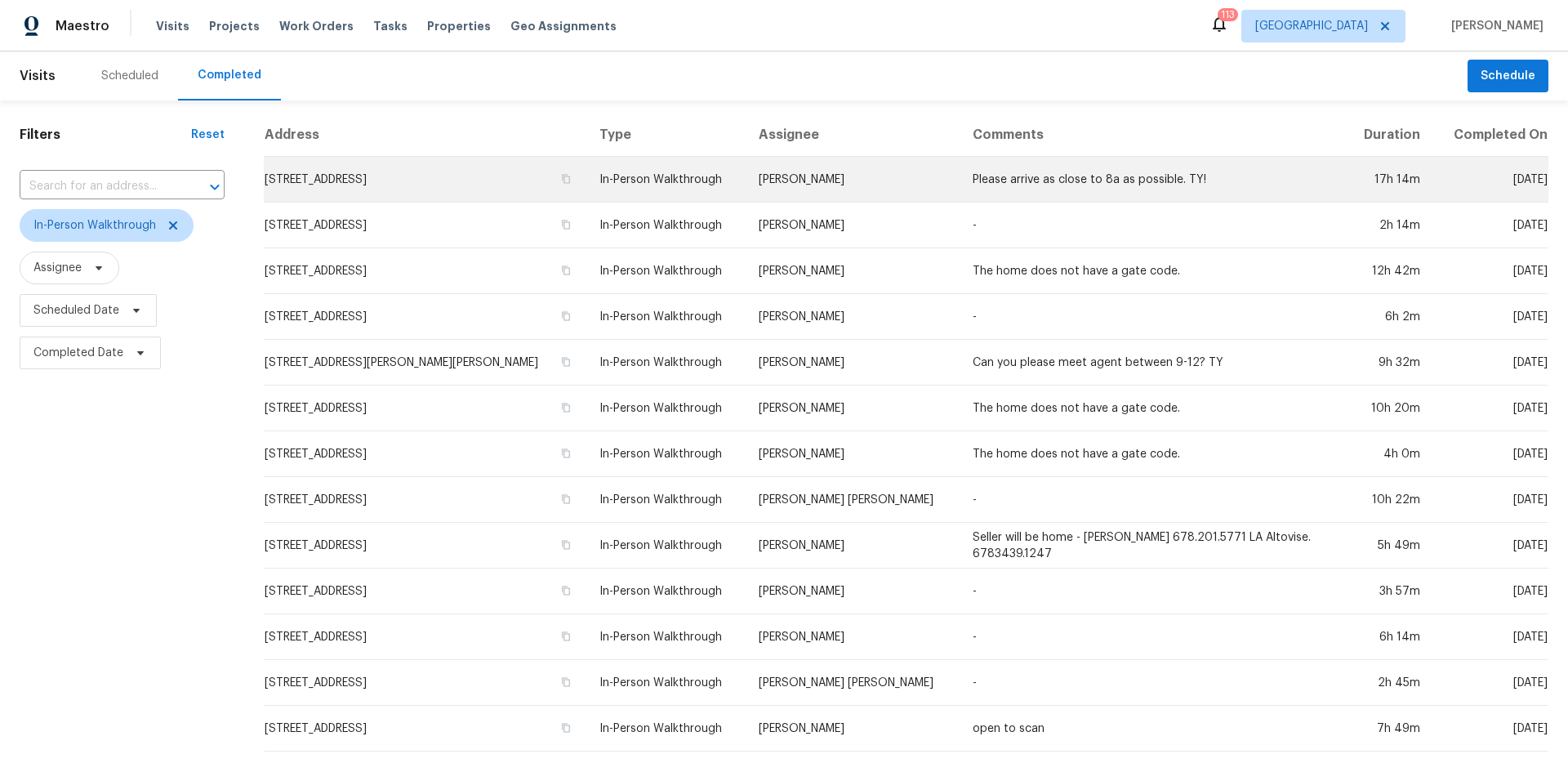
click at [445, 176] on td "953 Meadow Rock Dr, Stone Mountain, GA 30083" at bounding box center [425, 180] width 322 height 46
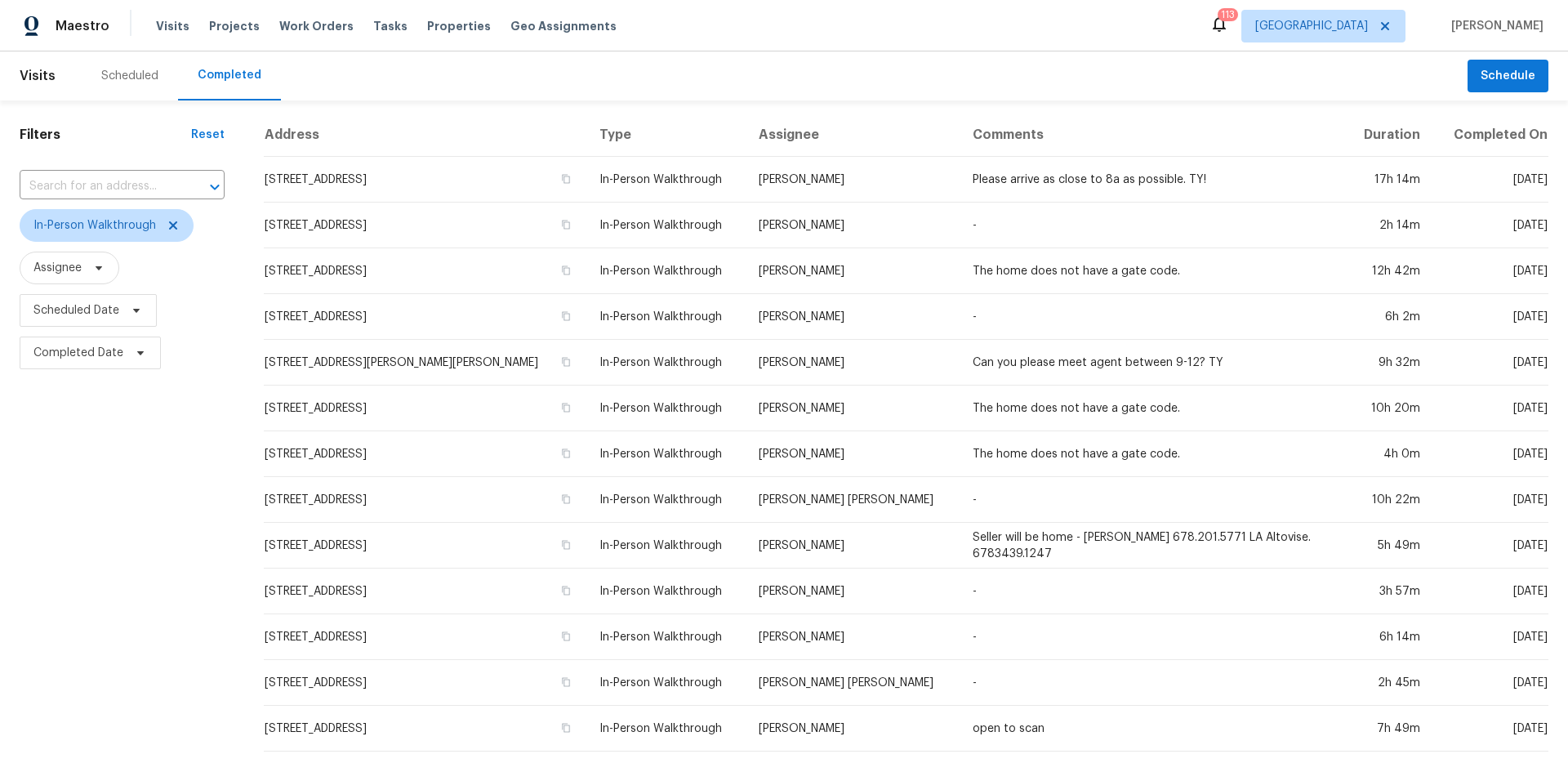
click at [1080, 41] on div "Maestro Visits Projects Work Orders Tasks Properties Geo Assignments 113 Atlant…" at bounding box center [784, 25] width 1568 height 52
click at [1340, 34] on span "[GEOGRAPHIC_DATA]" at bounding box center [1323, 25] width 164 height 32
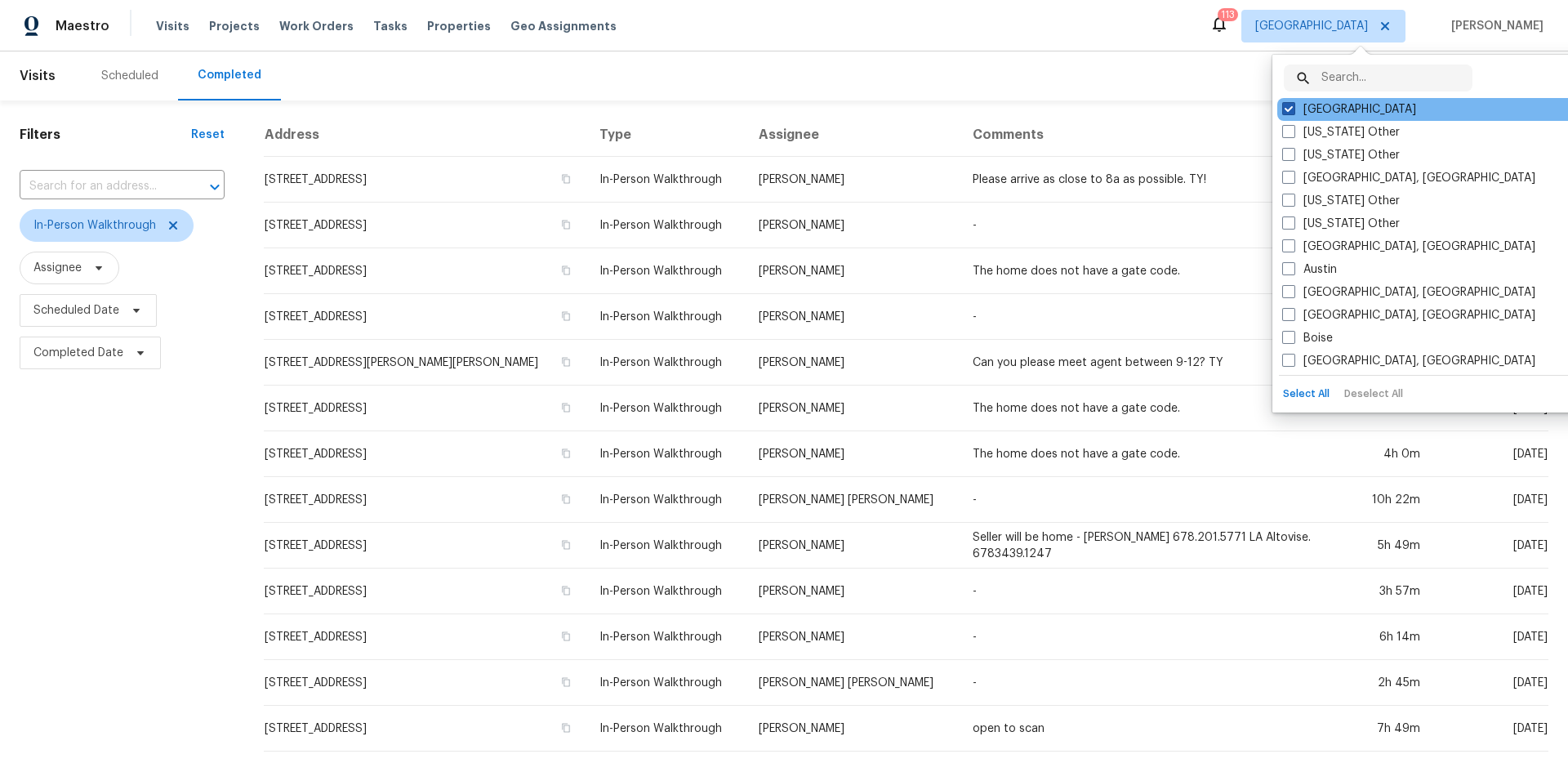
click at [1287, 111] on span at bounding box center [1288, 108] width 13 height 13
click at [1287, 111] on input "[GEOGRAPHIC_DATA]" at bounding box center [1287, 106] width 11 height 11
checkbox input "false"
checkbox input "true"
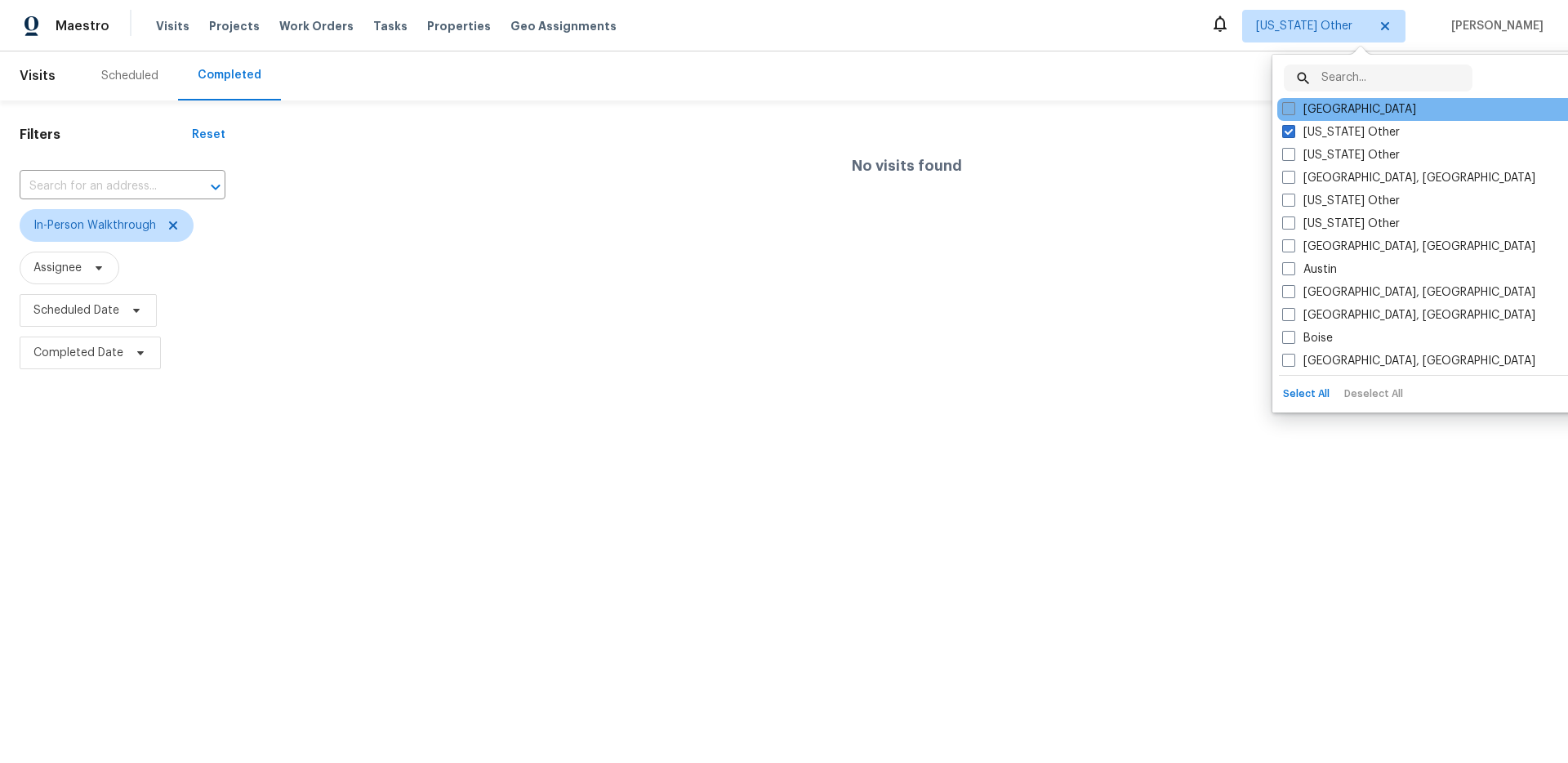
click at [1293, 106] on span at bounding box center [1288, 108] width 13 height 13
click at [1293, 106] on input "[GEOGRAPHIC_DATA]" at bounding box center [1287, 106] width 11 height 11
checkbox input "true"
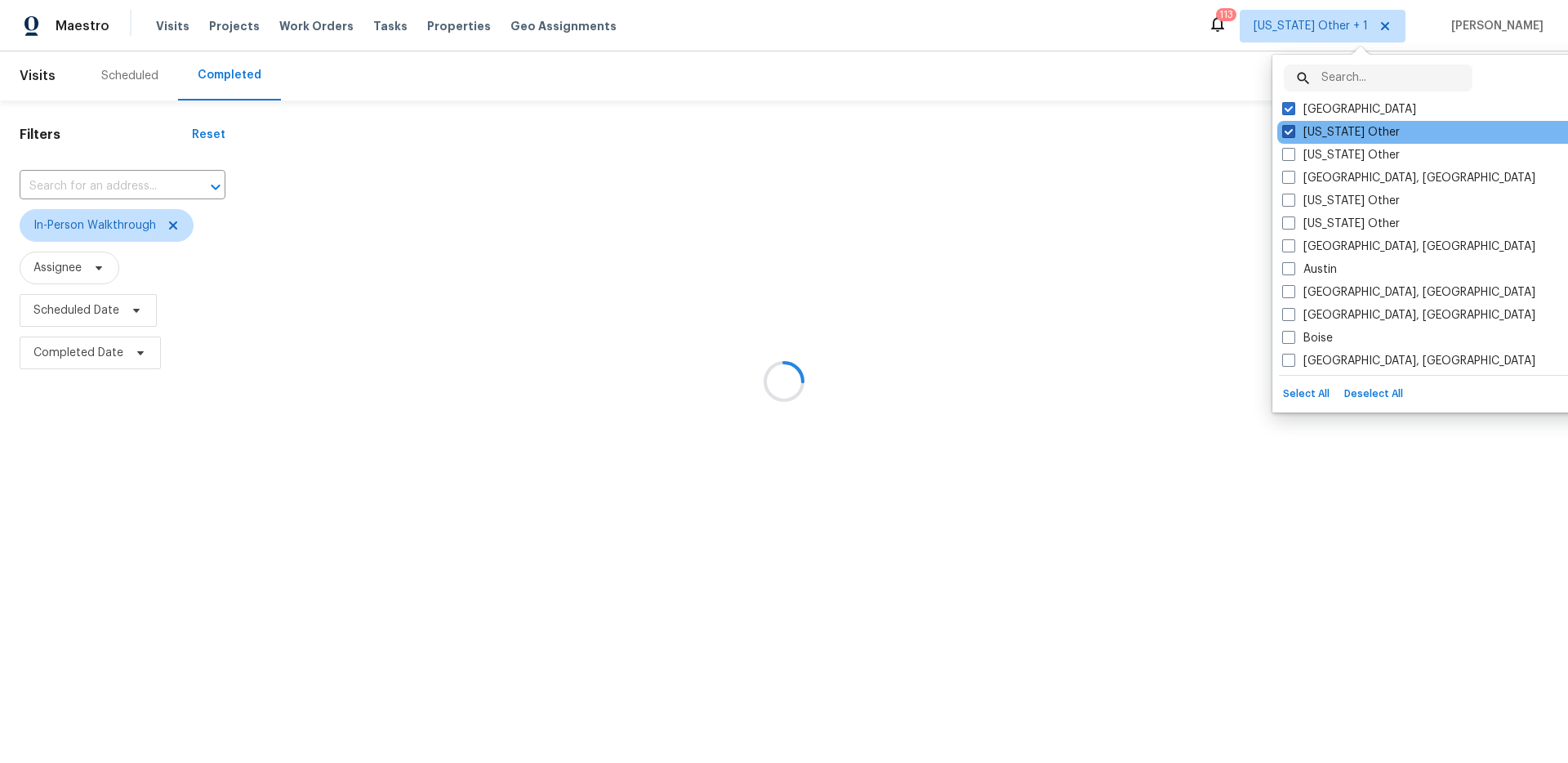
click at [1291, 128] on span at bounding box center [1288, 131] width 13 height 13
click at [1291, 128] on input "Alabama Other" at bounding box center [1287, 129] width 11 height 11
checkbox input "false"
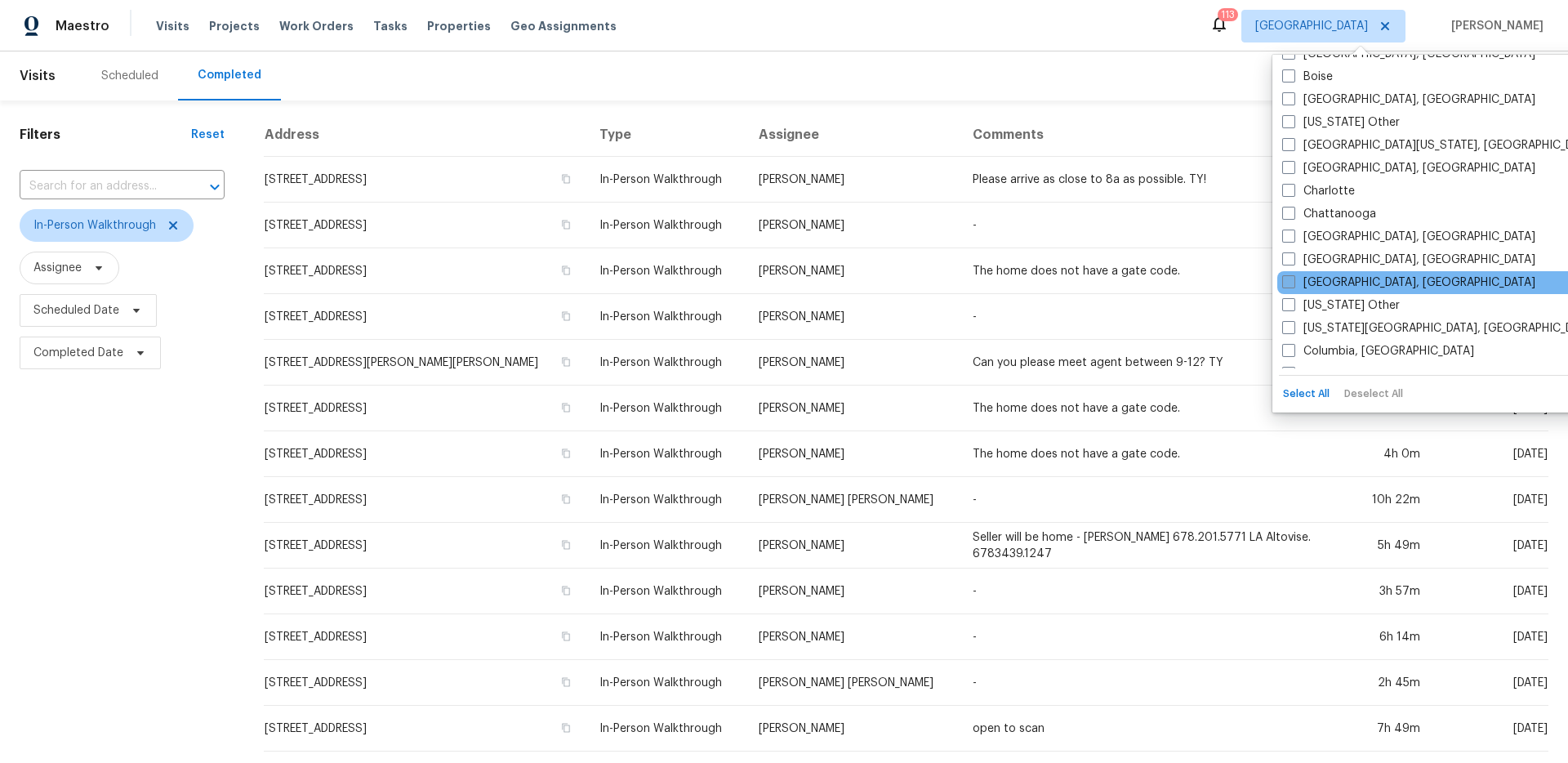
scroll to position [288, 0]
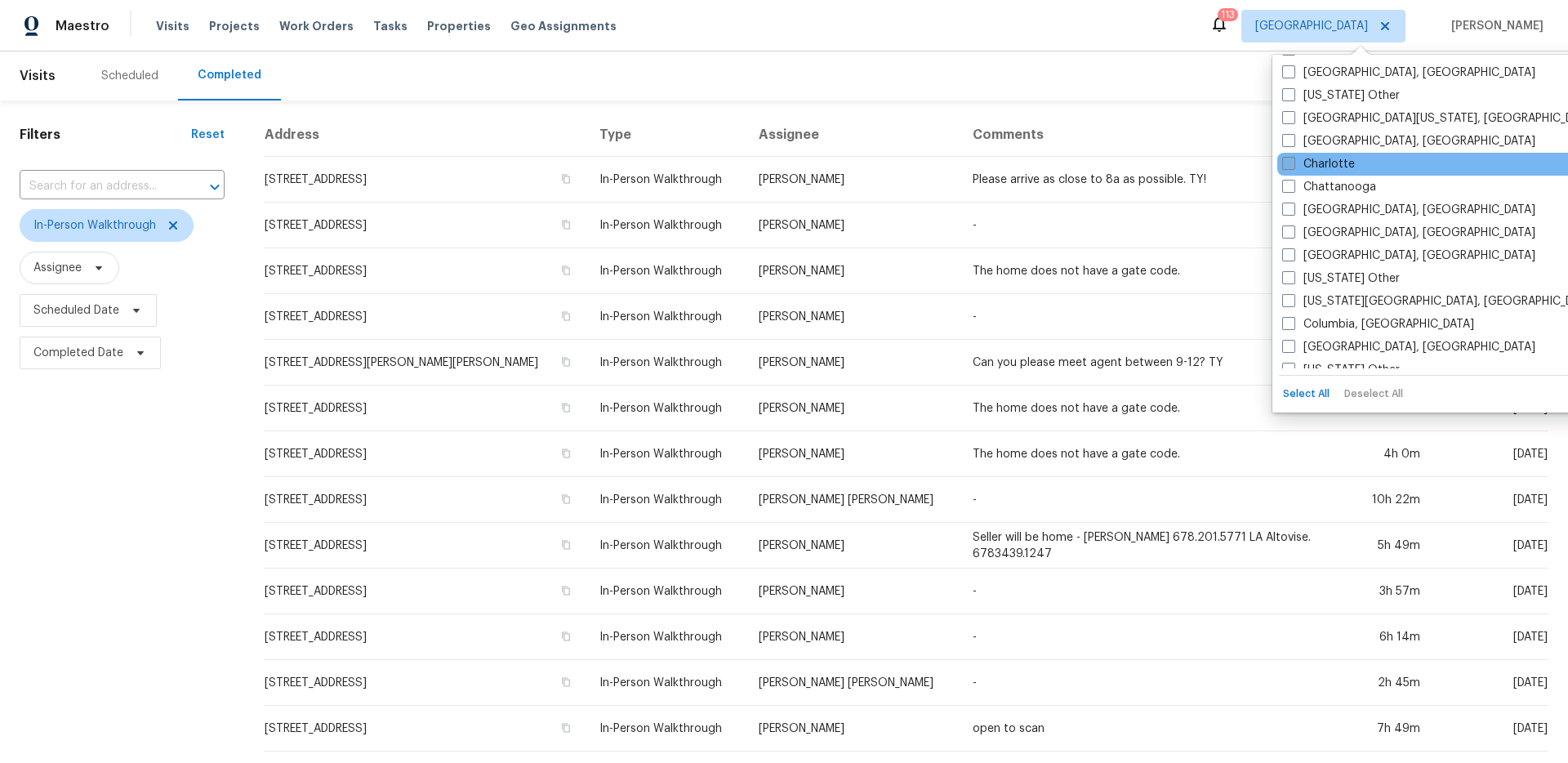
click at [1289, 157] on span at bounding box center [1288, 163] width 13 height 13
click at [1289, 157] on input "Charlotte" at bounding box center [1287, 161] width 11 height 11
checkbox input "true"
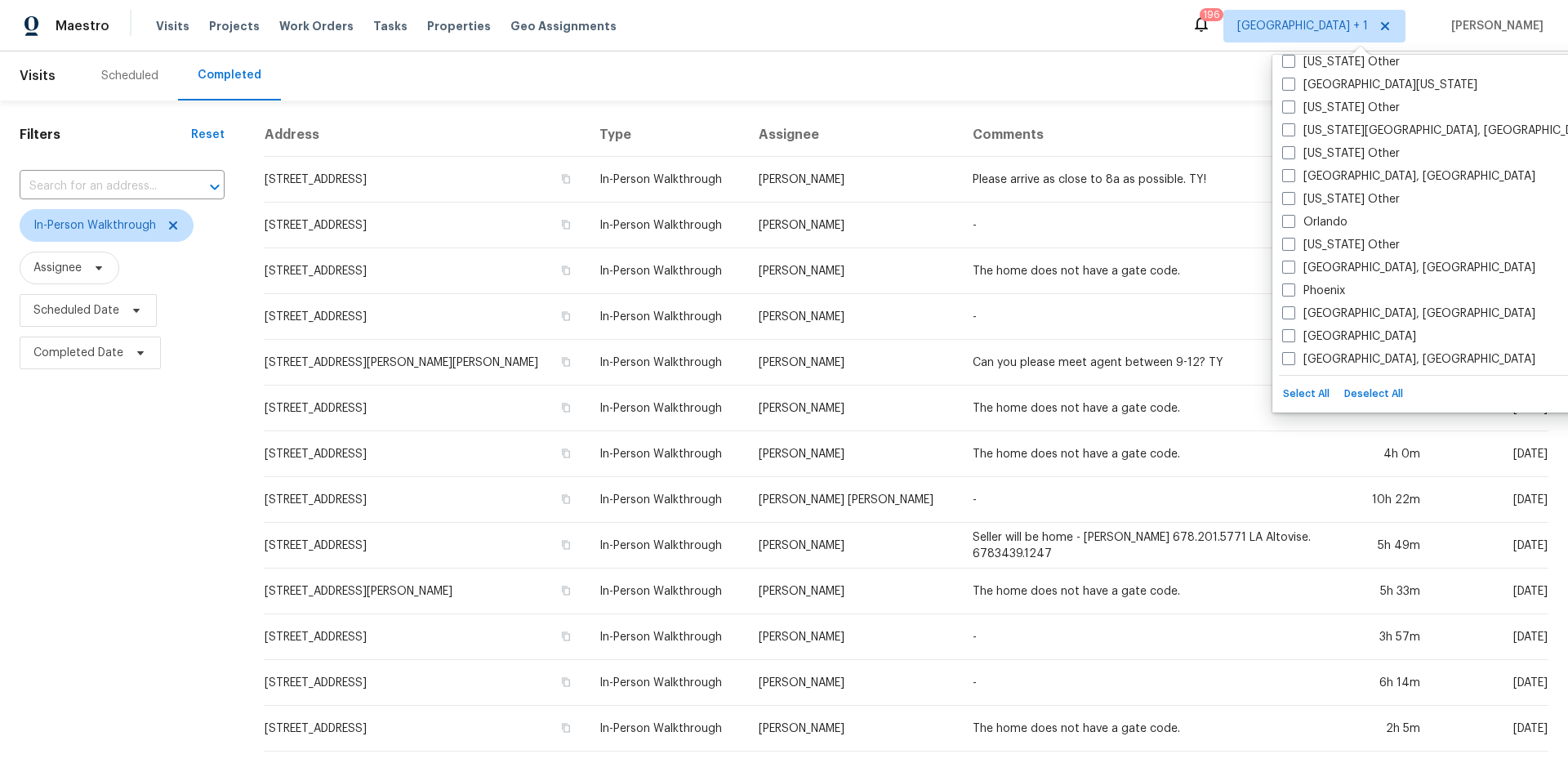
scroll to position [1908, 0]
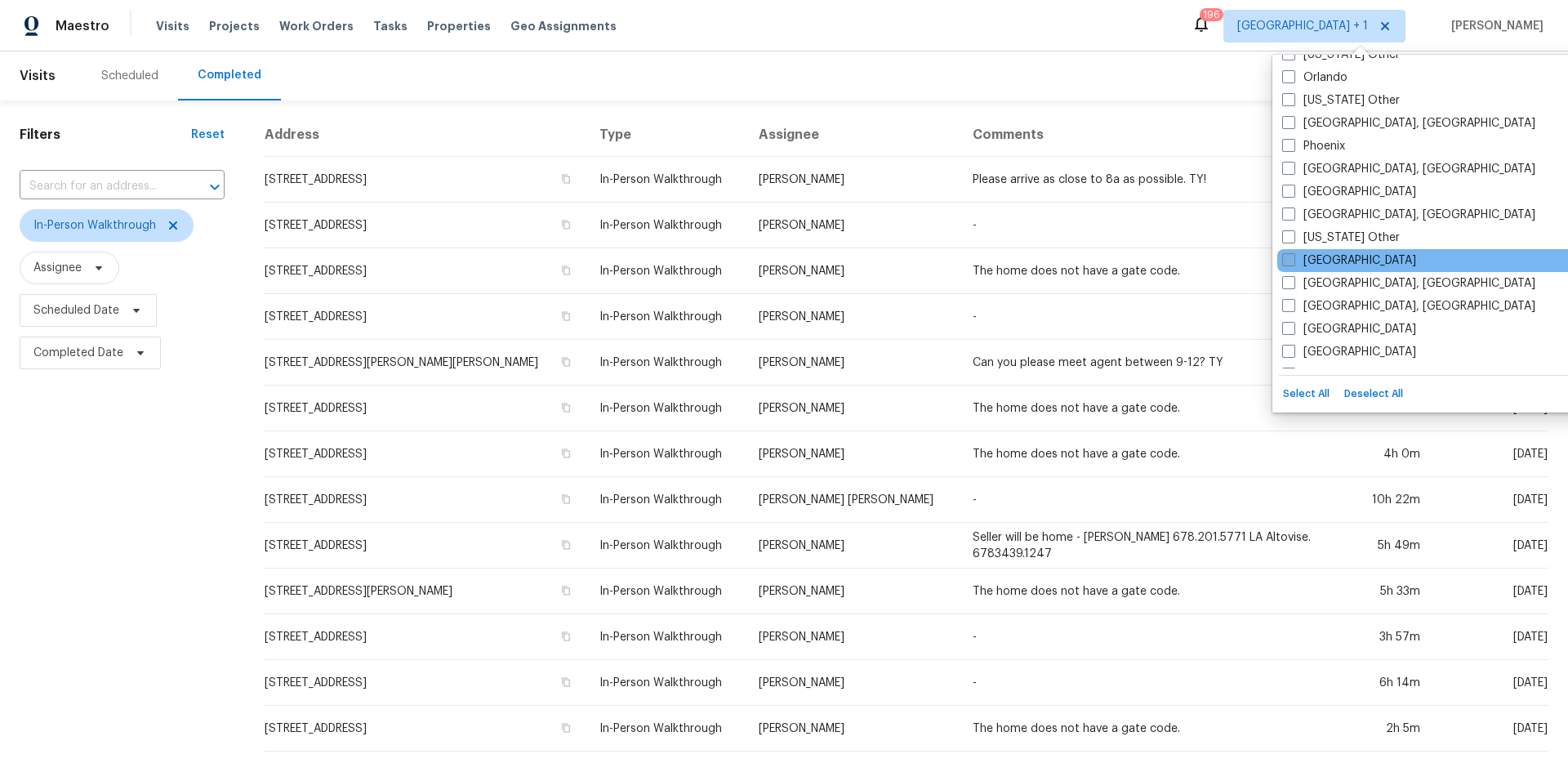
click at [1295, 259] on span at bounding box center [1288, 259] width 13 height 13
click at [1293, 259] on input "Raleigh" at bounding box center [1287, 257] width 11 height 11
checkbox input "true"
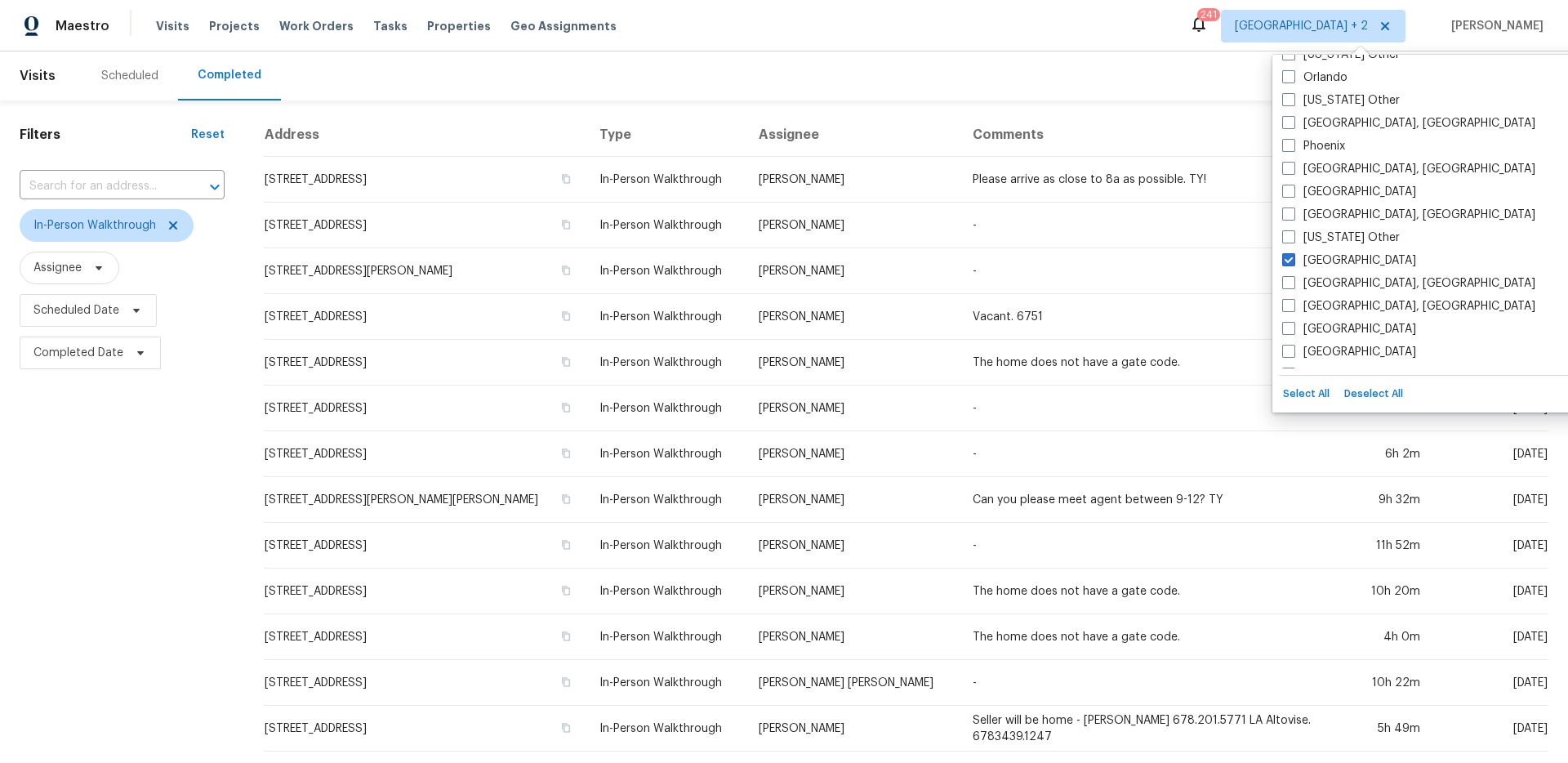
click at [1081, 19] on div "Maestro Visits Projects Work Orders Tasks Properties Geo Assignments 241 Atlant…" at bounding box center [784, 25] width 1568 height 52
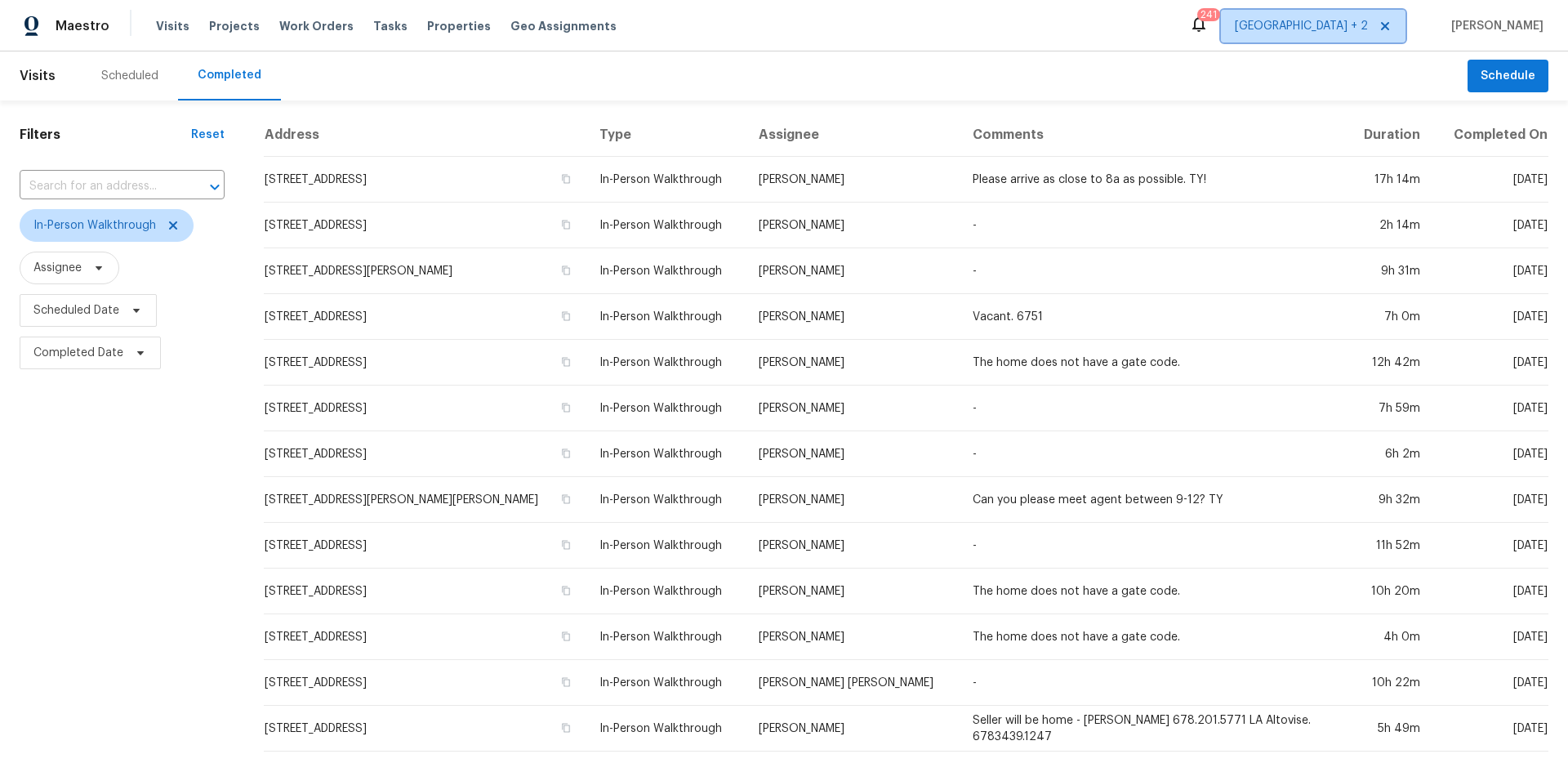
click at [1368, 18] on span "Atlanta + 2" at bounding box center [1301, 25] width 133 height 17
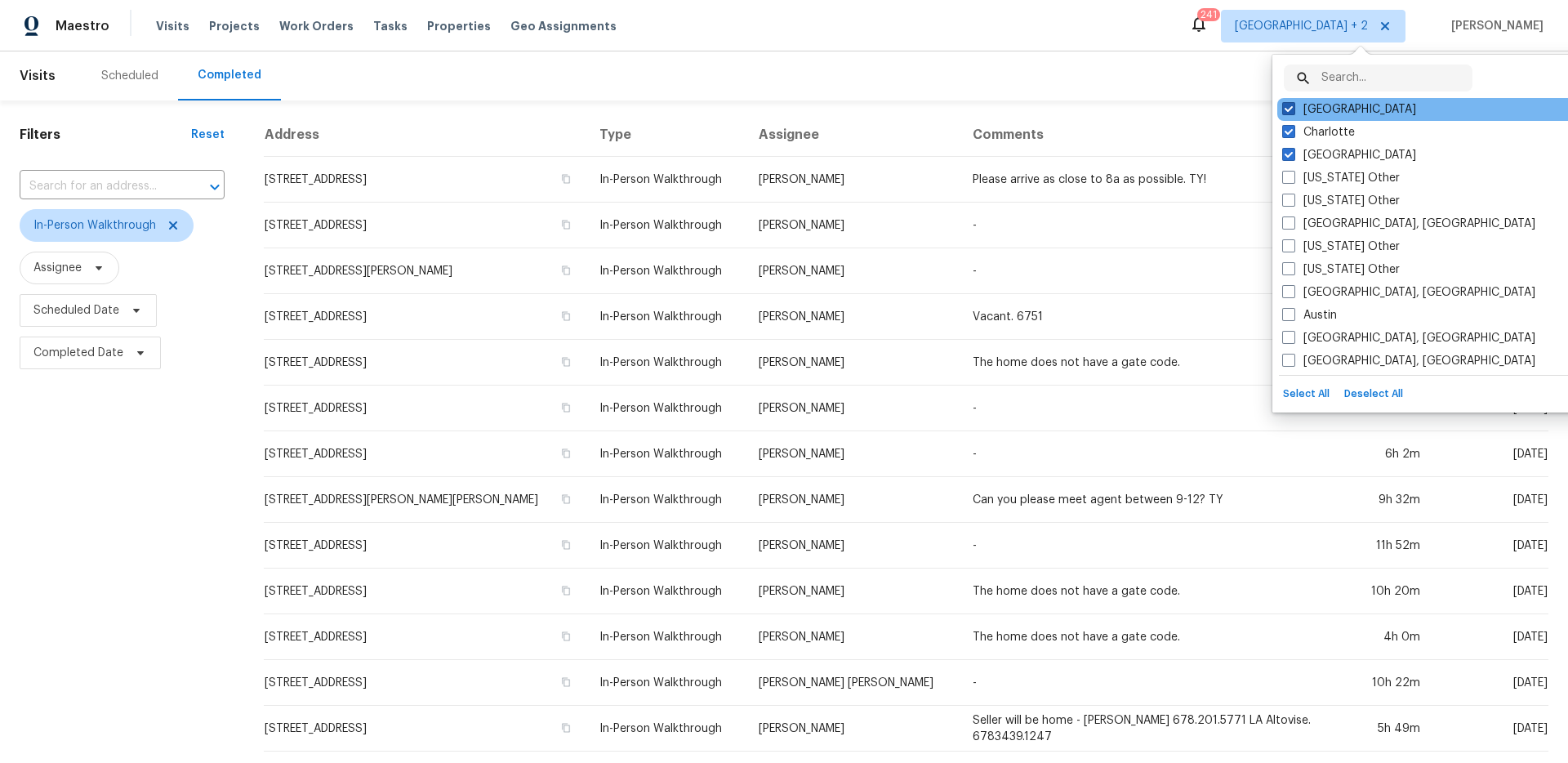
click at [1289, 105] on span at bounding box center [1288, 108] width 13 height 13
click at [1289, 105] on input "Raleigh" at bounding box center [1287, 106] width 11 height 11
checkbox input "false"
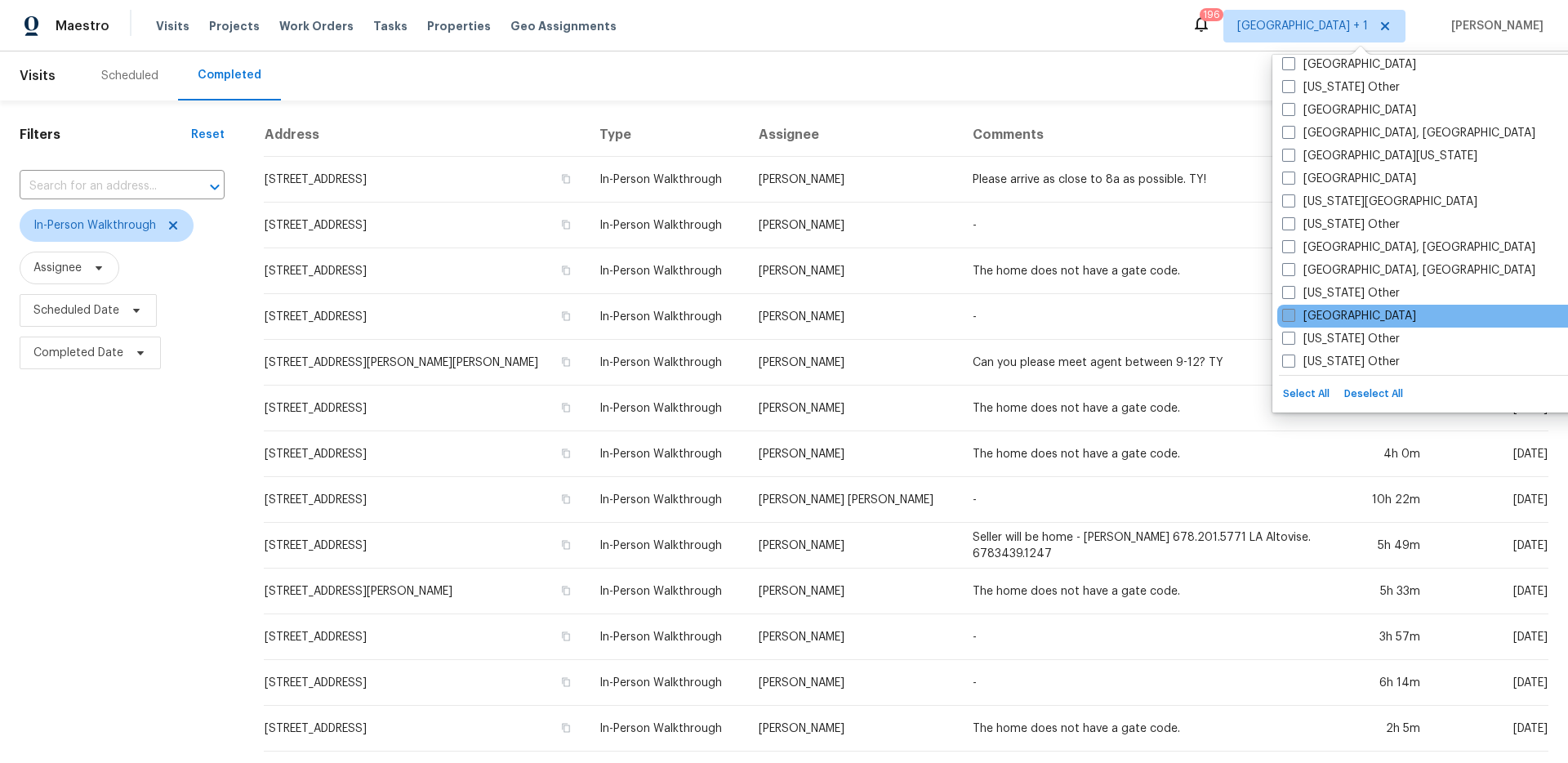
scroll to position [642, 0]
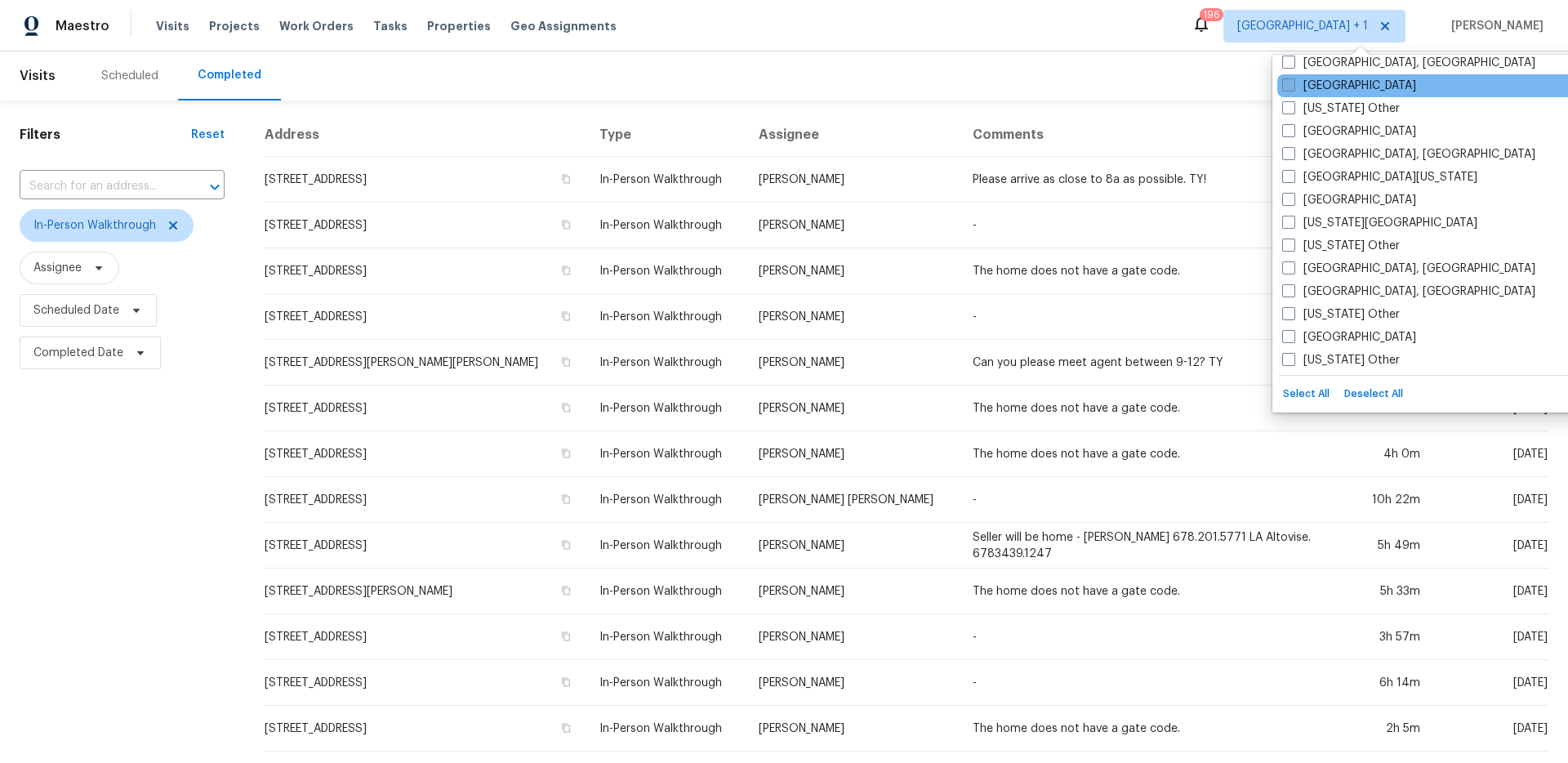
click at [1286, 84] on span at bounding box center [1288, 84] width 13 height 13
click at [1286, 84] on input "Dallas" at bounding box center [1287, 82] width 11 height 11
checkbox input "true"
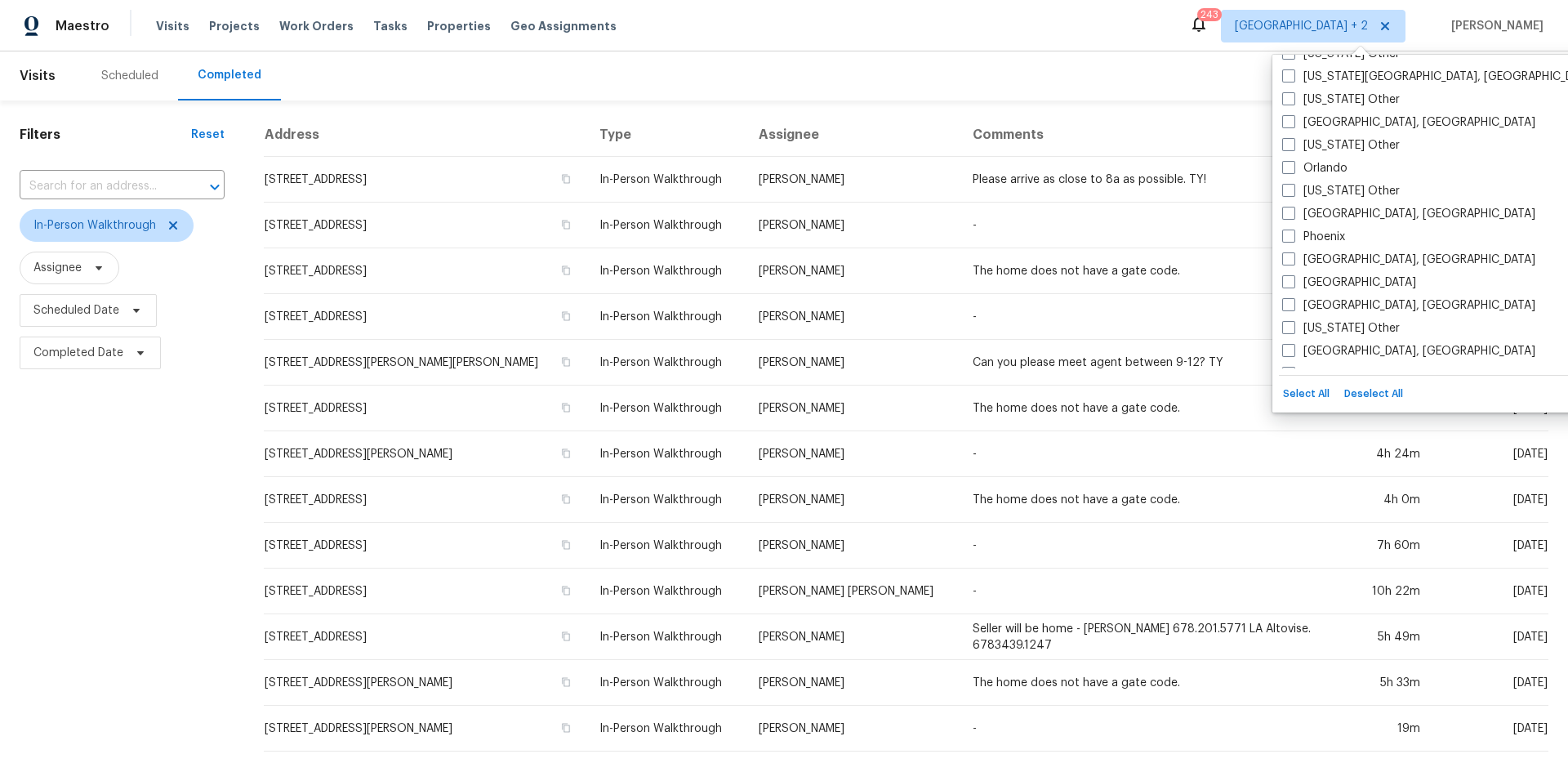
scroll to position [2234, 0]
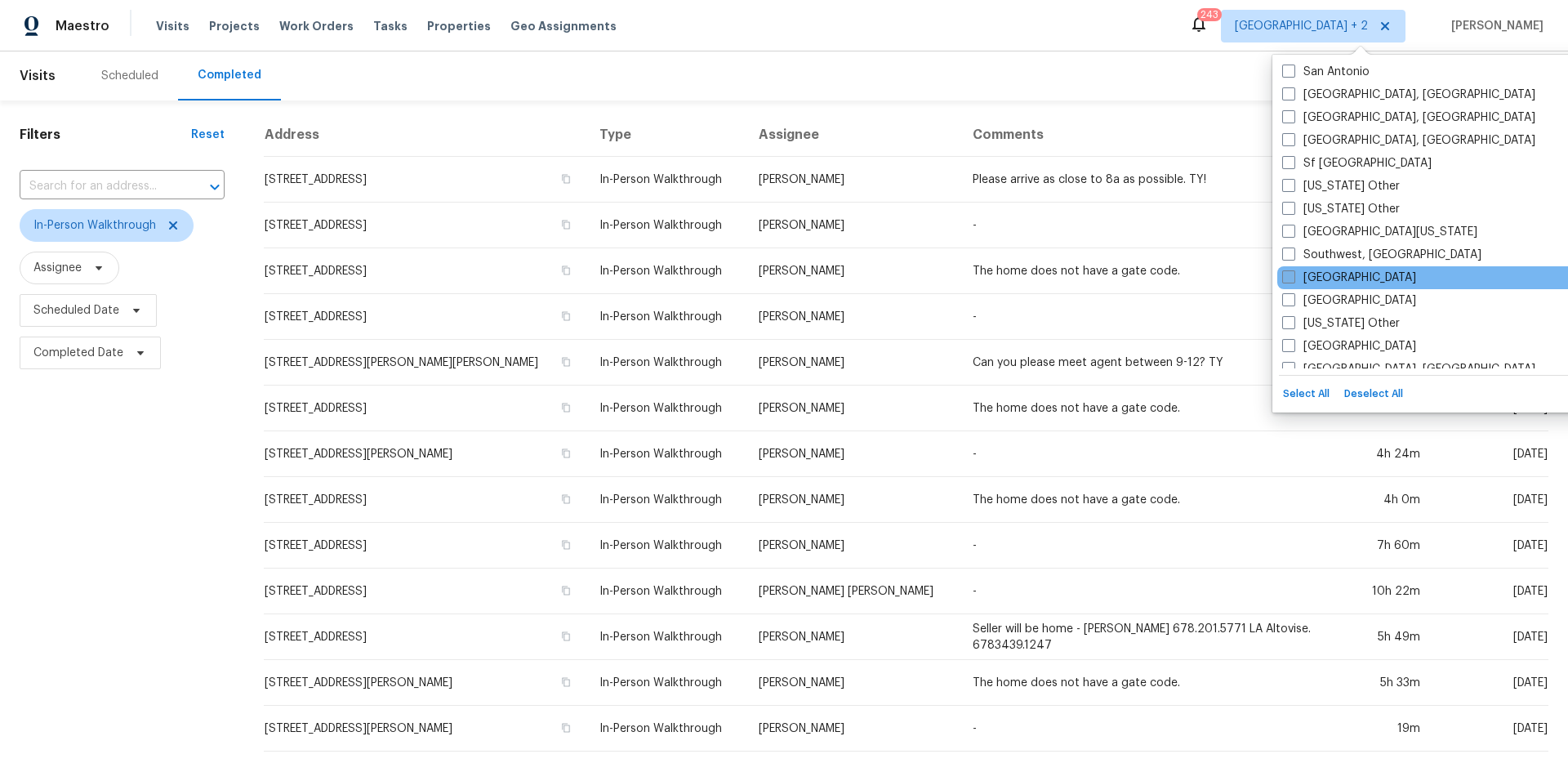
click at [1316, 279] on label "St Louis" at bounding box center [1348, 277] width 134 height 17
click at [1293, 279] on input "St Louis" at bounding box center [1287, 275] width 11 height 11
checkbox input "true"
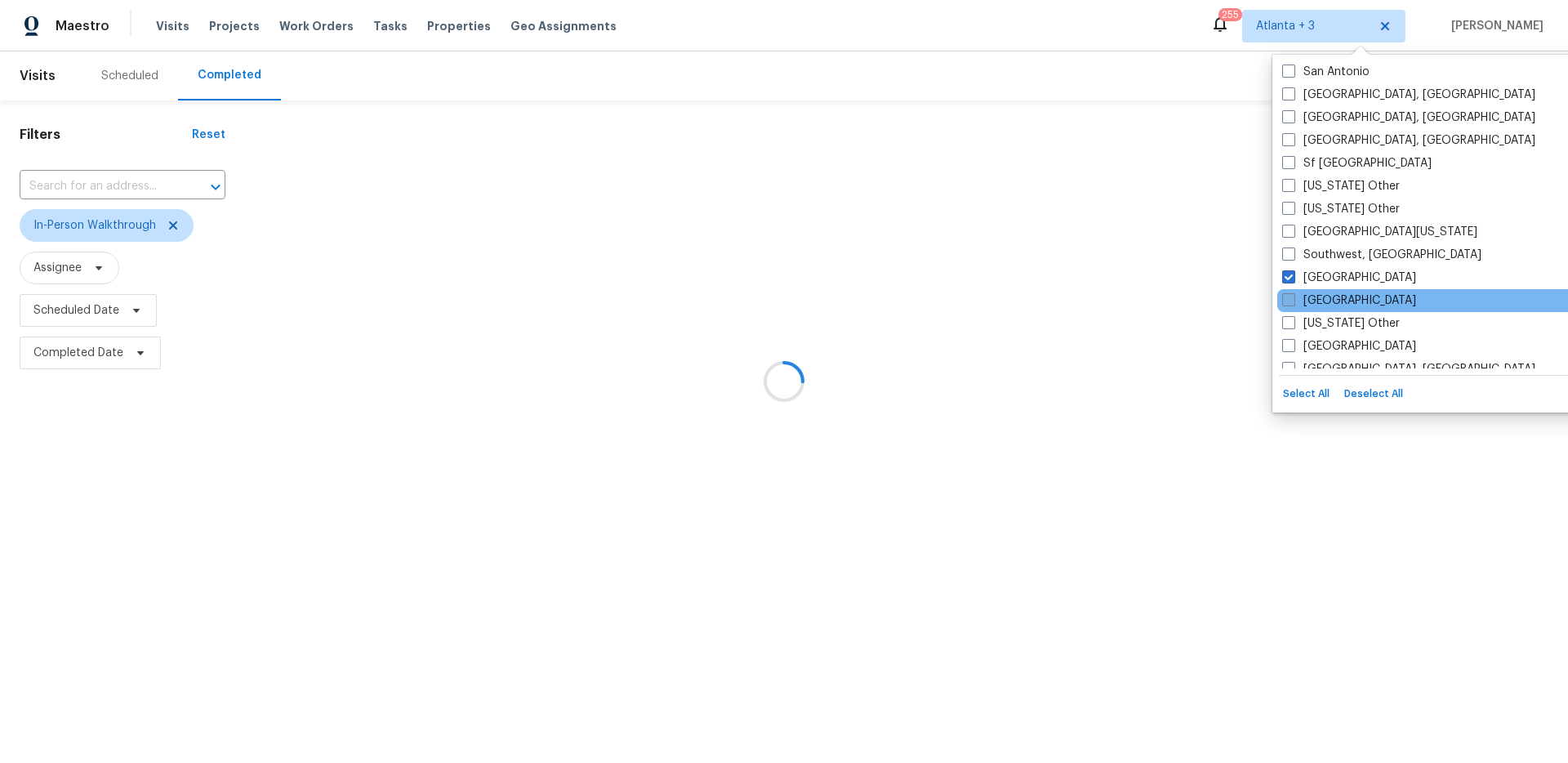
click at [1311, 296] on label "Tampa" at bounding box center [1348, 300] width 134 height 17
click at [1293, 296] on input "Tampa" at bounding box center [1287, 297] width 11 height 11
checkbox input "true"
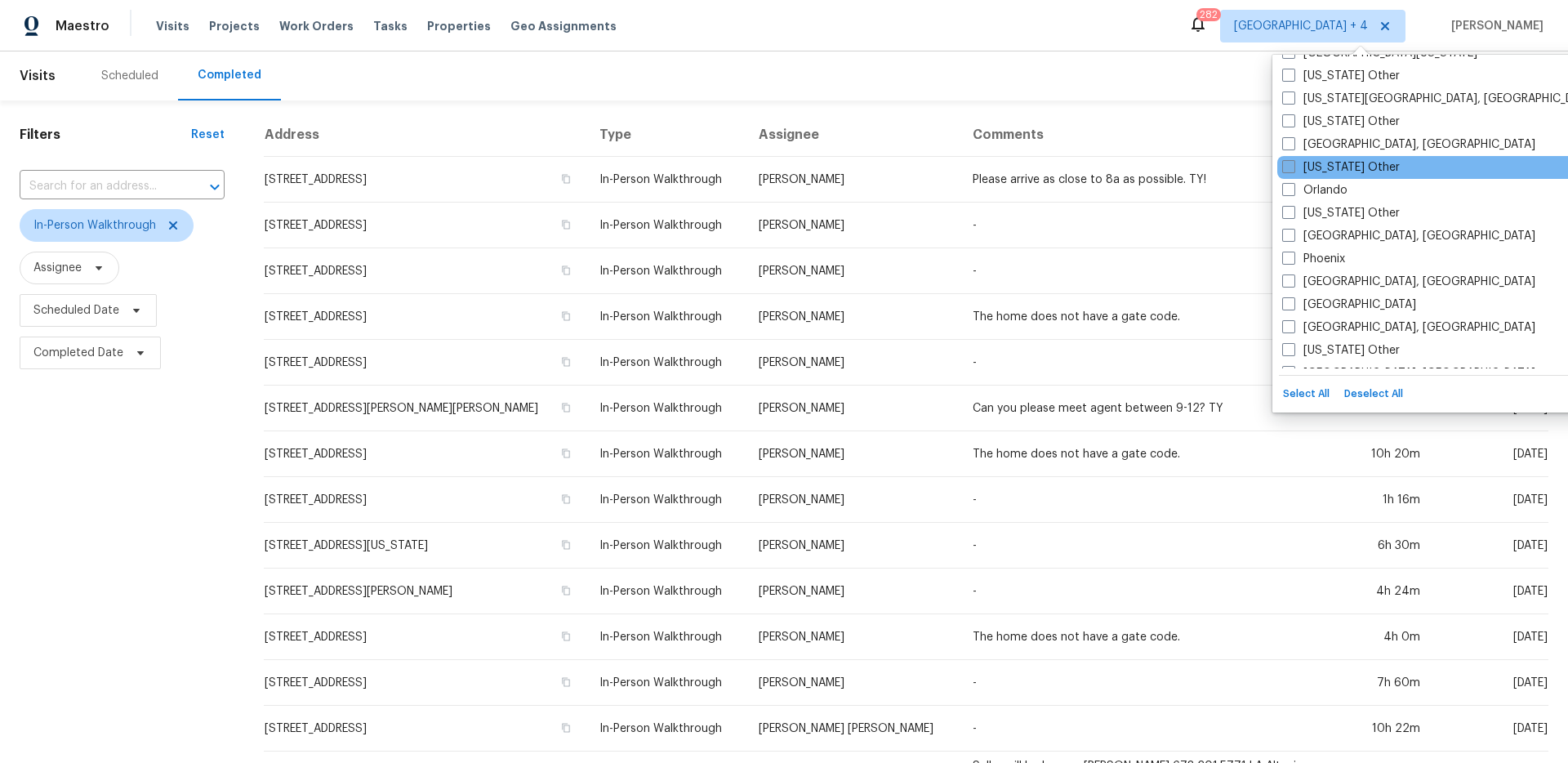
scroll to position [1856, 0]
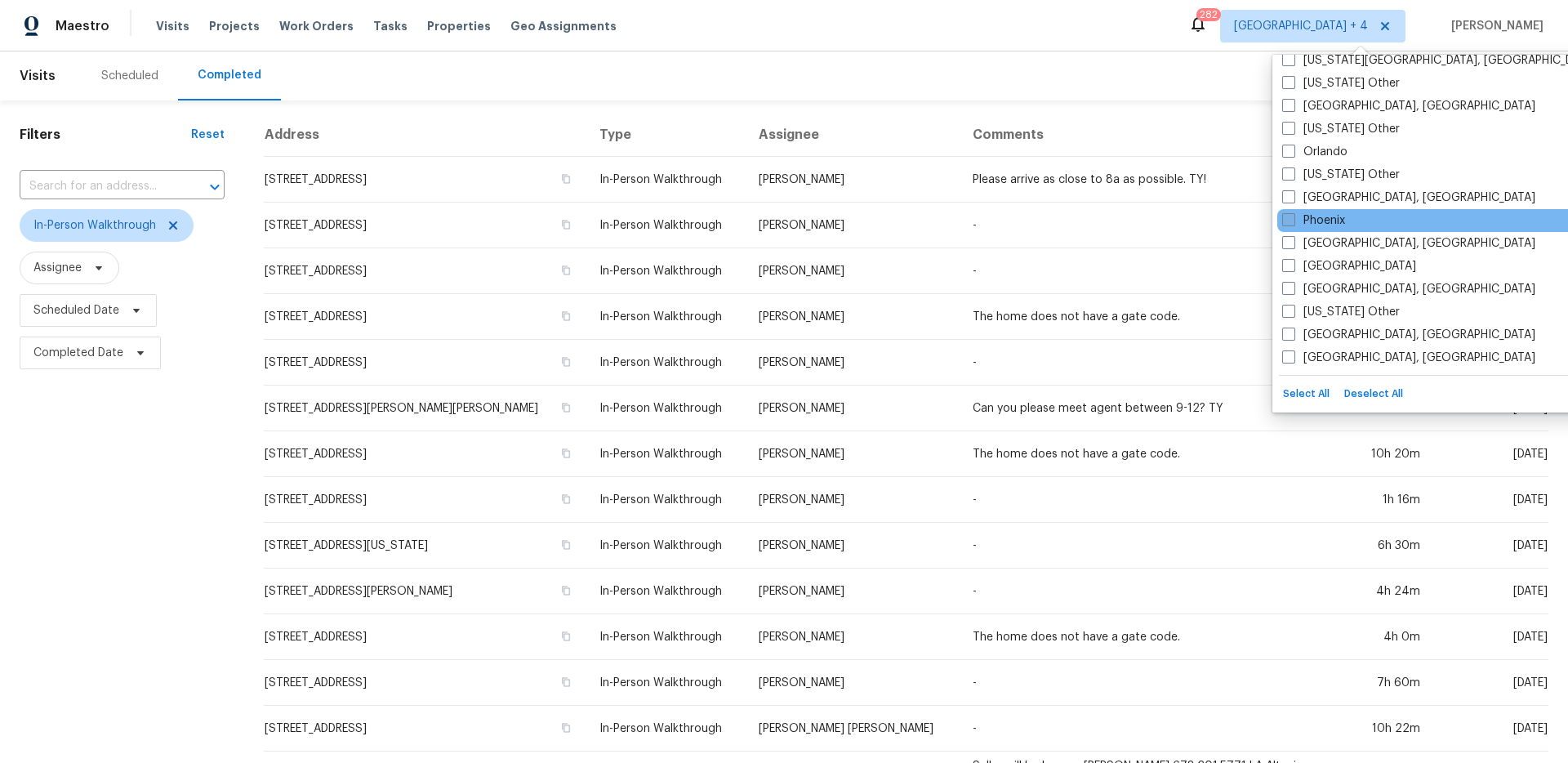
click at [1319, 222] on label "Phoenix" at bounding box center [1313, 220] width 62 height 17
click at [1293, 222] on input "Phoenix" at bounding box center [1287, 217] width 11 height 11
checkbox input "true"
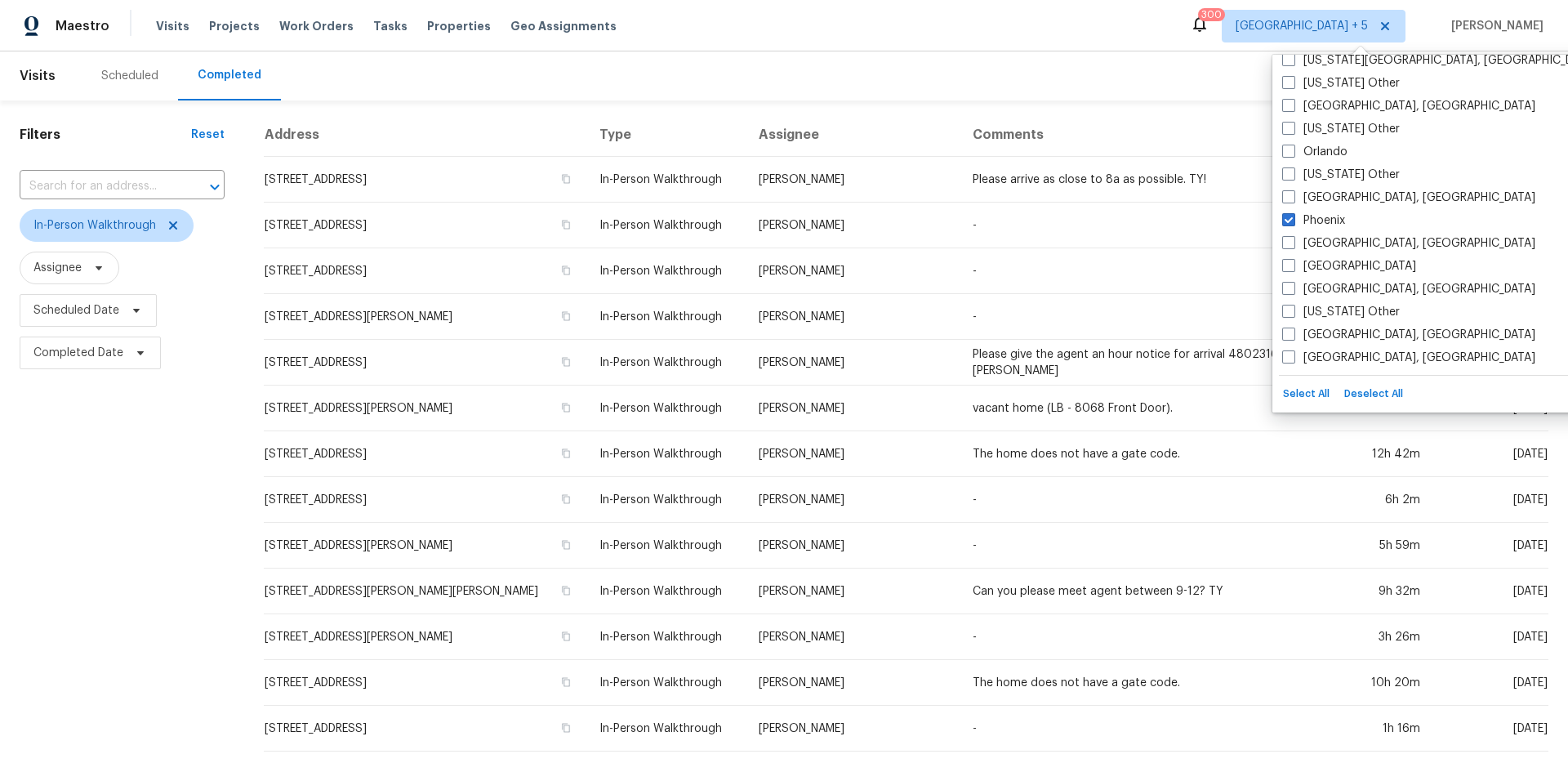
click at [1065, 20] on div "Maestro Visits Projects Work Orders Tasks Properties Geo Assignments 300 Atlant…" at bounding box center [784, 25] width 1568 height 52
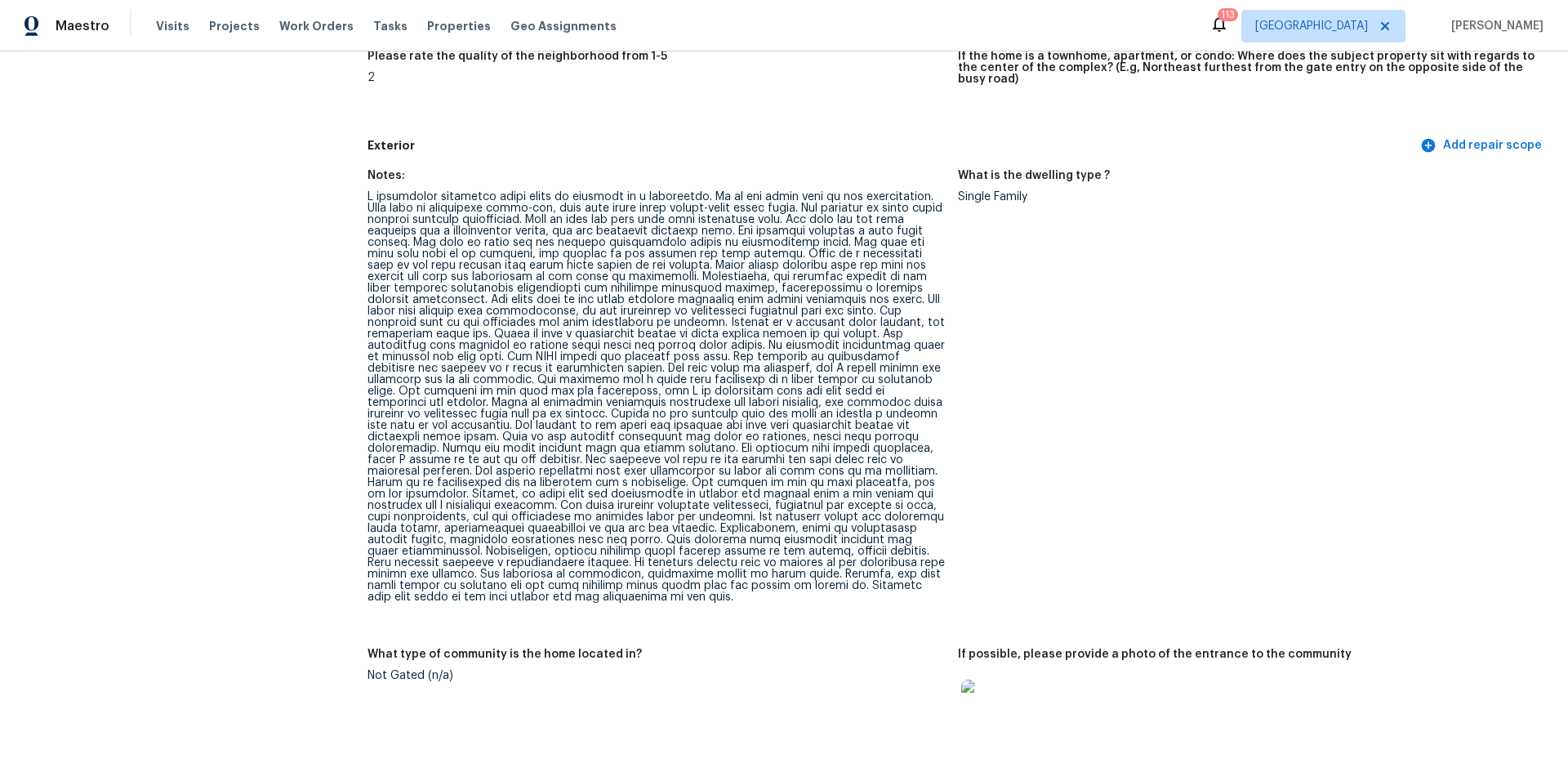
scroll to position [530, 0]
